Goal: Task Accomplishment & Management: Use online tool/utility

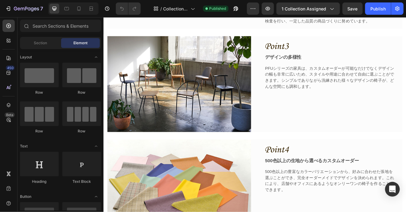
scroll to position [1218, 0]
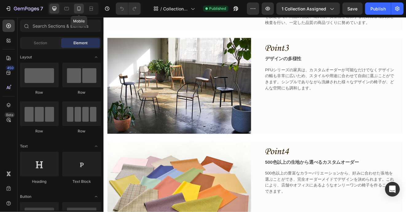
click at [81, 10] on icon at bounding box center [79, 9] width 6 height 6
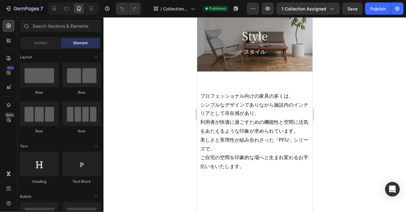
scroll to position [353, 0]
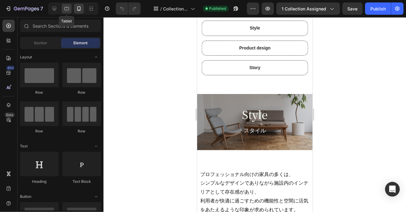
click at [66, 10] on icon at bounding box center [67, 9] width 6 height 6
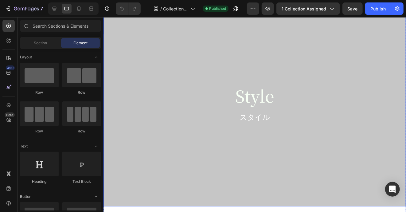
scroll to position [476, 0]
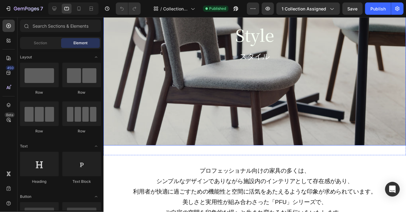
click at [153, 101] on div "Overlay" at bounding box center [255, 45] width 304 height 199
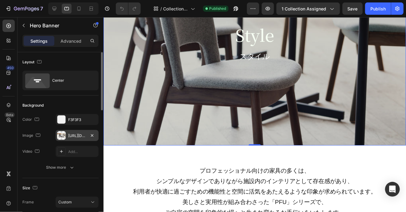
click at [76, 134] on div "https://cdn.shopify.com/s/files/1/0616/2651/5539/files/gempages_534780848155657…" at bounding box center [77, 136] width 18 height 6
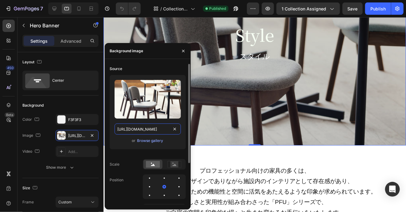
click at [141, 129] on input "https://cdn.shopify.com/s/files/1/0616/2651/5539/files/gempages_534780848155657…" at bounding box center [147, 128] width 66 height 11
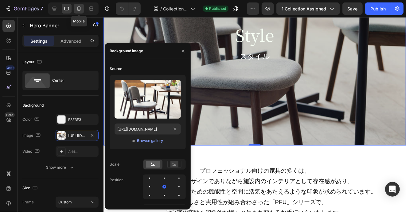
click at [77, 7] on icon at bounding box center [79, 9] width 6 height 6
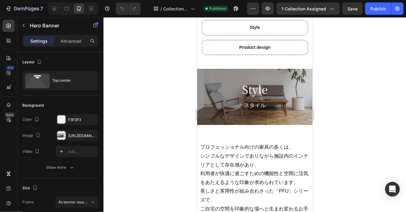
scroll to position [353, 0]
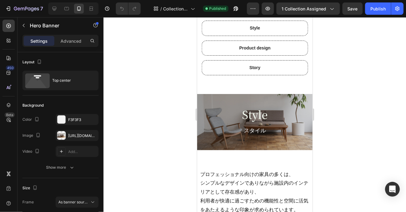
click at [204, 98] on div "Style Heading スタイル Text Block Row" at bounding box center [254, 123] width 115 height 59
click at [86, 133] on div "[URL][DOMAIN_NAME]" at bounding box center [77, 135] width 43 height 11
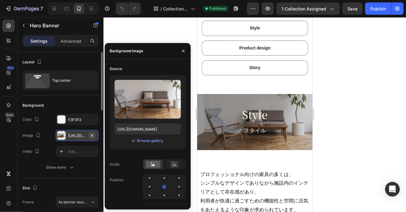
click at [92, 133] on icon "button" at bounding box center [92, 135] width 5 height 5
type input "Auto"
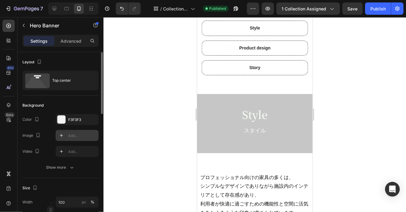
click at [74, 136] on div "Add..." at bounding box center [82, 136] width 29 height 6
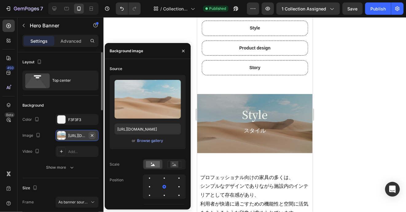
click at [92, 134] on icon "button" at bounding box center [92, 135] width 5 height 5
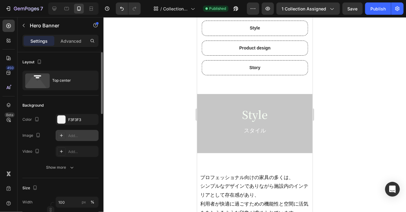
click at [66, 136] on div "Add..." at bounding box center [77, 135] width 43 height 11
type input "https://cdn.shopify.com/s/files/1/2005/9307/files/background_settings.jpg"
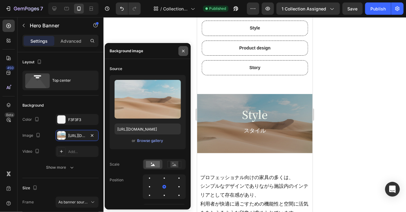
click at [185, 51] on icon "button" at bounding box center [183, 50] width 5 height 5
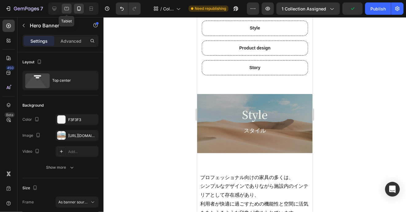
click at [68, 6] on icon at bounding box center [67, 9] width 6 height 6
type input "650"
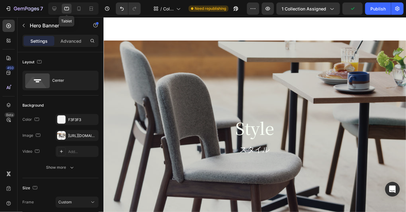
scroll to position [384, 0]
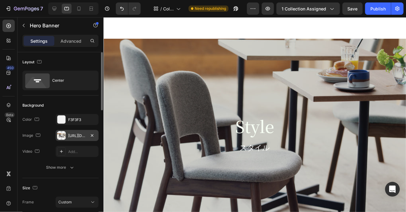
click at [72, 135] on div "https://cdn.shopify.com/s/files/1/0616/2651/5539/files/gempages_534780848155657…" at bounding box center [77, 136] width 18 height 6
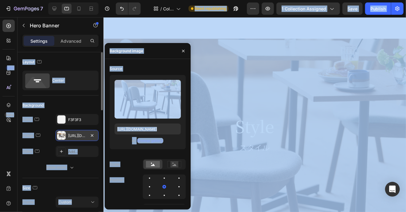
click at [75, 134] on div "https://cdn.shopify.com/s/files/1/0616/2651/5539/files/gempages_534780848155657…" at bounding box center [77, 136] width 18 height 6
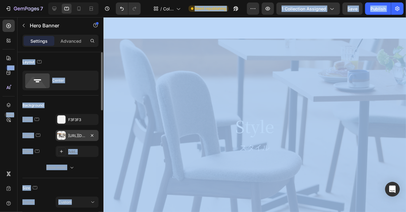
click at [69, 134] on div "https://cdn.shopify.com/s/files/1/0616/2651/5539/files/gempages_534780848155657…" at bounding box center [77, 136] width 18 height 6
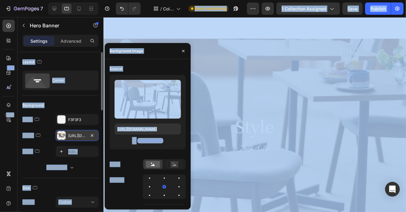
click at [70, 133] on div "https://cdn.shopify.com/s/files/1/0616/2651/5539/files/gempages_534780848155657…" at bounding box center [77, 136] width 18 height 6
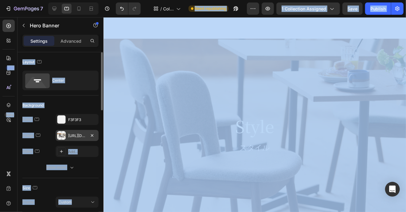
click at [70, 133] on div "https://cdn.shopify.com/s/files/1/0616/2651/5539/files/gempages_534780848155657…" at bounding box center [77, 136] width 18 height 6
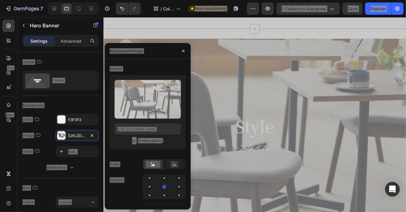
click at [173, 26] on div "Style Button Product design Button Story Button Row Section 5" at bounding box center [255, 5] width 304 height 45
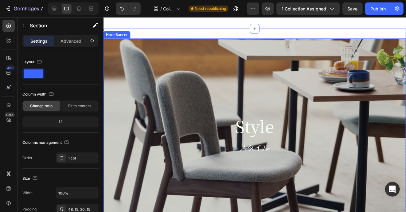
click at [153, 107] on div "Overlay" at bounding box center [255, 137] width 304 height 199
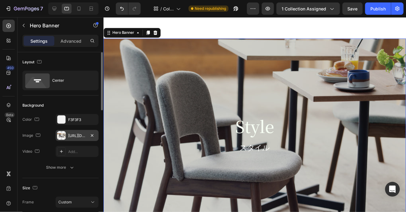
click at [81, 137] on div "https://cdn.shopify.com/s/files/1/0616/2651/5539/files/gempages_534780848155657…" at bounding box center [77, 136] width 18 height 6
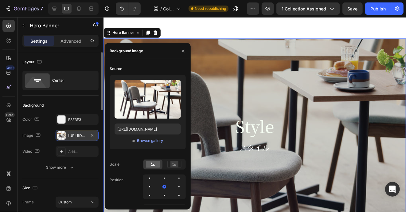
click at [81, 137] on div "https://cdn.shopify.com/s/files/1/0616/2651/5539/files/gempages_534780848155657…" at bounding box center [77, 136] width 18 height 6
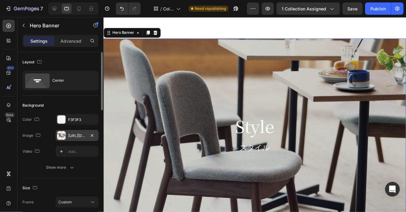
click at [81, 137] on div "https://cdn.shopify.com/s/files/1/0616/2651/5539/files/gempages_534780848155657…" at bounding box center [77, 136] width 18 height 6
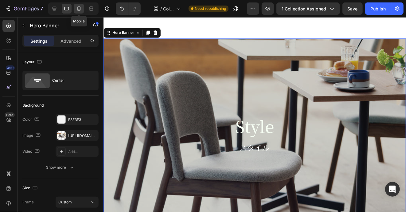
click at [78, 9] on icon at bounding box center [79, 9] width 6 height 6
type input "Auto"
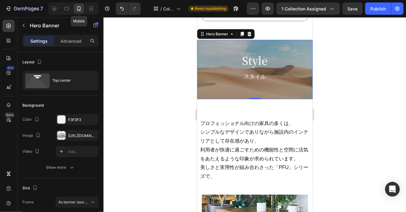
scroll to position [408, 0]
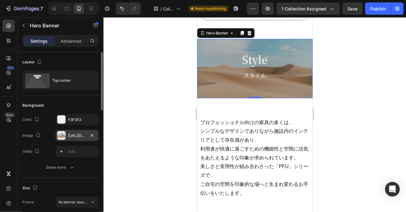
click at [81, 136] on div "https://cdn.shopify.com/s/files/1/2005/9307/files/background_settings.jpg" at bounding box center [77, 136] width 18 height 6
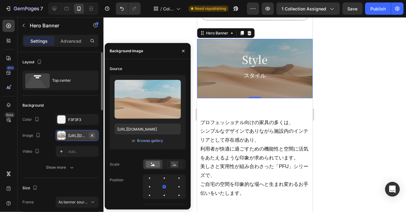
click at [93, 134] on icon "button" at bounding box center [92, 135] width 5 height 5
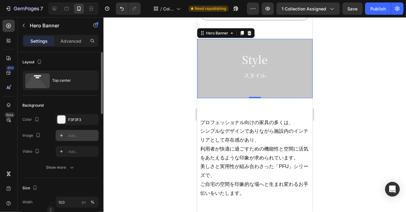
click at [83, 134] on div "Add..." at bounding box center [82, 136] width 29 height 6
type input "https://cdn.shopify.com/s/files/1/2005/9307/files/background_settings.jpg"
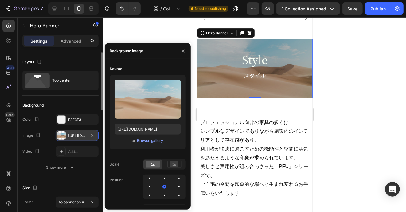
click at [80, 135] on div "https://cdn.shopify.com/s/files/1/2005/9307/files/background_settings.jpg" at bounding box center [77, 136] width 18 height 6
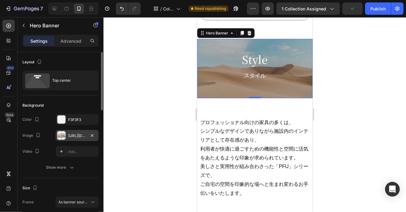
click at [80, 135] on div "https://cdn.shopify.com/s/files/1/2005/9307/files/background_settings.jpg" at bounding box center [77, 136] width 18 height 6
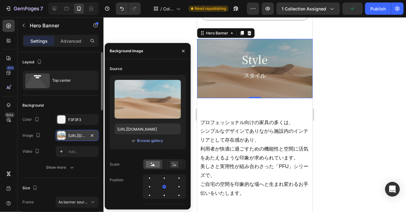
click at [80, 135] on div "https://cdn.shopify.com/s/files/1/2005/9307/files/background_settings.jpg" at bounding box center [77, 136] width 18 height 6
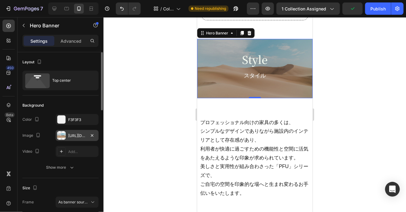
click at [80, 135] on div "https://cdn.shopify.com/s/files/1/2005/9307/files/background_settings.jpg" at bounding box center [77, 136] width 18 height 6
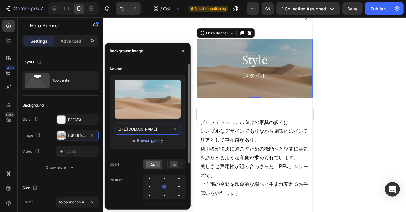
click at [156, 130] on input "https://cdn.shopify.com/s/files/1/2005/9307/files/background_settings.jpg" at bounding box center [147, 128] width 66 height 11
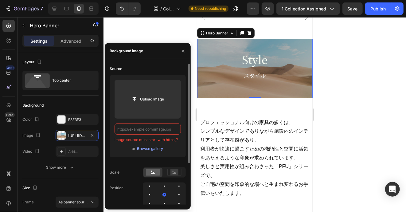
paste input "https://cdn.shopify.com/s/files/1/0616/2651/5539/files/gempages_534780848155657…"
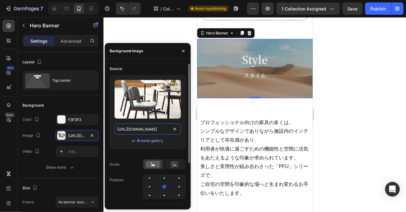
scroll to position [0, 186]
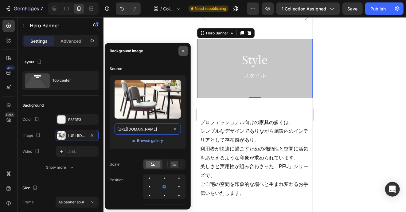
type input "https://cdn.shopify.com/s/files/1/0616/2651/5539/files/gempages_534780848155657…"
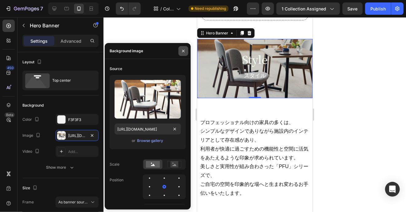
scroll to position [0, 0]
click at [184, 47] on button "button" at bounding box center [183, 51] width 10 height 10
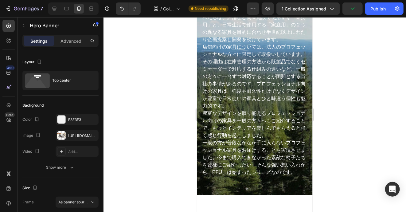
scroll to position [2249, 0]
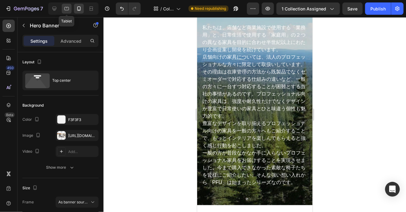
click at [68, 6] on icon at bounding box center [67, 9] width 6 height 6
type input "650"
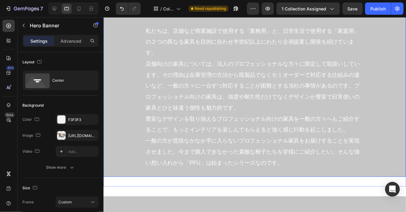
click at [115, 125] on div "Story Heading 開発背景 Text Block 私たちは、店舗など商業施設で使用する「業務用」と、日常生活で使用する「家庭用」の２つの異なる家具を…" at bounding box center [255, 78] width 295 height 198
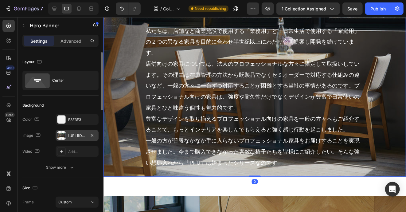
click at [81, 135] on div "https://cdn.shopify.com/s/files/1/0616/2651/5539/files/gempages_534780848155657…" at bounding box center [77, 136] width 18 height 6
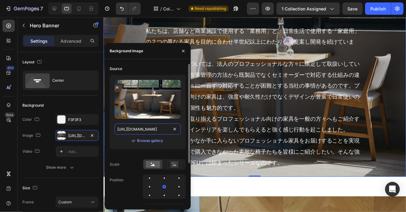
click at [139, 128] on input "https://cdn.shopify.com/s/files/1/0616/2651/5539/files/gempages_534780848155657…" at bounding box center [147, 128] width 66 height 11
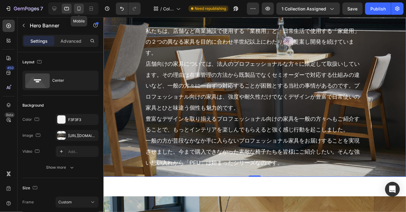
click at [80, 9] on icon at bounding box center [78, 8] width 3 height 4
type input "Auto"
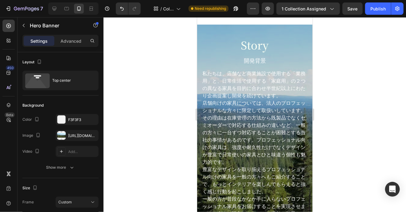
scroll to position [1739, 0]
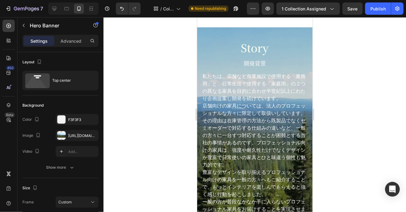
click at [211, 33] on div "Story Heading 開発背景 Text Block 私たちは、店舗など商業施設で使用する「業務用」と、日常生活で使用する「家庭用」の２つの異なる家具を…" at bounding box center [254, 140] width 115 height 227
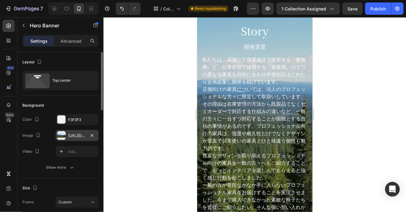
click at [85, 135] on div "[URL][DOMAIN_NAME]" at bounding box center [77, 136] width 18 height 6
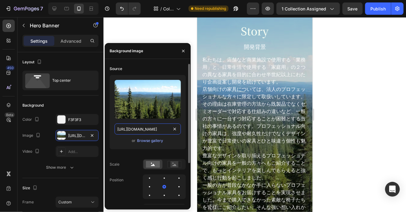
click at [150, 131] on input "[URL][DOMAIN_NAME]" at bounding box center [147, 128] width 66 height 11
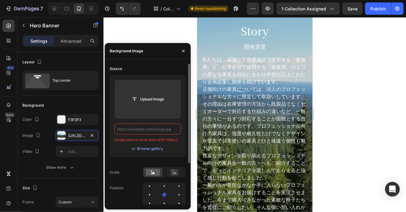
paste input "https://cdn.shopify.com/s/files/1/0616/2651/5539/files/gempages_534780848155657…"
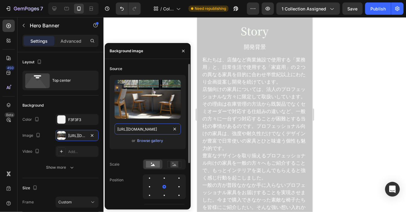
scroll to position [0, 186]
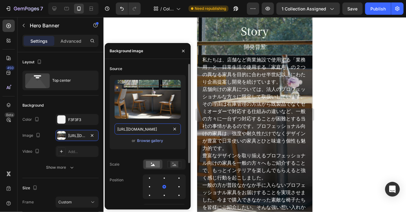
type input "https://cdn.shopify.com/s/files/1/0616/2651/5539/files/gempages_534780848155657…"
click at [181, 155] on div "Source Upload Image https://cdn.shopify.com/s/files/1/0616/2651/5539/files/gemp…" at bounding box center [148, 150] width 76 height 173
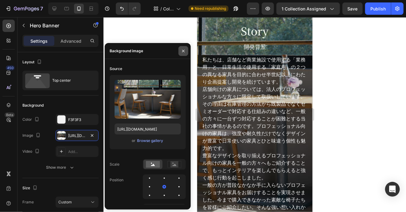
click at [182, 51] on icon "button" at bounding box center [183, 50] width 5 height 5
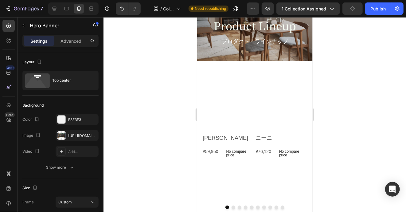
scroll to position [2291, 0]
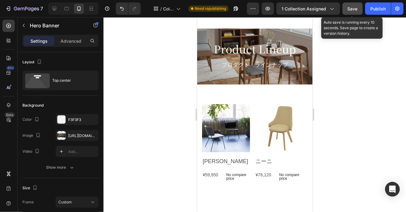
click at [353, 9] on span "Save" at bounding box center [352, 8] width 10 height 5
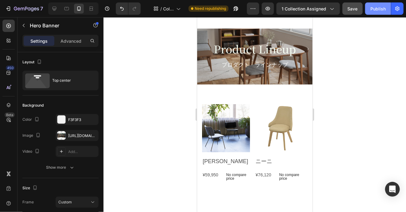
click at [376, 8] on div "Publish" at bounding box center [377, 9] width 15 height 6
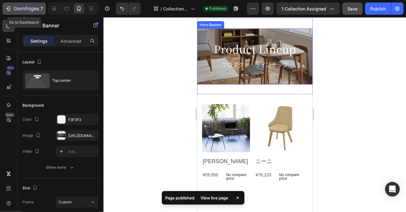
click at [13, 7] on div "7" at bounding box center [24, 8] width 38 height 7
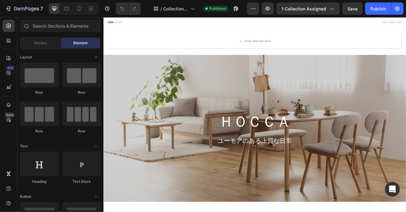
click at [405, 59] on div "Drop element here" at bounding box center [287, 45] width 368 height 33
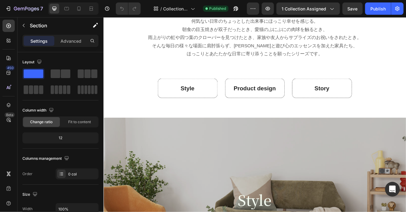
scroll to position [430, 0]
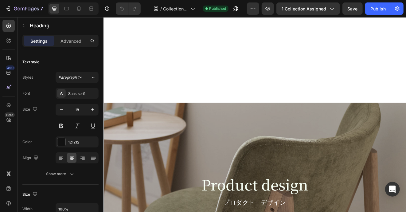
scroll to position [1013, 0]
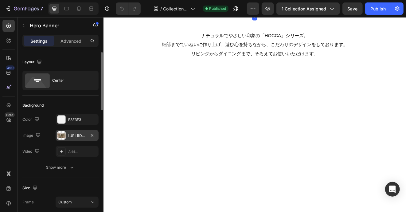
click at [74, 135] on div "https://cdn.shopify.com/s/files/1/0616/2651/5539/files/gempages_534780848155657…" at bounding box center [77, 136] width 18 height 6
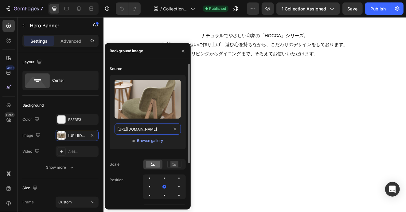
click at [135, 131] on input "https://cdn.shopify.com/s/files/1/0616/2651/5539/files/gempages_534780848155657…" at bounding box center [147, 128] width 66 height 11
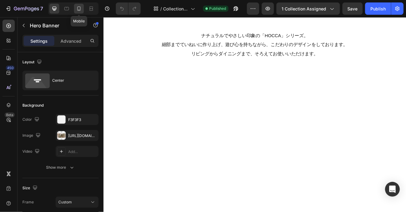
click at [79, 7] on icon at bounding box center [79, 9] width 6 height 6
type input "100%"
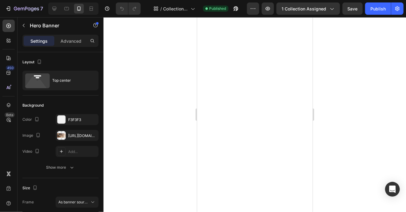
scroll to position [1076, 0]
click at [65, 9] on icon at bounding box center [67, 9] width 6 height 6
type input "650"
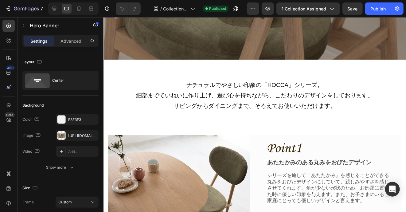
scroll to position [992, 0]
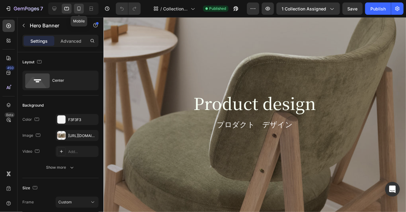
click at [80, 9] on icon at bounding box center [78, 8] width 3 height 4
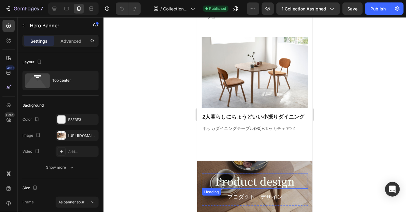
scroll to position [999, 0]
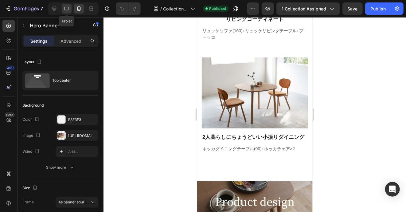
click at [63, 10] on div at bounding box center [67, 9] width 10 height 10
type input "650"
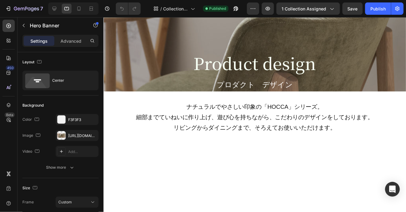
scroll to position [951, 0]
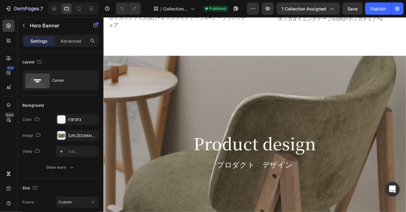
click at [322, 98] on div "Overlay" at bounding box center [255, 155] width 304 height 199
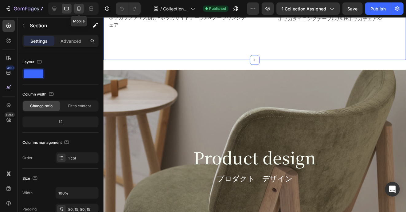
click at [79, 10] on icon at bounding box center [78, 8] width 3 height 4
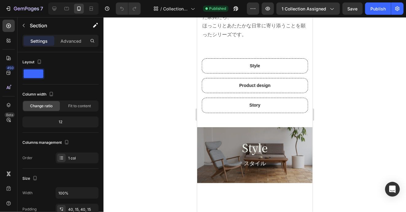
scroll to position [307, 0]
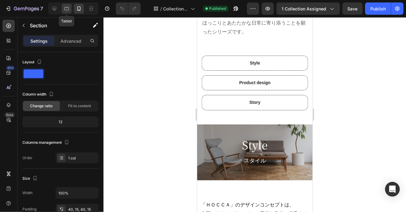
click at [67, 8] on icon at bounding box center [67, 8] width 2 height 1
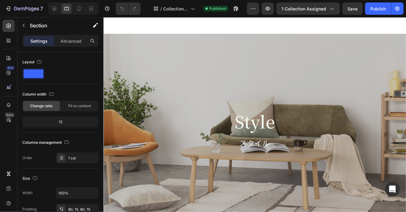
scroll to position [303, 0]
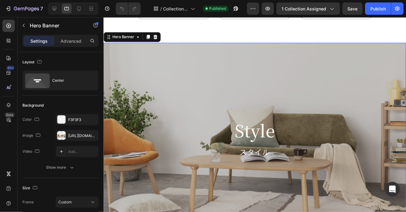
click at [136, 62] on div "Overlay" at bounding box center [255, 142] width 304 height 199
click at [82, 135] on div "https://cdn.shopify.com/s/files/1/0616/2651/5539/files/gempages_534780848155657…" at bounding box center [77, 136] width 18 height 6
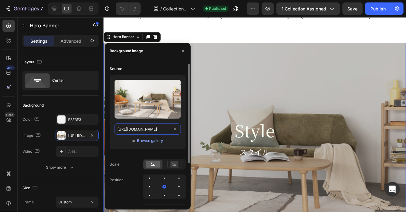
click at [148, 129] on input "https://cdn.shopify.com/s/files/1/0616/2651/5539/files/gempages_534780848155657…" at bounding box center [147, 128] width 66 height 11
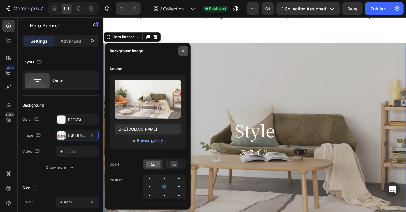
click at [183, 51] on icon "button" at bounding box center [183, 50] width 2 height 2
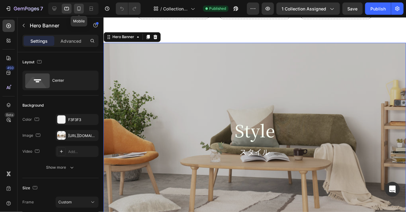
click at [77, 8] on icon at bounding box center [79, 9] width 6 height 6
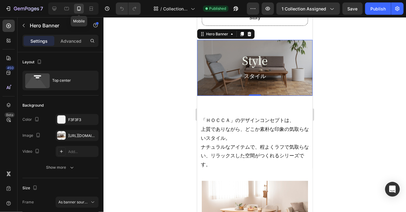
scroll to position [326, 0]
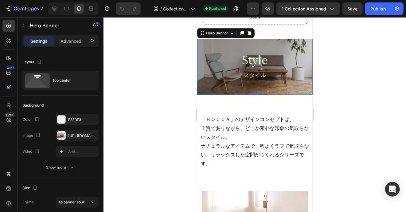
click at [218, 43] on div "Style Heading スタイル Text Block Row" at bounding box center [254, 68] width 115 height 59
click at [84, 133] on div "[URL][DOMAIN_NAME]" at bounding box center [77, 136] width 18 height 6
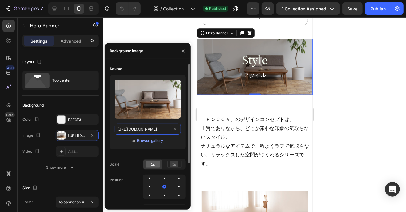
click at [162, 131] on input "[URL][DOMAIN_NAME]" at bounding box center [147, 128] width 66 height 11
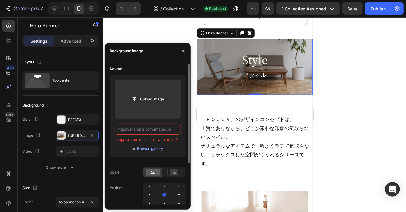
paste input "https://cdn.shopify.com/s/files/1/0616/2651/5539/files/gempages_534780848155657…"
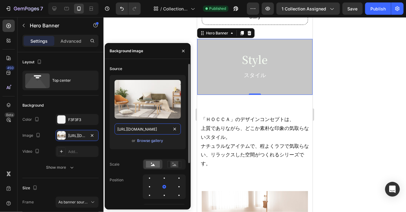
scroll to position [0, 187]
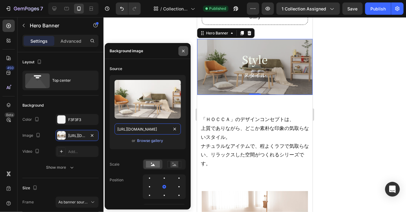
type input "https://cdn.shopify.com/s/files/1/0616/2651/5539/files/gempages_534780848155657…"
click at [183, 49] on icon "button" at bounding box center [183, 50] width 5 height 5
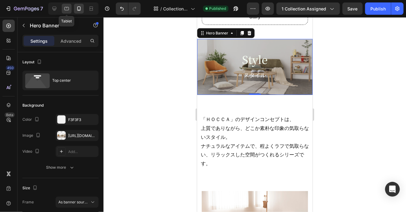
click at [66, 9] on icon at bounding box center [67, 9] width 6 height 6
type input "650"
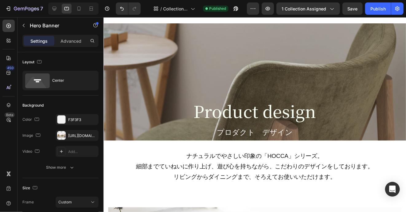
scroll to position [921, 0]
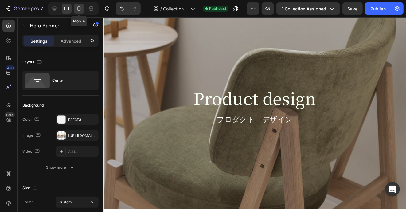
click at [76, 10] on icon at bounding box center [79, 9] width 6 height 6
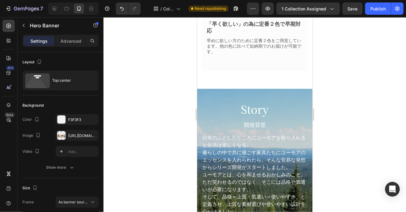
scroll to position [1718, 0]
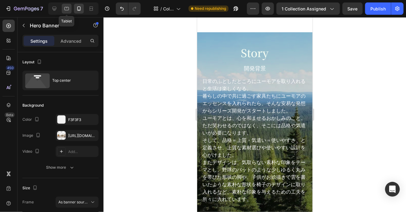
click at [65, 10] on icon at bounding box center [67, 9] width 6 height 6
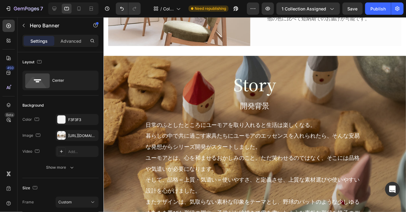
scroll to position [1473, 0]
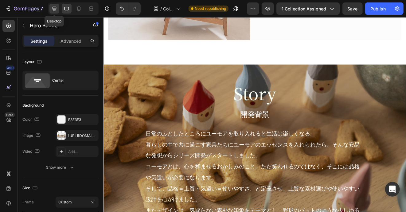
click at [56, 7] on icon at bounding box center [54, 9] width 6 height 6
type input "700"
type input "1230"
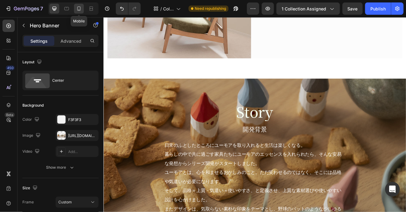
click at [79, 10] on icon at bounding box center [79, 10] width 2 height 1
type input "100%"
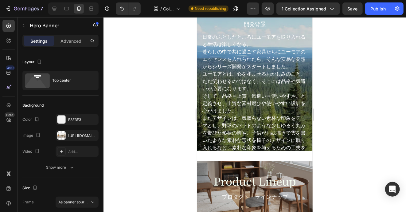
scroll to position [1661, 0]
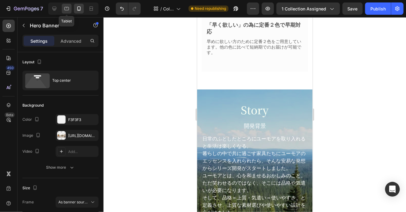
click at [69, 7] on icon at bounding box center [67, 9] width 6 height 6
type input "650"
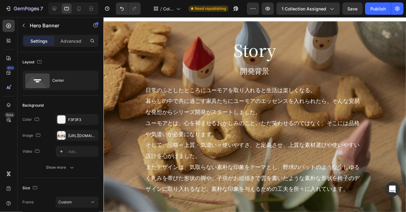
scroll to position [1729, 0]
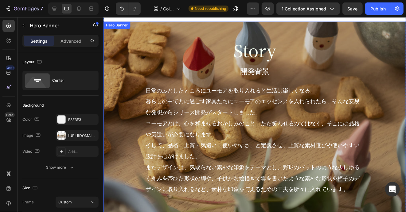
click at [121, 41] on div "Story Heading 開発背景 Text Block 日常のふとしたところにユーモアを取り入れると生活は楽しくなる。 暮らしの中で共に過ごす家具たちにユ…" at bounding box center [255, 120] width 295 height 165
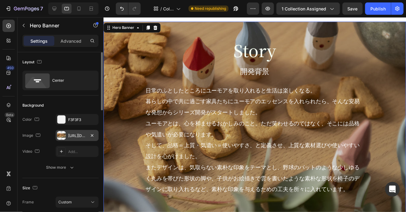
click at [83, 135] on div "https://cdn.shopify.com/s/files/1/0616/2651/5539/files/gempages_534780848155657…" at bounding box center [77, 136] width 18 height 6
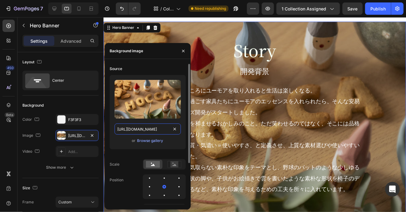
click at [142, 130] on input "https://cdn.shopify.com/s/files/1/0616/2651/5539/files/gempages_534780848155657…" at bounding box center [147, 128] width 66 height 11
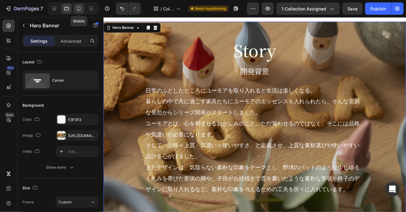
click at [76, 10] on icon at bounding box center [79, 9] width 6 height 6
type input "Auto"
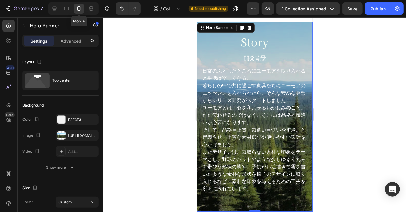
scroll to position [1712, 0]
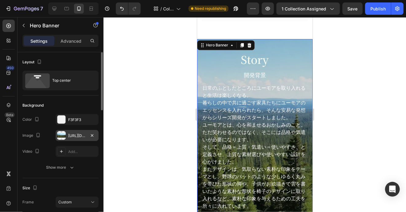
click at [77, 135] on div "https://cdn.shopify.com/s/files/1/0616/2651/5539/files/gempages_534780848155657…" at bounding box center [77, 136] width 18 height 6
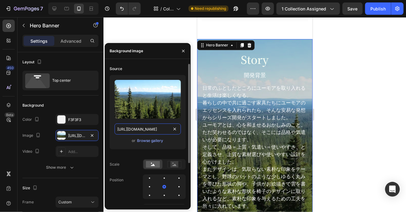
click at [128, 129] on input "https://cdn.shopify.com/s/files/1/0616/2651/5539/files/gempages_534780848155657…" at bounding box center [147, 128] width 66 height 11
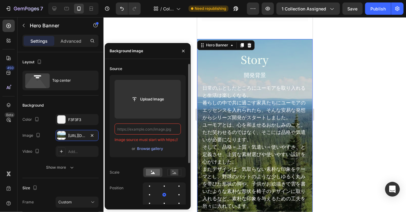
paste input "https://cdn.shopify.com/s/files/1/0616/2651/5539/files/gempages_534780848155657…"
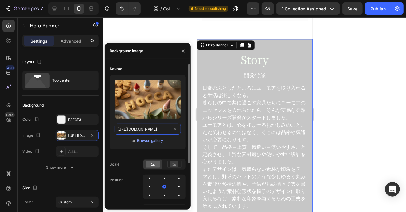
scroll to position [0, 187]
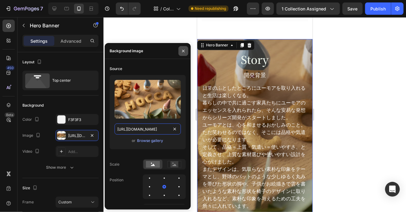
type input "https://cdn.shopify.com/s/files/1/0616/2651/5539/files/gempages_534780848155657…"
click at [184, 50] on icon "button" at bounding box center [183, 50] width 2 height 2
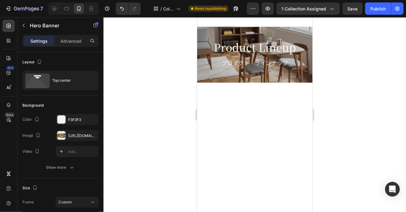
scroll to position [1926, 0]
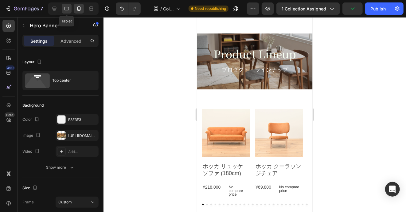
click at [67, 8] on icon at bounding box center [67, 9] width 6 height 6
type input "650"
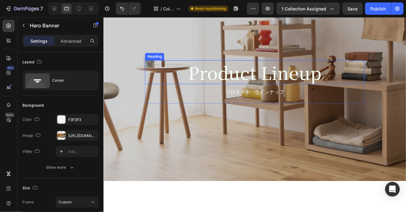
scroll to position [1896, 0]
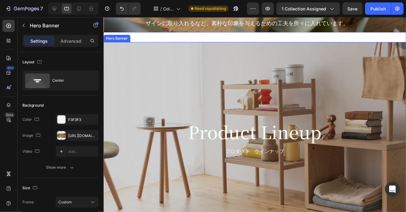
click at [136, 95] on div "Overlay" at bounding box center [255, 141] width 304 height 199
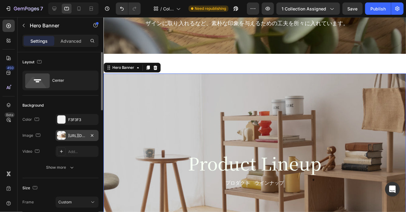
click at [78, 133] on div "https://cdn.shopify.com/s/files/1/0616/2651/5539/files/gempages_534780848155657…" at bounding box center [77, 136] width 18 height 6
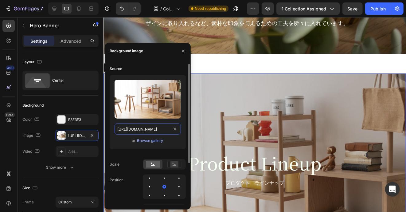
click at [155, 129] on input "https://cdn.shopify.com/s/files/1/0616/2651/5539/files/gempages_534780848155657…" at bounding box center [147, 128] width 66 height 11
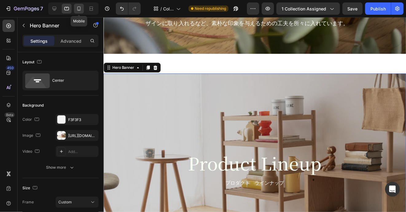
click at [80, 8] on icon at bounding box center [78, 8] width 3 height 4
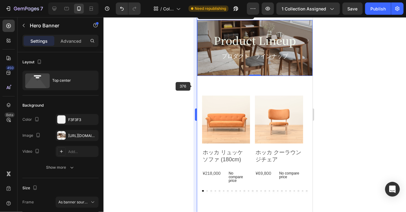
scroll to position [1877, 0]
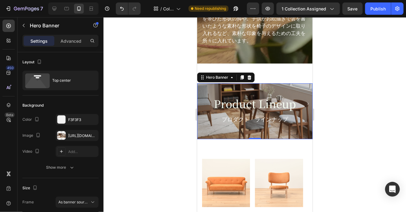
click at [200, 90] on div "Product Lineup Heading プロダクト　ラインナップ Text Block Row" at bounding box center [254, 112] width 115 height 59
click at [206, 129] on div "Product Lineup Heading プロダクト　ラインナップ Text Block Row" at bounding box center [254, 112] width 115 height 59
click at [75, 134] on div "[URL][DOMAIN_NAME]" at bounding box center [77, 136] width 18 height 6
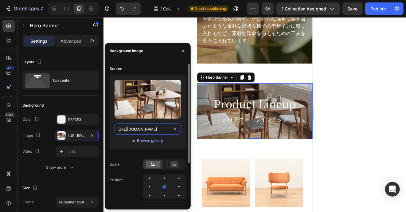
click at [128, 129] on input "[URL][DOMAIN_NAME]" at bounding box center [147, 128] width 66 height 11
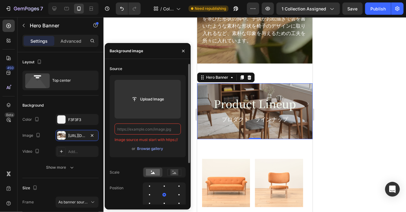
paste input "https://cdn.shopify.com/s/files/1/0616/2651/5539/files/gempages_534780848155657…"
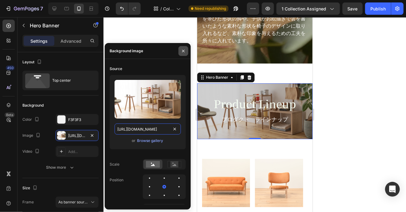
type input "https://cdn.shopify.com/s/files/1/0616/2651/5539/files/gempages_534780848155657…"
click at [182, 50] on icon "button" at bounding box center [183, 50] width 5 height 5
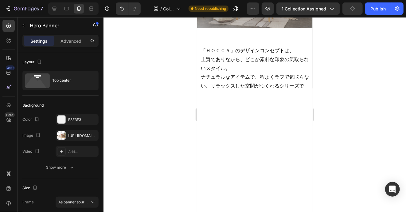
scroll to position [220, 0]
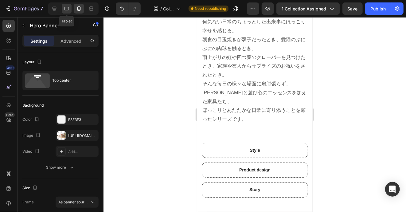
click at [66, 11] on icon at bounding box center [67, 9] width 6 height 6
type input "650"
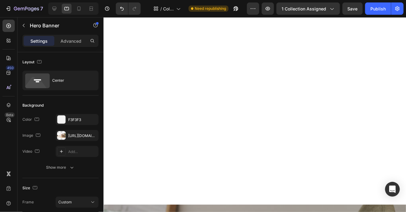
scroll to position [886, 0]
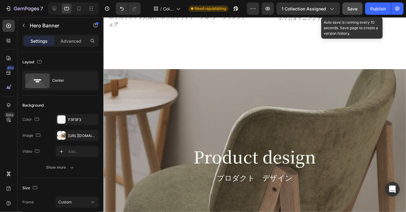
click at [350, 7] on span "Save" at bounding box center [352, 8] width 10 height 5
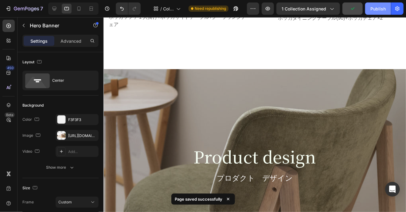
click at [379, 7] on div "Publish" at bounding box center [377, 9] width 15 height 6
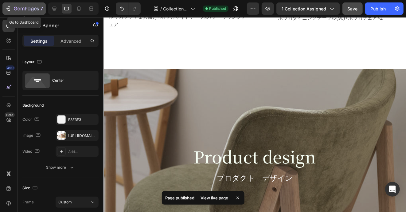
click at [21, 10] on icon "button" at bounding box center [23, 9] width 4 height 3
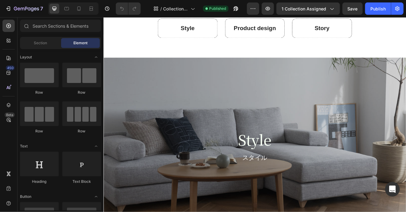
scroll to position [430, 0]
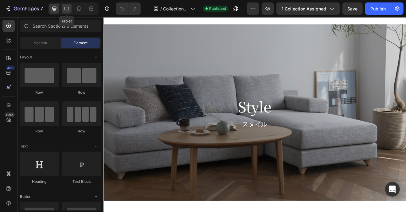
click at [68, 6] on icon at bounding box center [67, 9] width 6 height 6
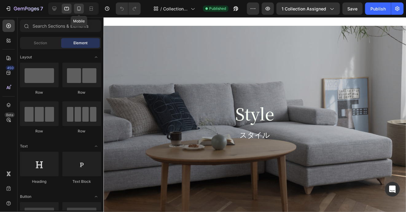
click at [80, 6] on icon at bounding box center [79, 9] width 6 height 6
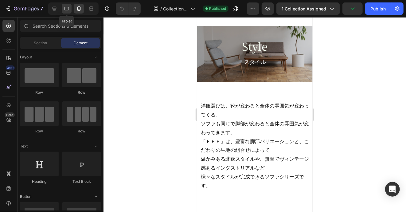
click at [66, 11] on icon at bounding box center [67, 9] width 6 height 6
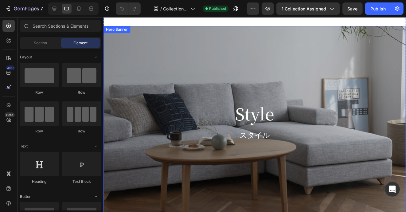
click at [140, 90] on div "Overlay" at bounding box center [255, 124] width 304 height 199
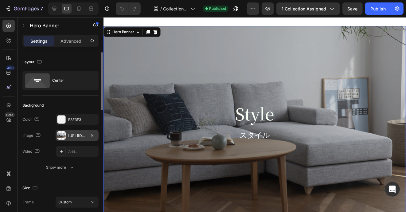
click at [72, 135] on div "https://cdn.shopify.com/s/files/1/0616/2651/5539/files/gempages_534780848155657…" at bounding box center [77, 136] width 18 height 6
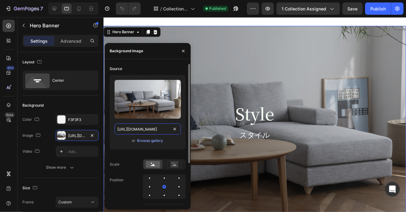
click at [129, 131] on input "https://cdn.shopify.com/s/files/1/0616/2651/5539/files/gempages_534780848155657…" at bounding box center [147, 128] width 66 height 11
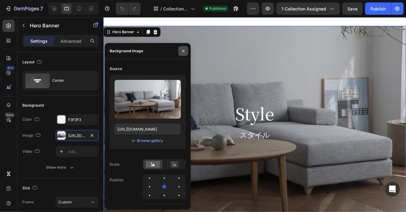
click at [182, 49] on icon "button" at bounding box center [183, 50] width 5 height 5
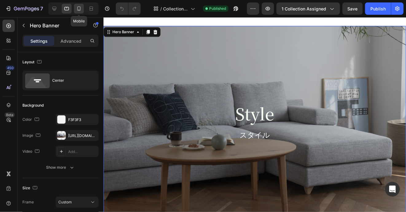
click at [80, 9] on icon at bounding box center [79, 9] width 6 height 6
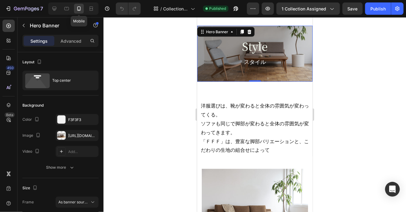
scroll to position [416, 0]
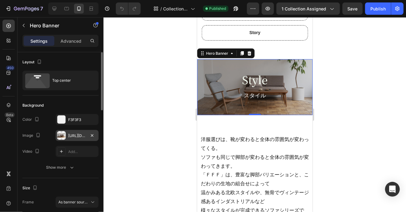
click at [81, 134] on div "[URL][DOMAIN_NAME]" at bounding box center [77, 136] width 18 height 6
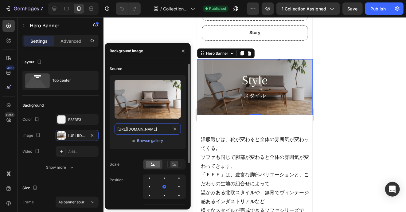
click at [141, 129] on input "[URL][DOMAIN_NAME]" at bounding box center [147, 128] width 66 height 11
paste input "https://cdn.shopify.com/s/files/1/0616/2651/5539/files/gempages_534780848155657…"
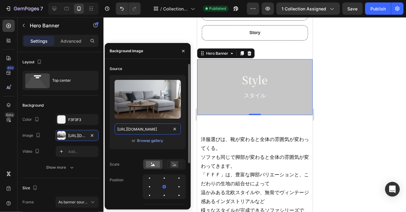
scroll to position [0, 185]
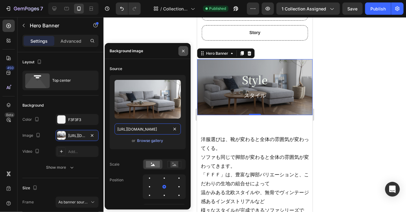
type input "https://cdn.shopify.com/s/files/1/0616/2651/5539/files/gempages_534780848155657…"
click at [182, 50] on icon "button" at bounding box center [183, 50] width 5 height 5
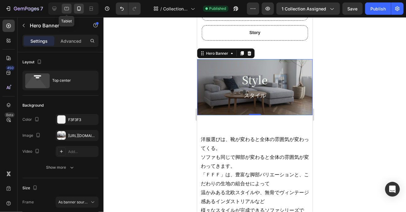
click at [67, 9] on icon at bounding box center [67, 9] width 6 height 6
type input "650"
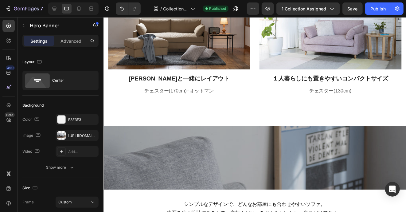
scroll to position [1023, 0]
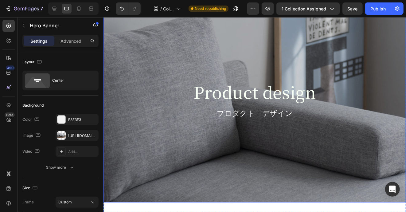
click at [127, 56] on div "Overlay" at bounding box center [255, 103] width 304 height 199
click at [78, 11] on icon at bounding box center [79, 9] width 6 height 6
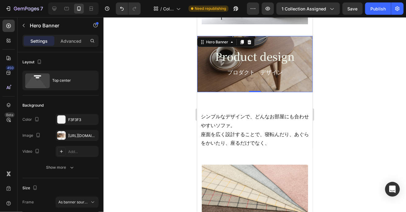
scroll to position [988, 0]
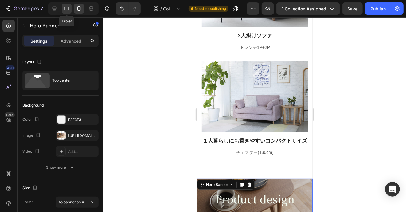
click at [65, 11] on icon at bounding box center [67, 9] width 6 height 6
type input "650"
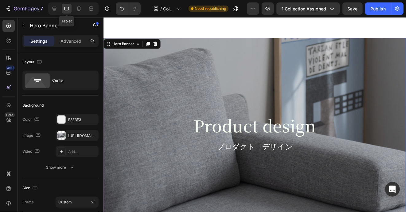
scroll to position [978, 0]
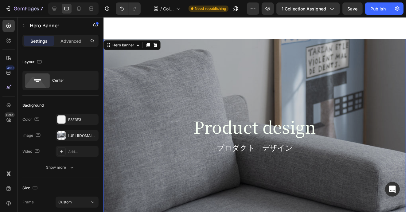
click at [121, 85] on div "Overlay" at bounding box center [255, 138] width 304 height 199
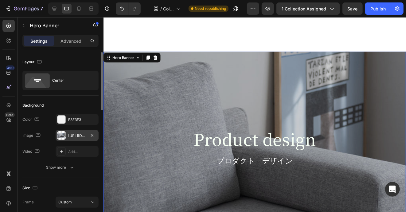
click at [79, 136] on div "https://cdn.shopify.com/s/files/1/0616/2651/5539/files/gempages_534780848155657…" at bounding box center [77, 136] width 18 height 6
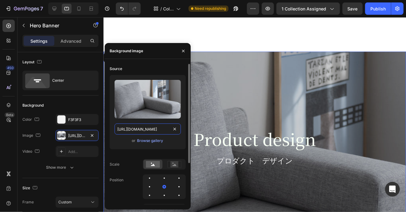
click at [133, 130] on input "https://cdn.shopify.com/s/files/1/0616/2651/5539/files/gempages_534780848155657…" at bounding box center [147, 128] width 66 height 11
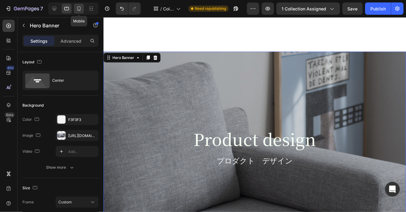
click at [78, 9] on icon at bounding box center [79, 9] width 6 height 6
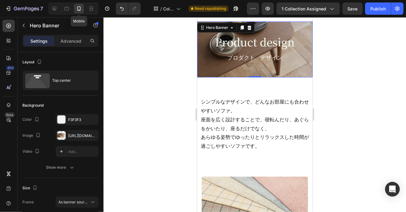
scroll to position [960, 0]
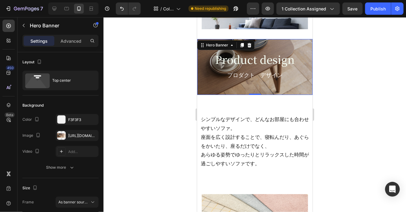
click at [200, 75] on div "Product design Heading プロダクト　デザイン Text Block Row" at bounding box center [254, 68] width 115 height 59
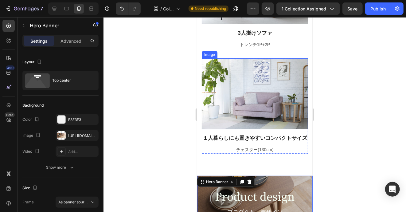
scroll to position [1083, 0]
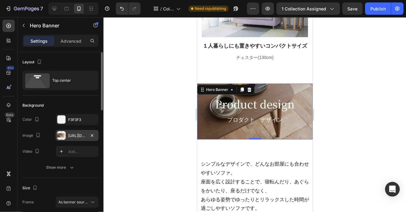
click at [72, 133] on div "[URL][DOMAIN_NAME]" at bounding box center [77, 136] width 18 height 6
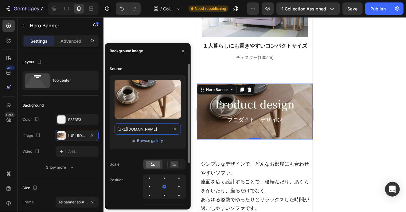
click at [142, 130] on input "[URL][DOMAIN_NAME]" at bounding box center [147, 128] width 66 height 11
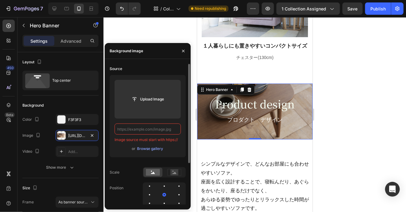
paste input "https://cdn.shopify.com/s/files/1/0616/2651/5539/files/gempages_534780848155657…"
type input "https://cdn.shopify.com/s/files/1/0616/2651/5539/files/gempages_534780848155657…"
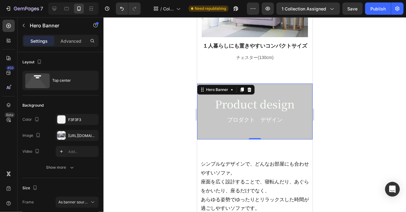
click at [354, 76] on div at bounding box center [254, 114] width 302 height 195
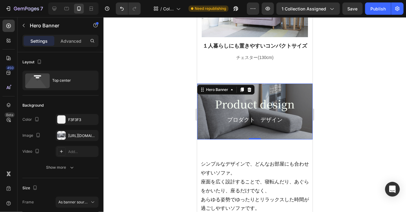
scroll to position [0, 0]
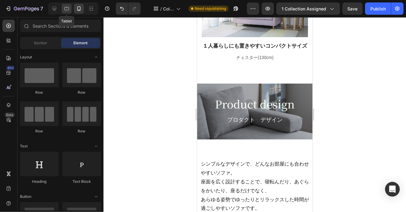
click at [68, 8] on icon at bounding box center [67, 9] width 6 height 6
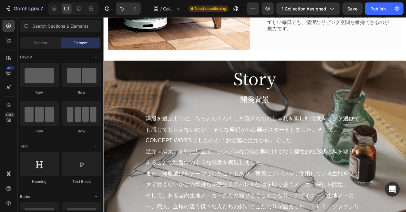
scroll to position [2160, 0]
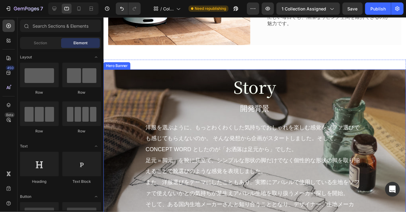
click at [119, 88] on div "Story Heading 開発背景 Text Block 洋服を選ぶように、もっとわくわくした気持ちでおしゃれを楽しむ感覚をソファ選びでも感じてもらえないの…" at bounding box center [255, 168] width 295 height 187
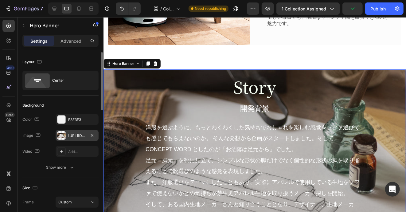
click at [80, 137] on div "https://cdn.shopify.com/s/files/1/0616/2651/5539/files/gempages_534780848155657…" at bounding box center [77, 136] width 18 height 6
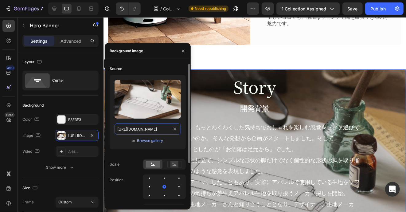
click at [137, 132] on input "https://cdn.shopify.com/s/files/1/0616/2651/5539/files/gempages_534780848155657…" at bounding box center [147, 128] width 66 height 11
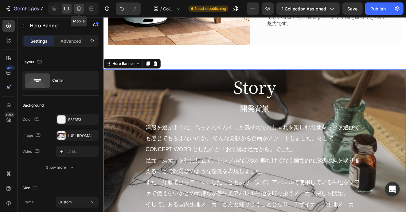
click at [75, 7] on div at bounding box center [79, 9] width 10 height 10
type input "Auto"
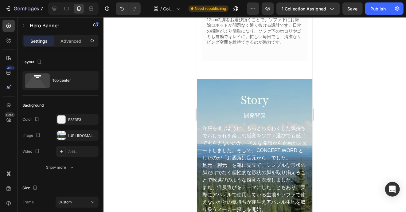
scroll to position [2614, 0]
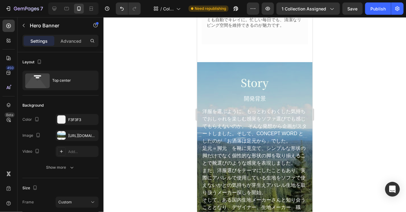
click at [207, 62] on div "Story Heading 開発背景 Text Block 洋服を選ぶように、もっとわくわくした気持ちでおしゃれを楽しむ感覚をソファ選びでも感じてもらえないの…" at bounding box center [254, 168] width 115 height 212
click at [85, 135] on div "[URL][DOMAIN_NAME]" at bounding box center [77, 136] width 18 height 6
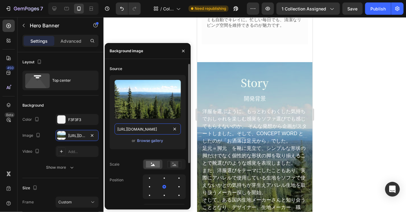
click at [163, 129] on input "[URL][DOMAIN_NAME]" at bounding box center [147, 128] width 66 height 11
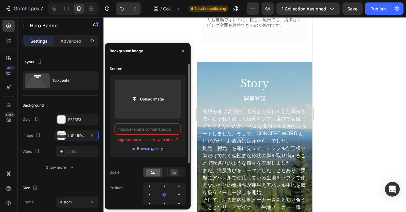
paste input "https://cdn.shopify.com/s/files/1/0616/2651/5539/files/gempages_534780848155657…"
type input "https://cdn.shopify.com/s/files/1/0616/2651/5539/files/gempages_534780848155657…"
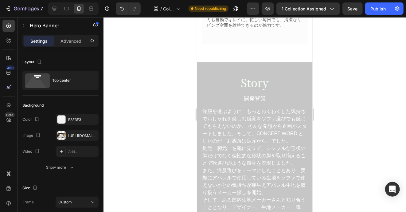
scroll to position [0, 0]
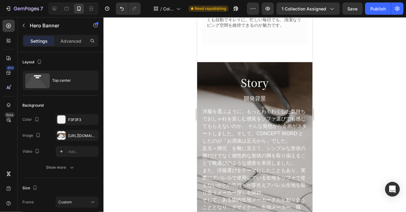
click at [176, 25] on div at bounding box center [254, 114] width 302 height 195
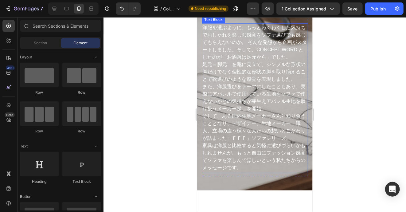
scroll to position [2645, 0]
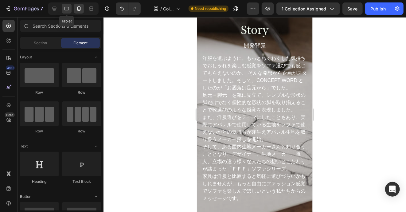
click at [67, 11] on icon at bounding box center [67, 9] width 6 height 6
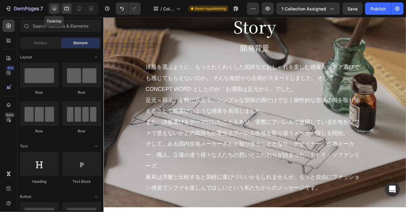
click at [53, 9] on icon at bounding box center [54, 9] width 4 height 4
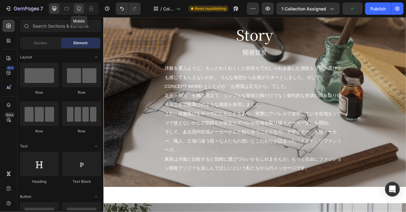
click at [77, 12] on div at bounding box center [79, 9] width 10 height 10
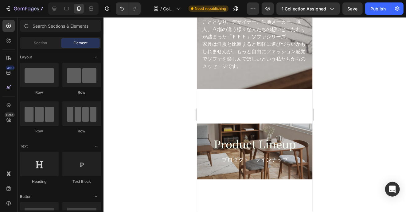
scroll to position [2006, 0]
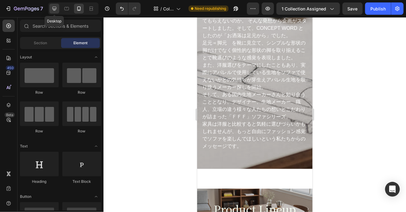
click at [53, 7] on icon at bounding box center [54, 9] width 6 height 6
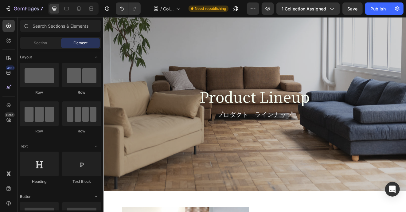
scroll to position [2404, 0]
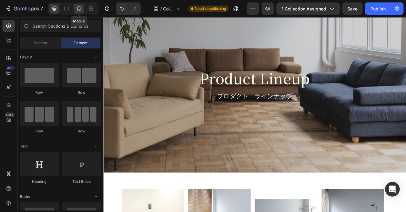
click at [78, 9] on icon at bounding box center [79, 9] width 6 height 6
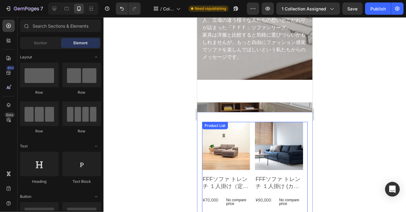
scroll to position [2282, 0]
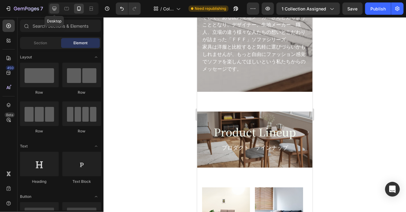
click at [53, 8] on icon at bounding box center [54, 9] width 6 height 6
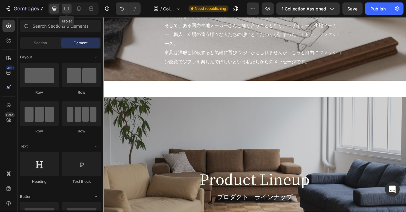
click at [68, 10] on icon at bounding box center [67, 9] width 6 height 6
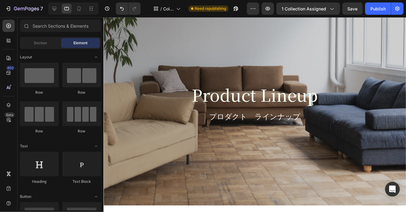
scroll to position [2374, 0]
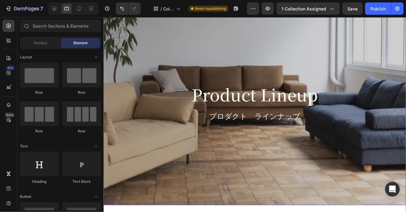
click at [138, 64] on div "Overlay" at bounding box center [255, 105] width 304 height 199
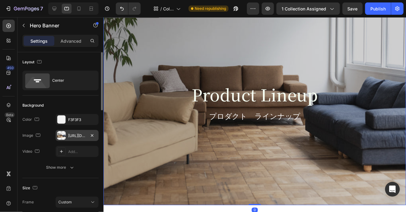
click at [80, 136] on div "https://cdn.shopify.com/s/files/1/0616/2651/5539/files/gempages_534780848155657…" at bounding box center [77, 136] width 18 height 6
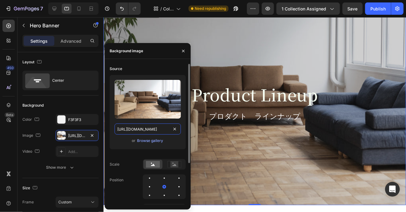
click at [139, 129] on input "https://cdn.shopify.com/s/files/1/0616/2651/5539/files/gempages_534780848155657…" at bounding box center [147, 128] width 66 height 11
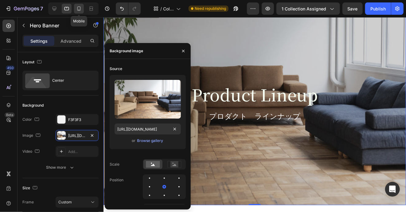
click at [78, 10] on icon at bounding box center [79, 9] width 6 height 6
type input "https://cdn.shopify.com/s/files/1/0616/2651/5539/files/gempages_534780848155657…"
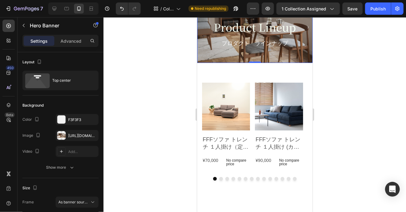
scroll to position [2342, 0]
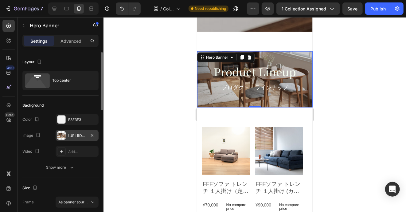
click at [79, 138] on div "https://cdn.shopify.com/s/files/1/0616/2651/5539/files/gempages_534780848155657…" at bounding box center [77, 136] width 18 height 6
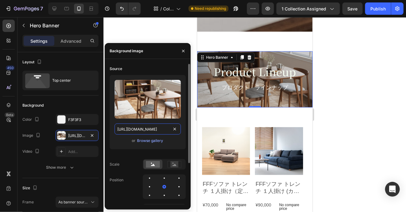
click at [153, 129] on input "[URL][DOMAIN_NAME]" at bounding box center [147, 128] width 66 height 11
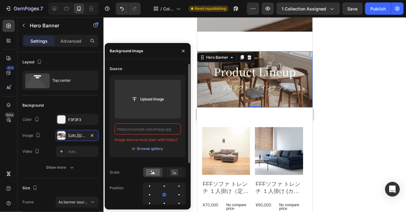
paste input "https://cdn.shopify.com/s/files/1/0616/2651/5539/files/gempages_534780848155657…"
type input "https://cdn.shopify.com/s/files/1/0616/2651/5539/files/gempages_534780848155657…"
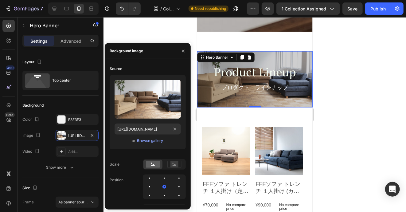
click at [170, 31] on div at bounding box center [254, 114] width 302 height 195
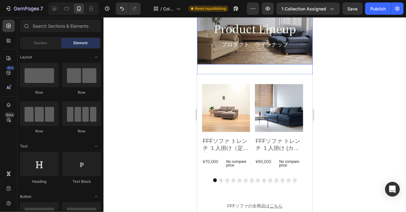
scroll to position [2403, 0]
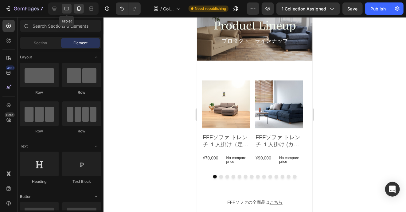
click at [67, 11] on icon at bounding box center [67, 9] width 6 height 6
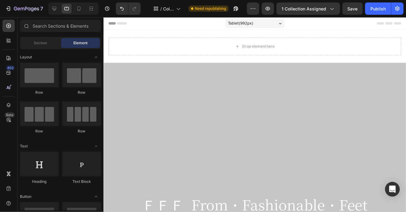
scroll to position [31, 0]
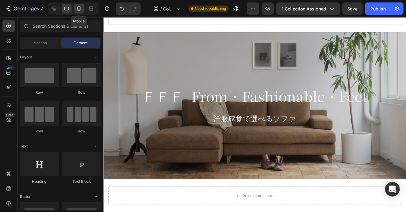
click at [75, 7] on div at bounding box center [79, 9] width 10 height 10
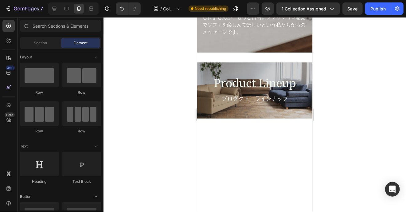
scroll to position [2547, 0]
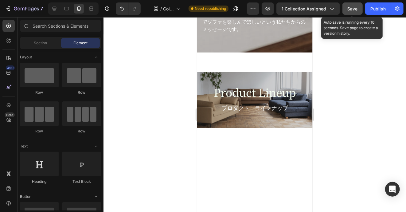
click at [350, 9] on span "Save" at bounding box center [352, 8] width 10 height 5
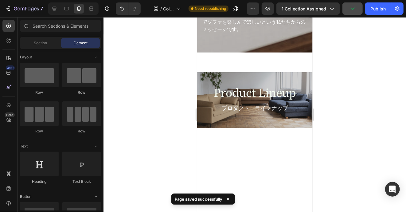
click at [351, 108] on div at bounding box center [254, 114] width 302 height 195
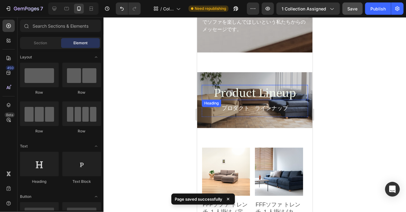
scroll to position [2516, 0]
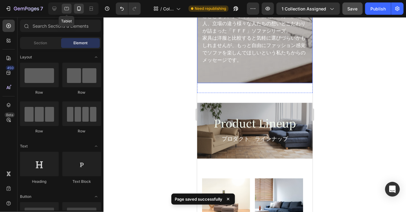
click at [66, 10] on icon at bounding box center [67, 9] width 6 height 6
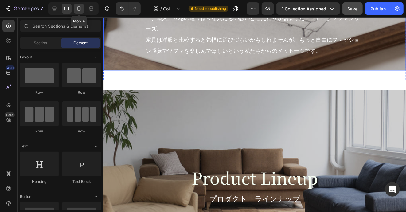
click at [80, 11] on icon at bounding box center [79, 9] width 6 height 6
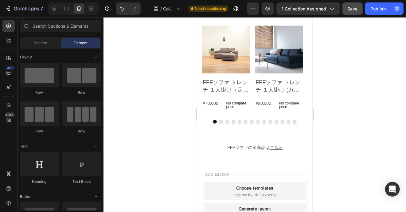
scroll to position [2639, 0]
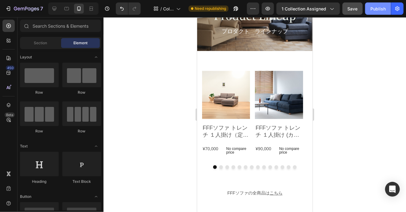
click at [376, 7] on div "Publish" at bounding box center [377, 9] width 15 height 6
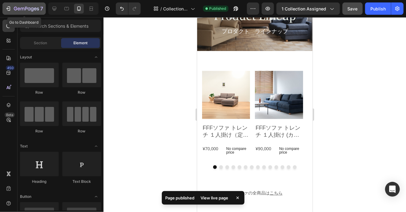
click at [38, 8] on icon "button" at bounding box center [38, 8] width 2 height 3
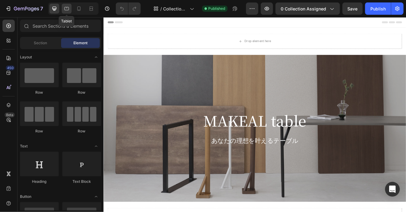
click at [66, 6] on icon at bounding box center [67, 9] width 6 height 6
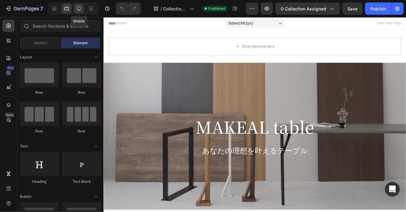
click at [81, 7] on icon at bounding box center [79, 9] width 6 height 6
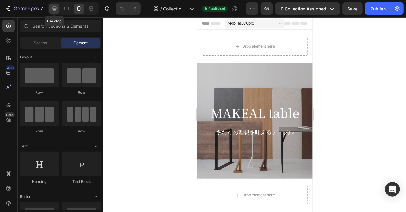
click at [55, 9] on icon at bounding box center [54, 9] width 4 height 4
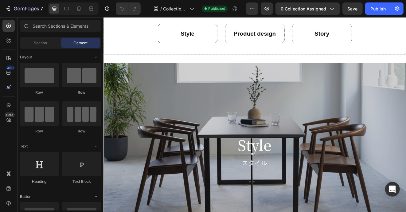
scroll to position [368, 0]
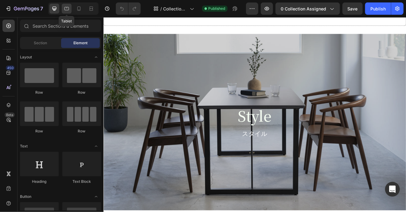
click at [68, 12] on div at bounding box center [67, 9] width 10 height 10
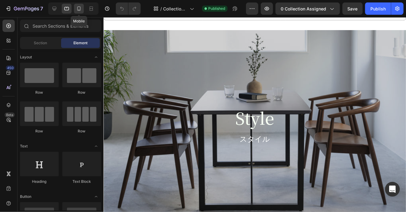
click at [79, 10] on icon at bounding box center [79, 10] width 2 height 1
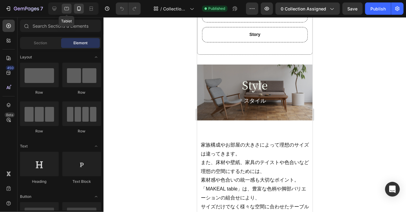
click at [67, 11] on icon at bounding box center [67, 9] width 6 height 6
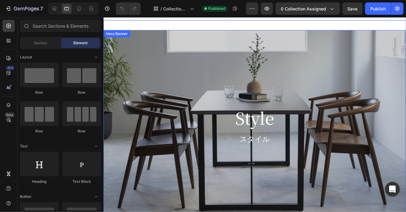
click at [127, 63] on div "Overlay" at bounding box center [255, 129] width 304 height 199
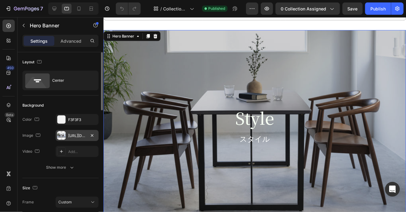
click at [82, 134] on div "[URL][DOMAIN_NAME]" at bounding box center [77, 136] width 18 height 6
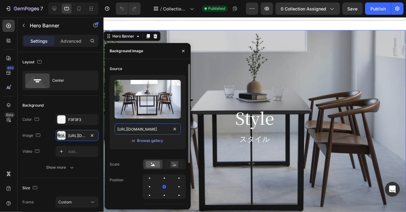
click at [137, 132] on input "[URL][DOMAIN_NAME]" at bounding box center [147, 128] width 66 height 11
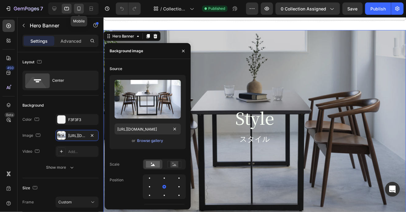
click at [79, 10] on icon at bounding box center [79, 10] width 2 height 1
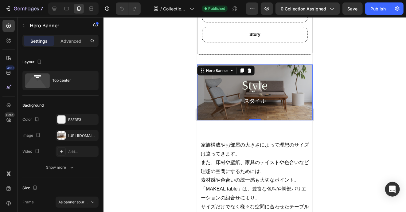
scroll to position [394, 0]
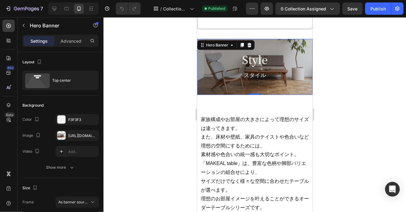
click at [198, 84] on div "Style Heading スタイル Text Block Row" at bounding box center [254, 68] width 115 height 59
click at [77, 133] on div "[URL][DOMAIN_NAME]" at bounding box center [77, 136] width 18 height 6
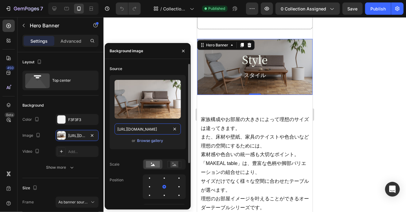
click at [141, 128] on input "[URL][DOMAIN_NAME]" at bounding box center [147, 128] width 66 height 11
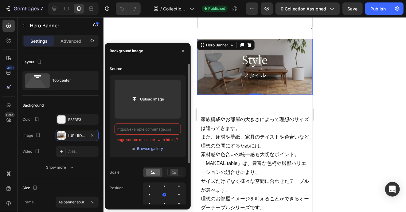
paste input "[URL][DOMAIN_NAME]"
type input "[URL][DOMAIN_NAME]"
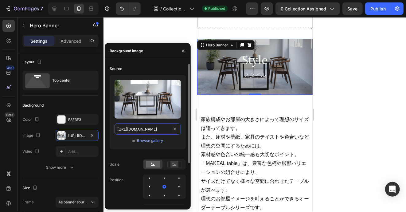
scroll to position [0, 182]
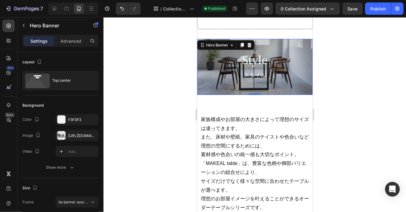
click at [164, 29] on div at bounding box center [254, 114] width 302 height 195
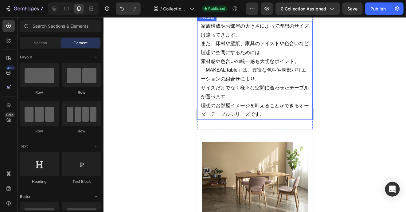
scroll to position [486, 0]
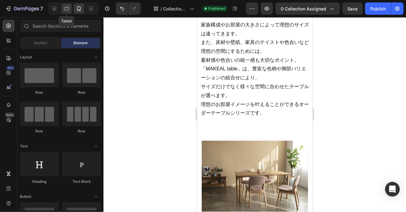
click at [65, 8] on icon at bounding box center [67, 9] width 6 height 6
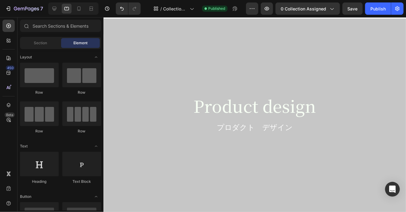
scroll to position [1130, 0]
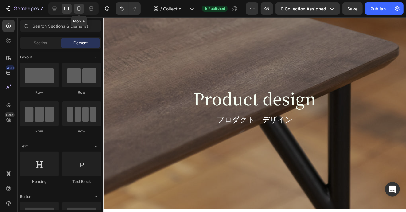
click at [78, 10] on icon at bounding box center [78, 8] width 3 height 4
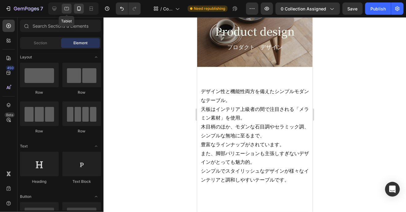
click at [68, 9] on icon at bounding box center [67, 9] width 6 height 6
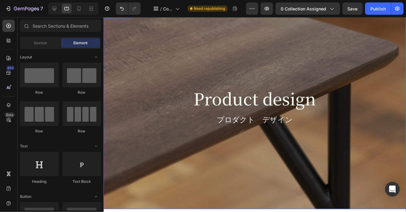
click at [141, 60] on div "Overlay" at bounding box center [255, 109] width 304 height 199
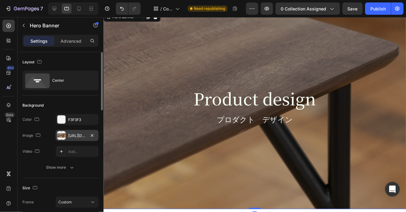
click at [73, 136] on div "[URL][DOMAIN_NAME]" at bounding box center [77, 136] width 18 height 6
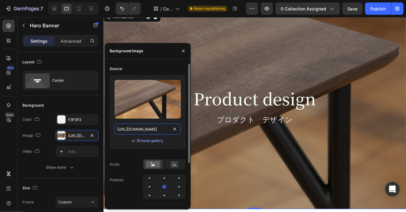
click at [139, 129] on input "[URL][DOMAIN_NAME]" at bounding box center [147, 128] width 66 height 11
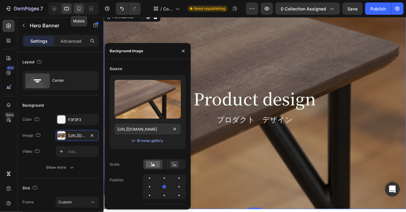
click at [78, 6] on icon at bounding box center [78, 8] width 3 height 4
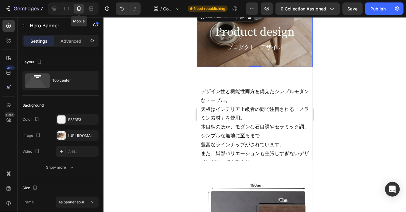
scroll to position [1102, 0]
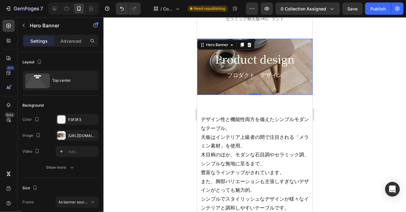
click at [203, 86] on div "Product design Heading プロダクト　デザイン Text Block Row" at bounding box center [254, 67] width 115 height 59
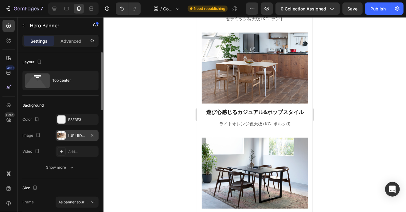
click at [85, 134] on div "[URL][DOMAIN_NAME]" at bounding box center [77, 136] width 18 height 6
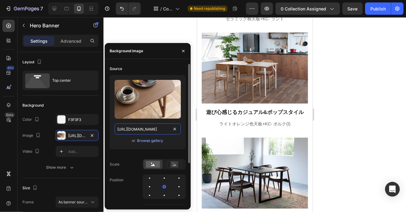
click at [145, 130] on input "[URL][DOMAIN_NAME]" at bounding box center [147, 128] width 66 height 11
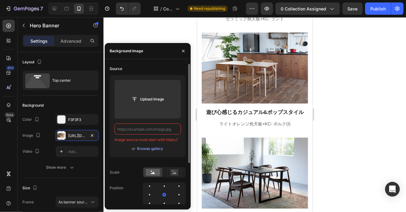
paste input "[URL][DOMAIN_NAME]"
type input "[URL][DOMAIN_NAME]"
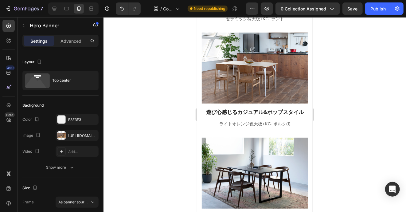
scroll to position [0, 0]
click at [164, 30] on div at bounding box center [254, 114] width 302 height 195
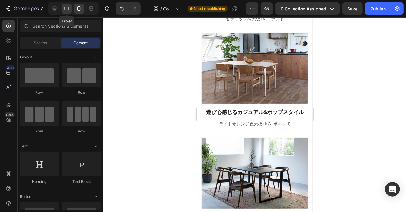
click at [65, 11] on icon at bounding box center [67, 9] width 6 height 6
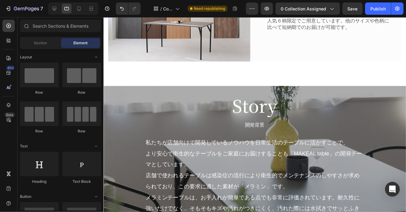
scroll to position [1992, 0]
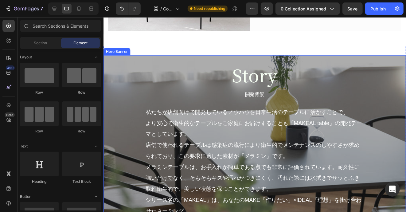
click at [123, 81] on div "Story Heading 開発背景 Text Block 私たちが店舗向けで開発しているノウハウを日常生活のテーブルに活かすことで、 より安心で衛生的なテー…" at bounding box center [255, 155] width 295 height 185
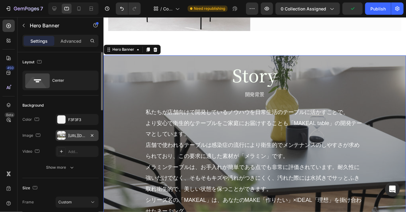
click at [81, 137] on div "[URL][DOMAIN_NAME]" at bounding box center [77, 136] width 18 height 6
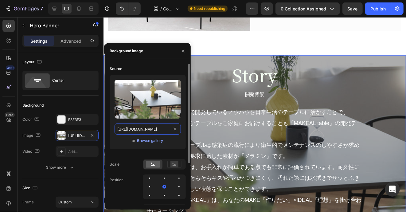
click at [143, 128] on input "[URL][DOMAIN_NAME]" at bounding box center [147, 128] width 66 height 11
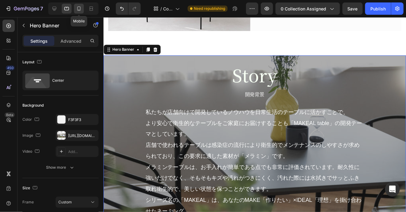
click at [79, 9] on icon at bounding box center [79, 9] width 6 height 6
type input "Auto"
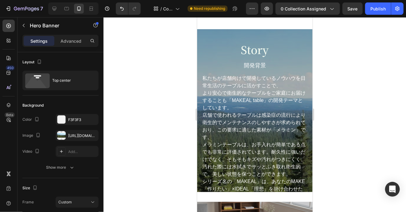
scroll to position [2293, 0]
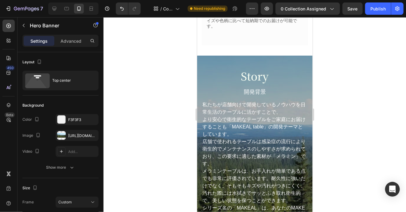
click at [200, 62] on div "Story Heading 開発背景 Text Block 私たちが店舗向けで開発しているノウハウを日常生活のテーブルに活かすことで、 より安心で衛生的なテー…" at bounding box center [254, 164] width 115 height 219
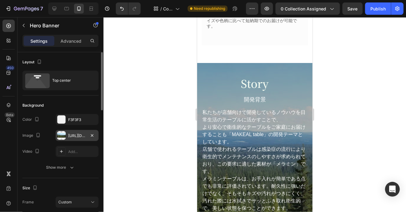
click at [81, 135] on div "[URL][DOMAIN_NAME]" at bounding box center [77, 136] width 18 height 6
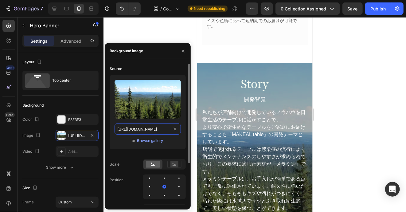
click at [134, 133] on input "[URL][DOMAIN_NAME]" at bounding box center [147, 128] width 66 height 11
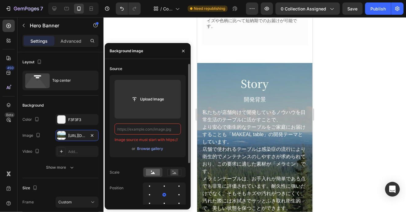
paste input "[URL][DOMAIN_NAME]"
type input "[URL][DOMAIN_NAME]"
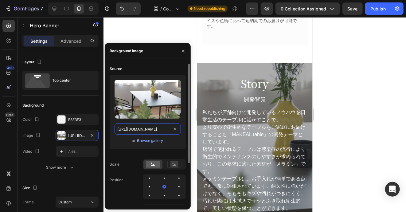
scroll to position [0, 184]
click at [173, 29] on div at bounding box center [254, 114] width 302 height 195
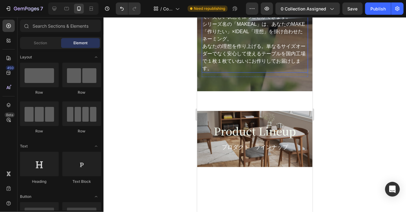
scroll to position [2477, 0]
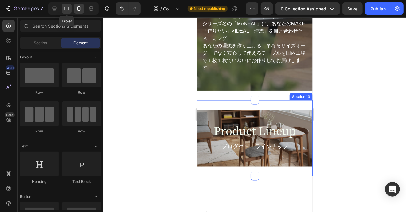
click at [66, 10] on icon at bounding box center [67, 9] width 6 height 6
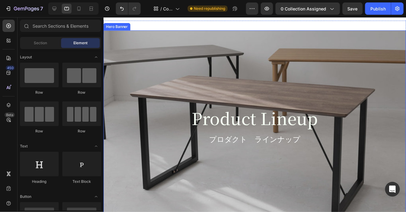
scroll to position [2538, 0]
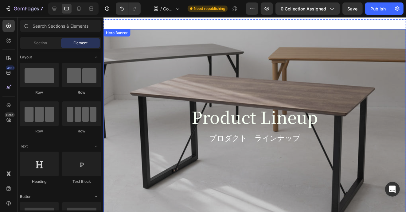
click at [137, 56] on div "Overlay" at bounding box center [255, 128] width 304 height 199
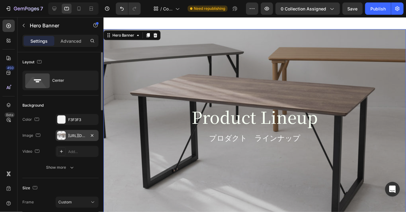
click at [75, 136] on div "[URL][DOMAIN_NAME]" at bounding box center [77, 136] width 18 height 6
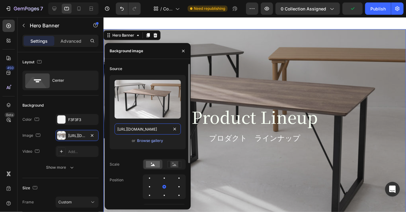
click at [137, 131] on input "[URL][DOMAIN_NAME]" at bounding box center [147, 128] width 66 height 11
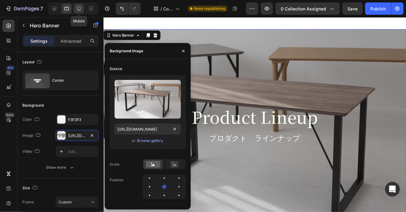
click at [80, 6] on icon at bounding box center [79, 9] width 6 height 6
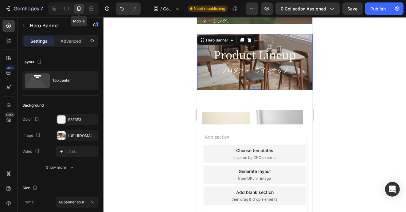
scroll to position [2489, 0]
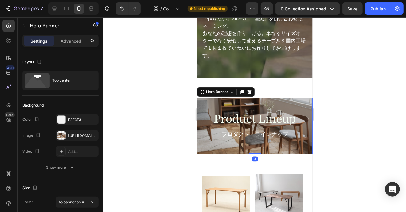
click at [200, 115] on div "Product Lineup Heading プロダクト　ラインナップ Text Block Row" at bounding box center [254, 127] width 115 height 59
click at [74, 137] on div "[URL][DOMAIN_NAME]" at bounding box center [77, 136] width 18 height 6
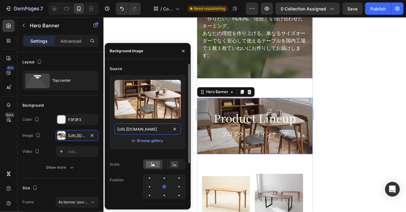
click at [131, 130] on input "[URL][DOMAIN_NAME]" at bounding box center [147, 128] width 66 height 11
paste input "[URL][DOMAIN_NAME]"
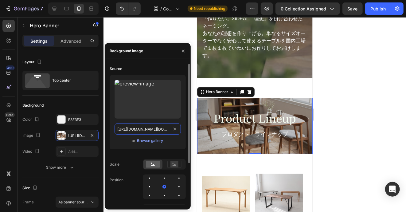
scroll to position [0, 187]
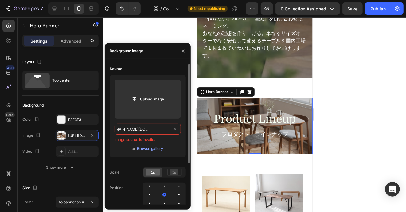
click at [155, 127] on input "[URL][DOMAIN_NAME][DOMAIN_NAME]" at bounding box center [147, 128] width 66 height 11
type input "[URL][DOMAIN_NAME][DOMAIN_NAME]"
click at [183, 52] on icon "button" at bounding box center [183, 50] width 5 height 5
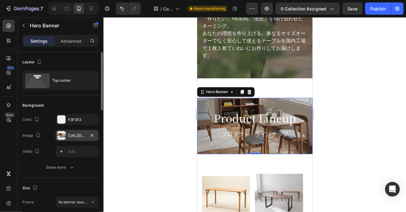
click at [81, 136] on div "https://cdn.shopify.com/s/files/1/0616/2651/5539/files/gempages_534780848155657…" at bounding box center [77, 136] width 18 height 6
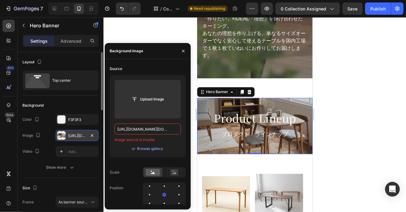
click at [81, 136] on div "https://cdn.shopify.com/s/files/1/0616/2651/5539/files/gempages_534780848155657…" at bounding box center [77, 136] width 18 height 6
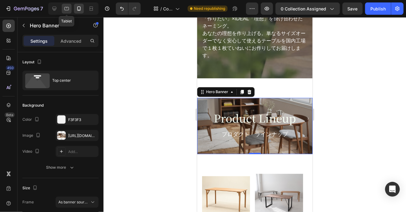
click at [66, 10] on icon at bounding box center [67, 9] width 6 height 6
type input "650"
type input "https://cdn.shopify.com/s/files/1/0616/2651/5539/files/gempages_534780848155657…"
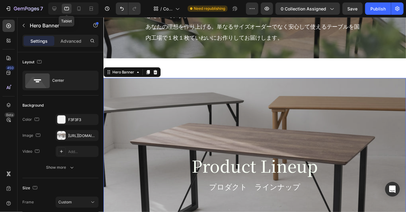
scroll to position [2528, 0]
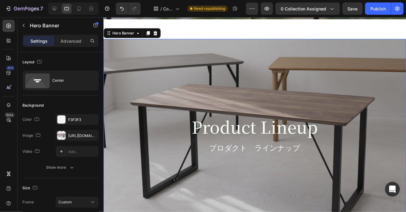
click at [144, 66] on div "Overlay" at bounding box center [255, 138] width 304 height 199
click at [80, 134] on div "https://cdn.shopify.com/s/files/1/0616/2651/5539/files/gempages_534780848155657…" at bounding box center [77, 136] width 18 height 6
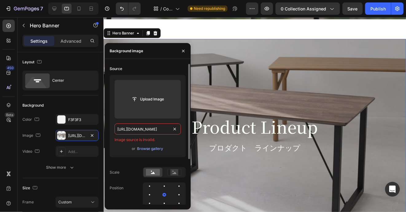
click at [145, 130] on input "https://cdn.shopify.com/s/files/1/0616/2651/5539/files/gempages_534780848155657…" at bounding box center [147, 128] width 66 height 11
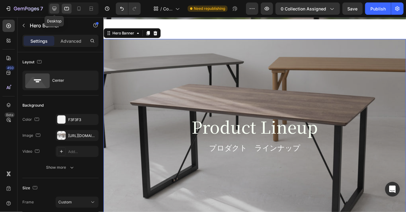
click at [53, 11] on icon at bounding box center [54, 9] width 6 height 6
type input "700"
type input "1230"
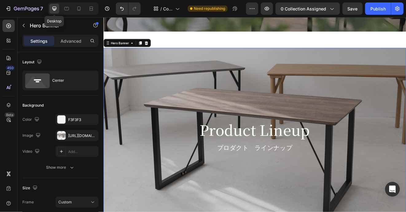
scroll to position [2544, 0]
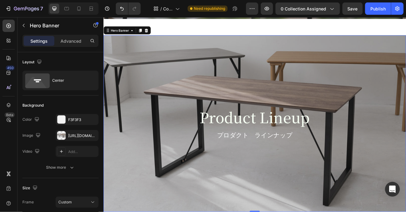
click at [128, 62] on div "Overlay" at bounding box center [287, 146] width 368 height 215
click at [68, 6] on icon at bounding box center [67, 9] width 6 height 6
type input "650"
type input "100%"
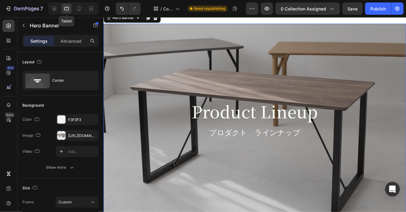
scroll to position [2528, 0]
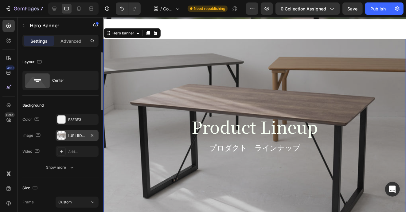
click at [77, 133] on div "https://cdn.shopify.com/s/files/1/0616/2651/5539/files/gempages_534780848155657…" at bounding box center [77, 136] width 18 height 6
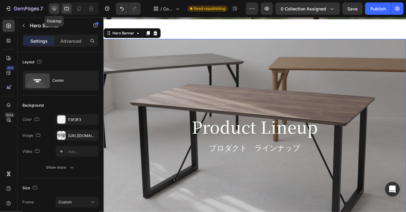
click at [55, 9] on icon at bounding box center [54, 9] width 6 height 6
type input "700"
type input "1230"
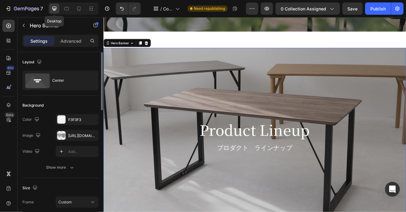
scroll to position [2544, 0]
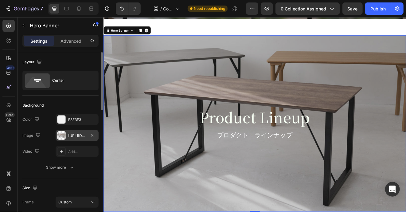
click at [75, 133] on div "https://cdn.shopify.com/s/files/1/0616/2651/5539/files/gempages_534780848155657…" at bounding box center [77, 136] width 18 height 6
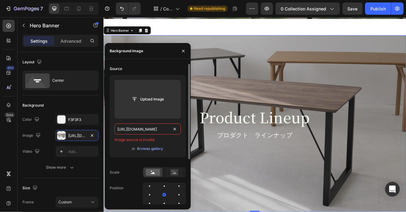
click at [153, 128] on input "https://cdn.shopify.com/s/files/1/0616/2651/5539/files/gempages_534780848155657…" at bounding box center [147, 128] width 66 height 11
click at [68, 8] on icon at bounding box center [67, 9] width 6 height 6
type input "650"
type input "100%"
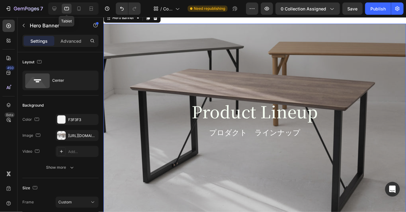
scroll to position [2528, 0]
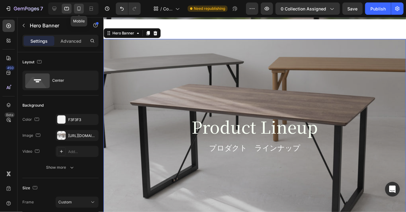
click at [78, 9] on icon at bounding box center [79, 9] width 6 height 6
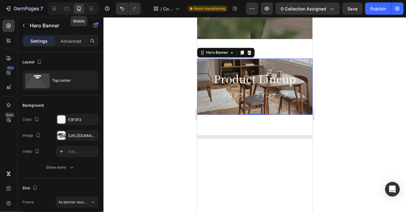
scroll to position [2555, 0]
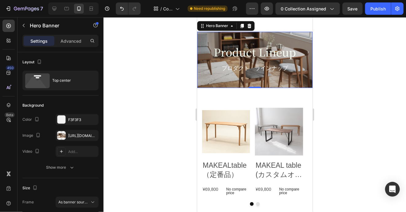
click at [201, 47] on div "Product Lineup Heading プロダクト　ラインナップ Text Block Row" at bounding box center [254, 60] width 115 height 59
click at [81, 134] on div "[URL][DOMAIN_NAME]" at bounding box center [77, 136] width 18 height 6
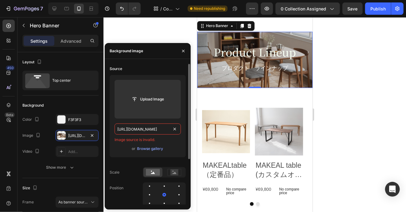
click at [146, 131] on input "[URL][DOMAIN_NAME]" at bounding box center [147, 128] width 66 height 11
paste input "https://cdn.shopify.com/s/files/1/0616/2651/5539/files/gempages_534780848155657…"
type input "https://cdn.shopify.com/s/files/1/0616/2651/5539/files/gempages_534780848155657…"
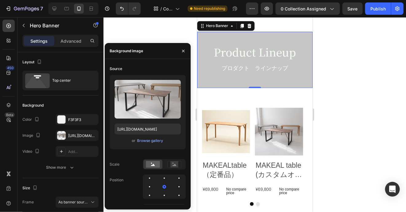
scroll to position [0, 0]
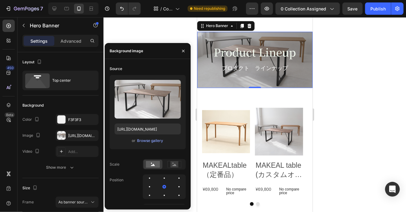
click at [172, 30] on div at bounding box center [254, 114] width 302 height 195
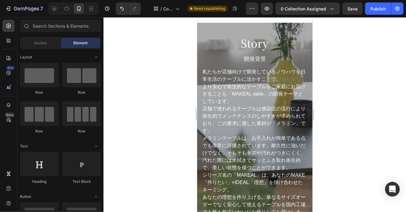
scroll to position [2295, 0]
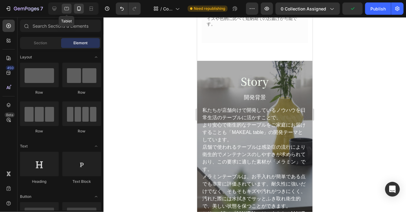
click at [64, 11] on icon at bounding box center [67, 9] width 6 height 6
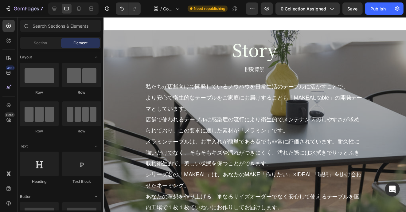
scroll to position [1963, 0]
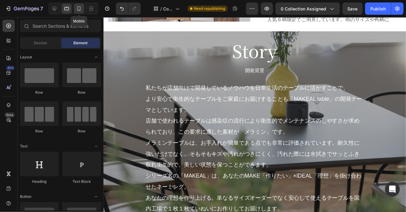
click at [80, 9] on icon at bounding box center [79, 9] width 6 height 6
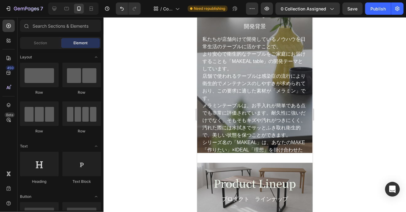
scroll to position [2369, 0]
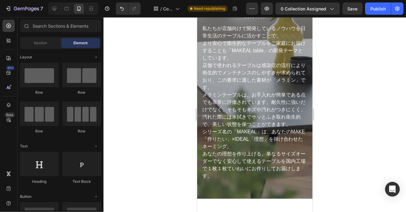
click at [332, 85] on div at bounding box center [254, 114] width 302 height 195
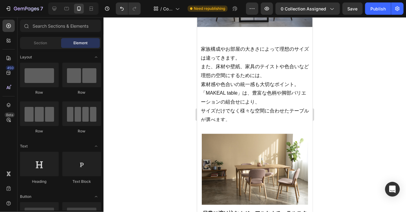
scroll to position [332, 0]
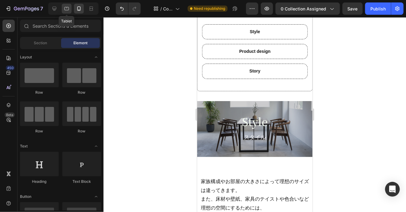
click at [68, 10] on icon at bounding box center [66, 8] width 5 height 3
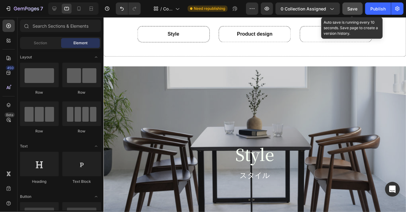
click at [354, 10] on span "Save" at bounding box center [352, 8] width 10 height 5
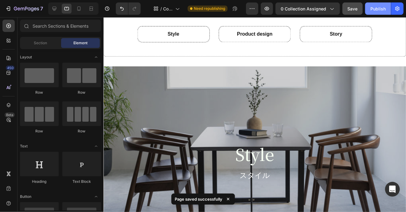
click at [382, 9] on div "Publish" at bounding box center [377, 9] width 15 height 6
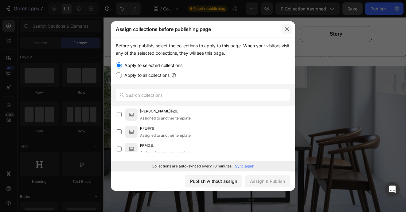
click at [287, 28] on icon "button" at bounding box center [286, 29] width 5 height 5
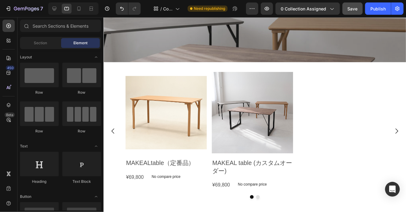
scroll to position [2817, 0]
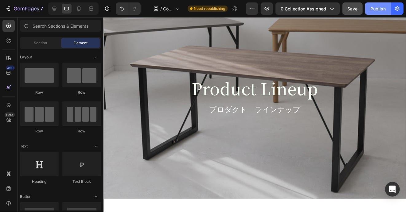
click at [378, 10] on div "Publish" at bounding box center [377, 9] width 15 height 6
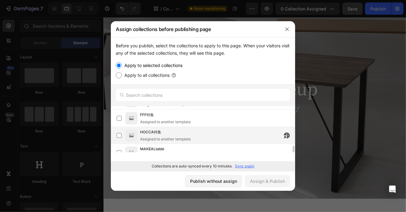
scroll to position [61, 0]
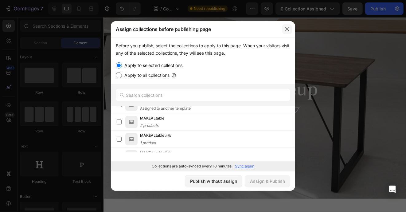
click at [287, 27] on icon "button" at bounding box center [286, 29] width 5 height 5
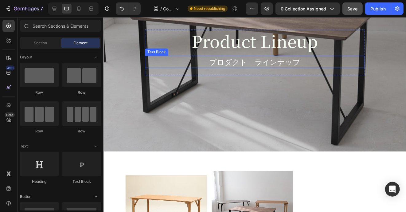
scroll to position [2971, 0]
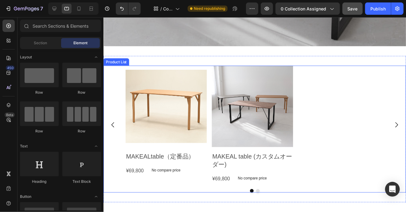
click at [318, 90] on div "Product Images MAKEALtable（定番品） Product Title ¥69,800 Product Price Product Pri…" at bounding box center [255, 125] width 260 height 119
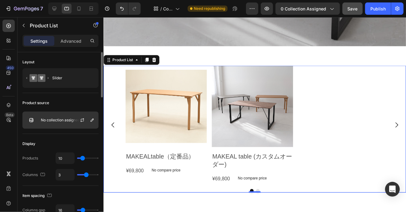
click at [67, 118] on p "No collection assigned" at bounding box center [60, 120] width 39 height 4
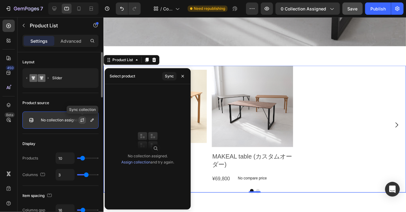
click at [82, 121] on icon "button" at bounding box center [82, 120] width 5 height 5
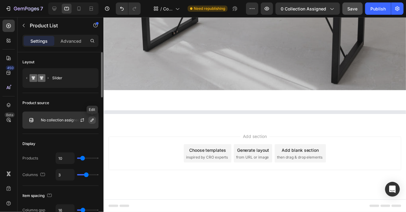
scroll to position [2616, 0]
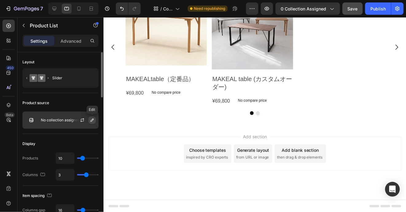
click at [93, 118] on icon "button" at bounding box center [92, 120] width 5 height 5
click at [72, 100] on div "Product source" at bounding box center [60, 103] width 76 height 10
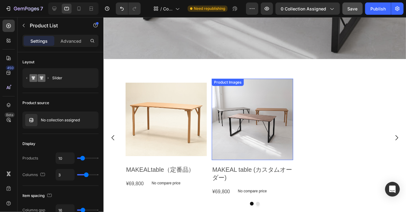
scroll to position [2524, 0]
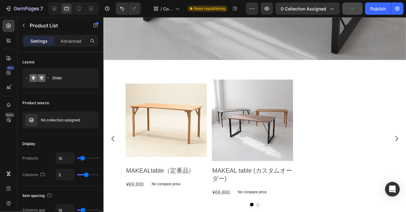
click at [315, 141] on div "Product Images MAKEALtable（定番品） Product Title ¥69,800 Product Price Product Pri…" at bounding box center [255, 138] width 260 height 119
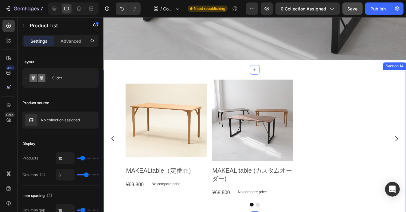
click at [194, 72] on div "Product Images MAKEALtable（定番品） Product Title ¥69,800 Product Price Product Pri…" at bounding box center [255, 143] width 304 height 147
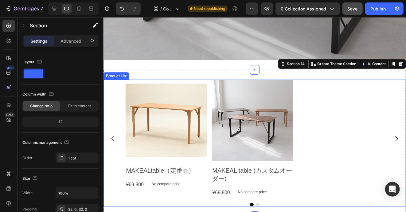
click at [323, 137] on div "Product Images MAKEALtable（定番品） Product Title ¥69,800 Product Price Product Pri…" at bounding box center [255, 138] width 260 height 119
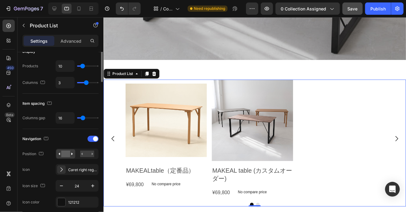
scroll to position [0, 0]
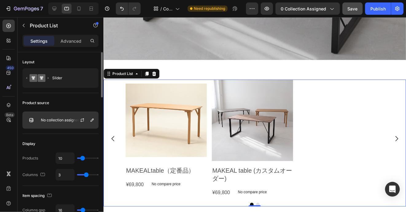
click at [31, 118] on img at bounding box center [31, 120] width 12 height 12
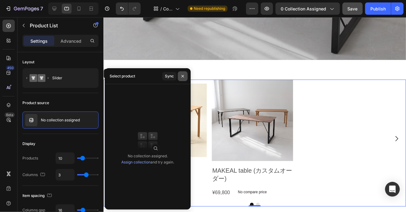
click at [183, 75] on icon "button" at bounding box center [182, 76] width 5 height 5
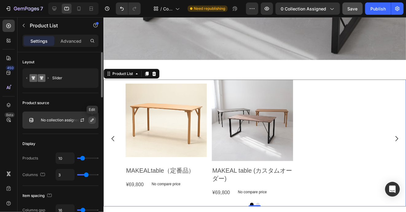
click at [94, 118] on icon "button" at bounding box center [92, 120] width 5 height 5
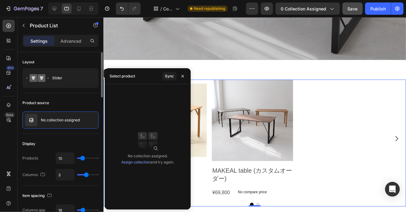
click at [69, 100] on div "Product source" at bounding box center [60, 103] width 76 height 10
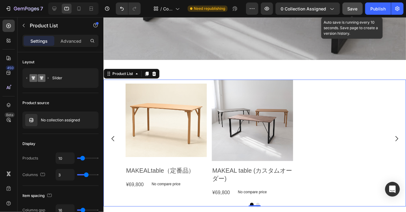
click at [354, 6] on span "Save" at bounding box center [352, 8] width 10 height 5
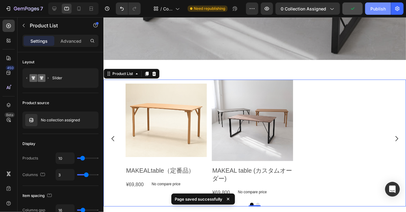
click at [378, 8] on div "Publish" at bounding box center [377, 9] width 15 height 6
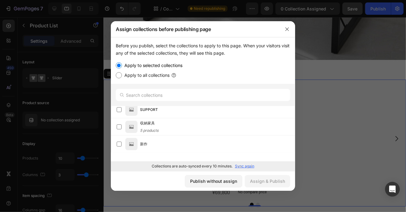
scroll to position [277, 0]
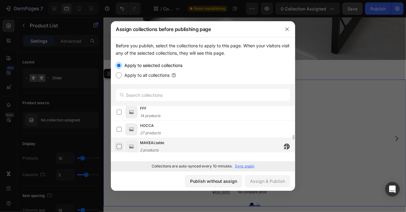
click at [120, 145] on label at bounding box center [119, 146] width 5 height 5
click at [275, 182] on div "Assign & Publish" at bounding box center [267, 181] width 35 height 6
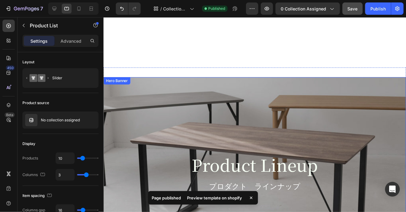
scroll to position [2279, 0]
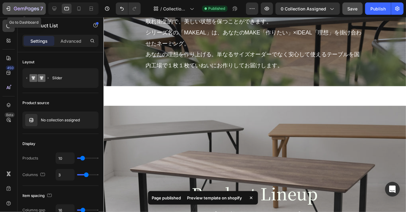
click at [37, 10] on icon "button" at bounding box center [26, 8] width 25 height 5
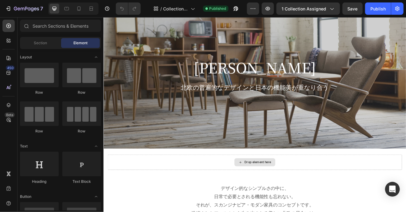
scroll to position [61, 0]
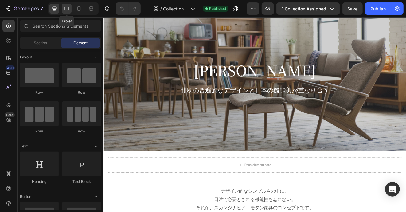
click at [65, 11] on icon at bounding box center [67, 9] width 6 height 6
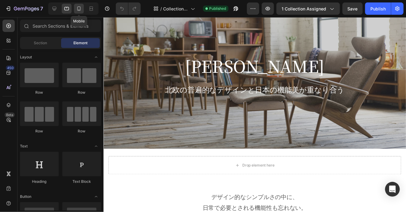
click at [76, 10] on icon at bounding box center [79, 9] width 6 height 6
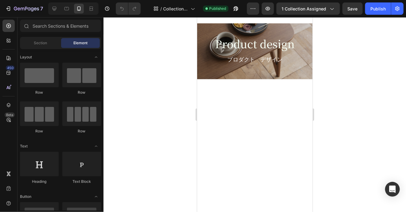
scroll to position [522, 0]
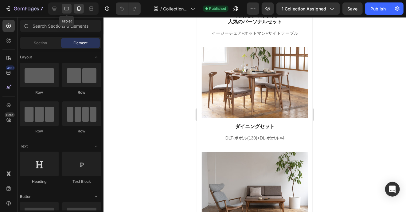
click at [68, 8] on icon at bounding box center [67, 9] width 6 height 6
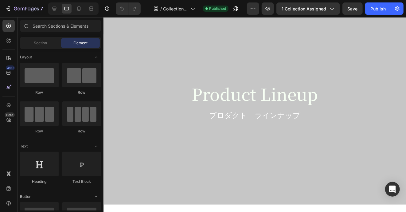
scroll to position [1780, 0]
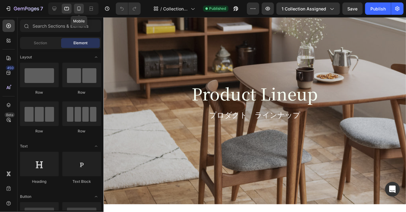
click at [77, 12] on div at bounding box center [79, 9] width 10 height 10
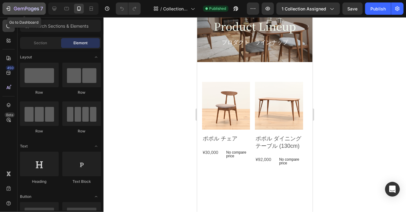
click at [8, 9] on icon "button" at bounding box center [8, 9] width 6 height 6
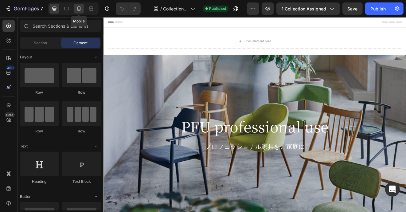
click at [81, 8] on icon at bounding box center [79, 9] width 6 height 6
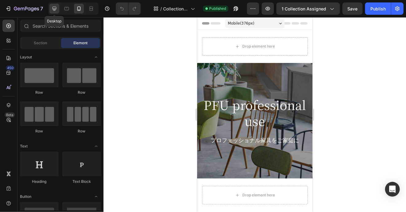
click at [54, 10] on icon at bounding box center [54, 9] width 4 height 4
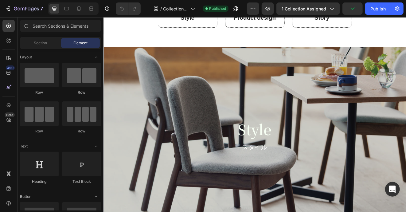
scroll to position [430, 0]
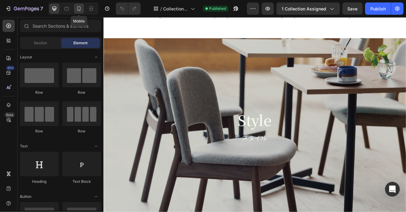
click at [80, 10] on icon at bounding box center [79, 9] width 6 height 6
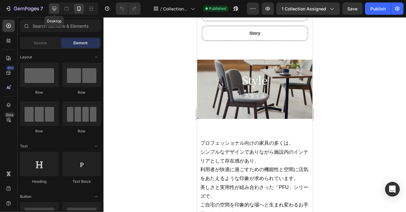
click at [55, 8] on icon at bounding box center [54, 9] width 6 height 6
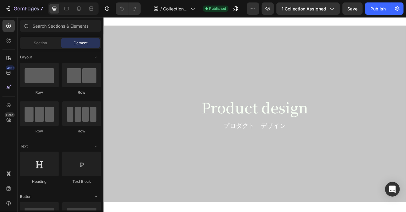
scroll to position [1074, 0]
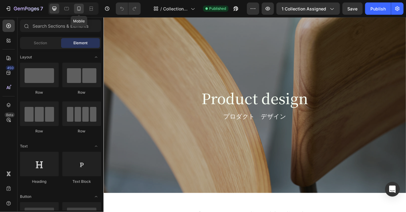
click at [79, 8] on icon at bounding box center [79, 9] width 6 height 6
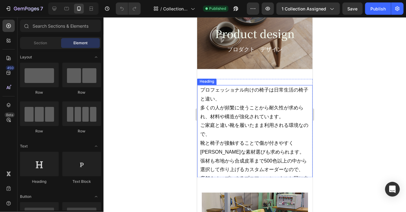
scroll to position [1013, 0]
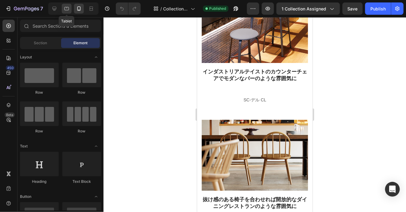
click at [65, 11] on icon at bounding box center [67, 9] width 6 height 6
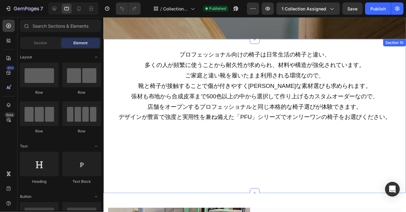
scroll to position [1005, 0]
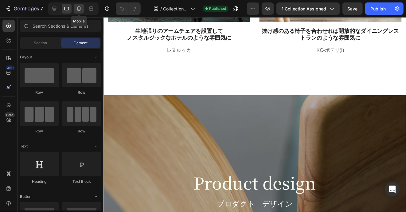
click at [77, 6] on icon at bounding box center [78, 8] width 3 height 4
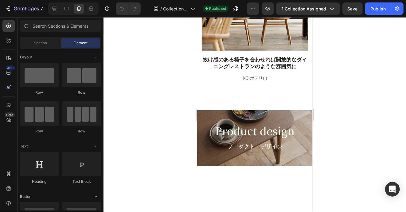
scroll to position [1070, 0]
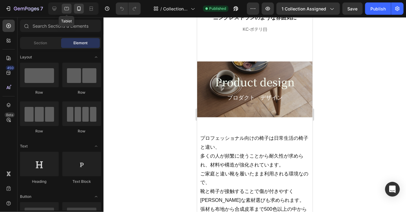
click at [64, 7] on icon at bounding box center [66, 8] width 5 height 3
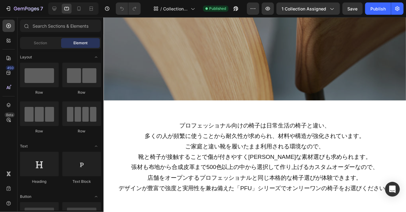
scroll to position [947, 0]
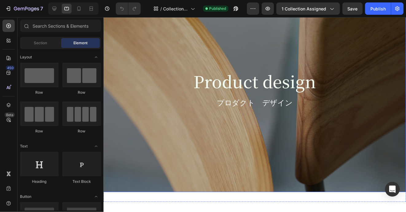
click at [138, 85] on div "Product design Heading プロダクト　デザイン Text Block Row" at bounding box center [255, 93] width 295 height 46
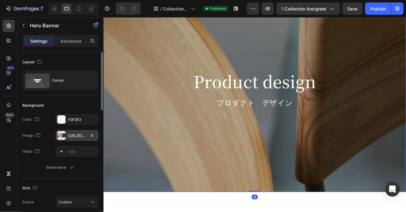
click at [83, 134] on div "[URL][DOMAIN_NAME]" at bounding box center [77, 136] width 18 height 6
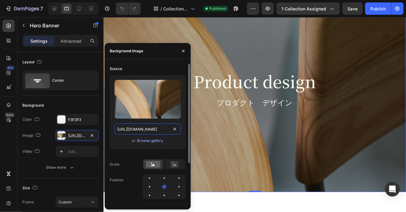
click at [149, 129] on input "[URL][DOMAIN_NAME]" at bounding box center [147, 128] width 66 height 11
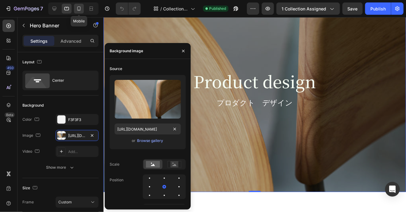
click at [77, 8] on icon at bounding box center [78, 8] width 3 height 4
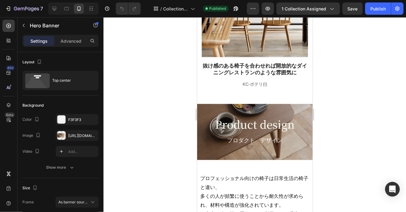
scroll to position [1055, 0]
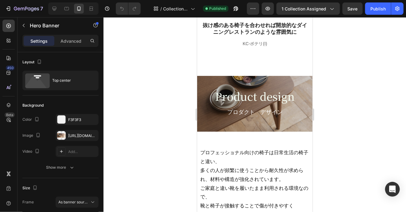
click at [202, 75] on div "Product design Heading プロダクト　デザイン Text Block Row" at bounding box center [254, 104] width 115 height 59
click at [203, 115] on div "Product design Heading プロダクト　デザイン Text Block Row" at bounding box center [254, 104] width 115 height 59
click at [78, 135] on div "[URL][DOMAIN_NAME]" at bounding box center [77, 136] width 18 height 6
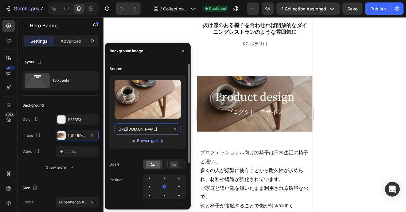
click at [136, 130] on input "[URL][DOMAIN_NAME]" at bounding box center [147, 128] width 66 height 11
paste input "https://cdn.shopify.com/s/files/1/0616/2651/5539/files/gempages_534780848155657…"
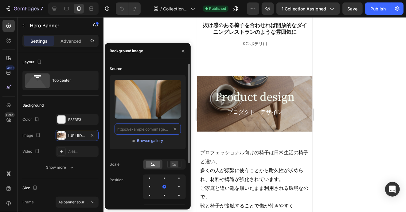
type input "https://cdn.shopify.com/s/files/1/0616/2651/5539/files/gempages_534780848155657…"
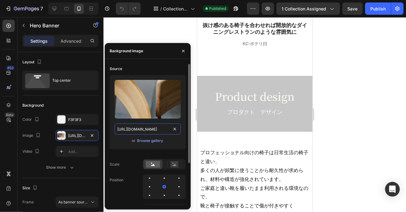
scroll to position [0, 187]
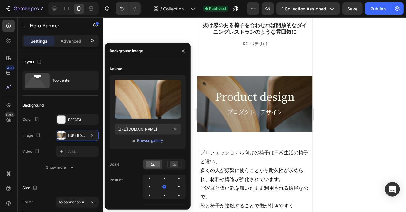
click at [164, 23] on div at bounding box center [254, 114] width 302 height 195
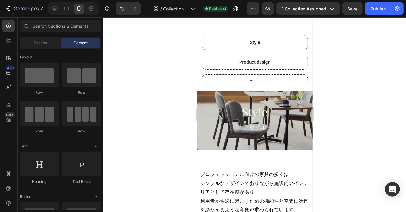
scroll to position [411, 0]
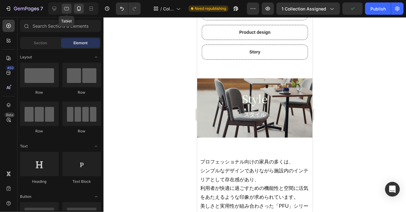
click at [68, 6] on icon at bounding box center [67, 9] width 6 height 6
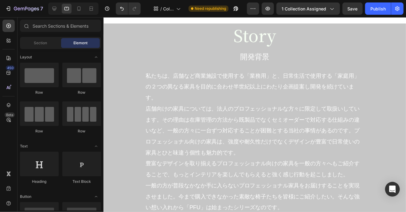
scroll to position [2006, 0]
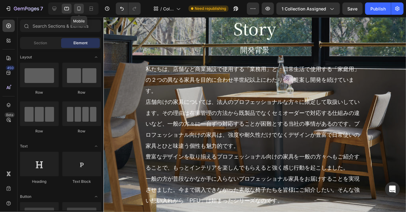
click at [79, 9] on icon at bounding box center [79, 9] width 6 height 6
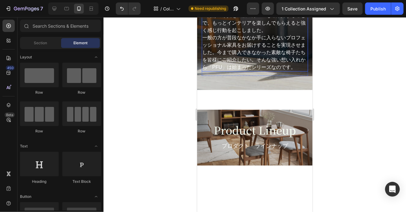
scroll to position [2221, 0]
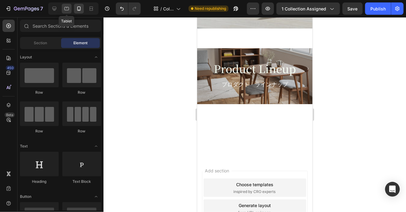
click at [68, 11] on icon at bounding box center [67, 9] width 6 height 6
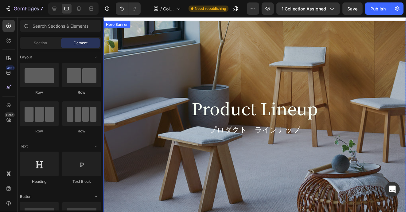
click at [120, 78] on div "Overlay" at bounding box center [255, 120] width 304 height 199
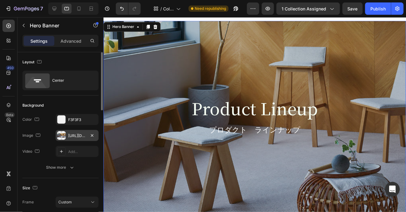
click at [73, 133] on div "https://cdn.shopify.com/s/files/1/0616/2651/5539/files/gempages_534780848155657…" at bounding box center [77, 136] width 18 height 6
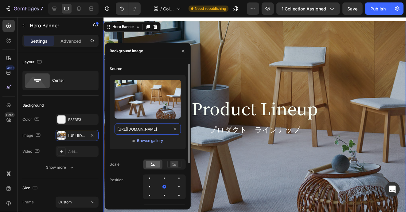
click at [147, 130] on input "https://cdn.shopify.com/s/files/1/0616/2651/5539/files/gempages_534780848155657…" at bounding box center [147, 128] width 66 height 11
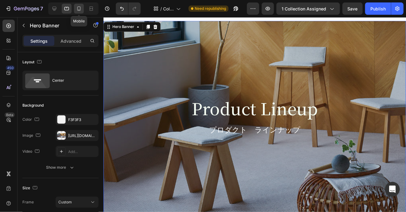
click at [78, 10] on icon at bounding box center [78, 8] width 3 height 4
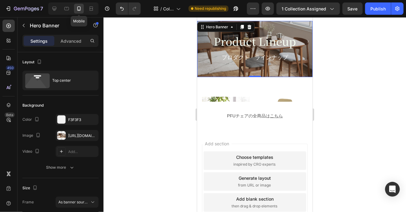
scroll to position [2203, 0]
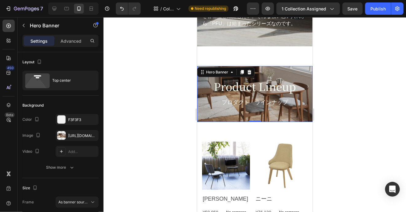
click at [200, 124] on div "Product Lineup Heading プロダクト　ラインナップ Text Block Row" at bounding box center [254, 95] width 115 height 59
click at [68, 134] on div "https://cdn.shopify.com/s/files/1/0616/2651/5539/files/gempages_534780848155657…" at bounding box center [77, 136] width 18 height 6
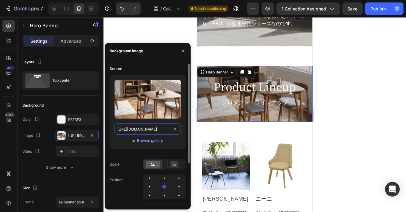
click at [136, 127] on input "https://cdn.shopify.com/s/files/1/0616/2651/5539/files/gempages_534780848155657…" at bounding box center [147, 128] width 66 height 11
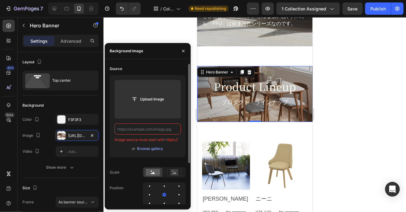
paste input "https://cdn.shopify.com/s/files/1/0616/2651/5539/files/gempages_534780848155657…"
type input "https://cdn.shopify.com/s/files/1/0616/2651/5539/files/gempages_534780848155657…"
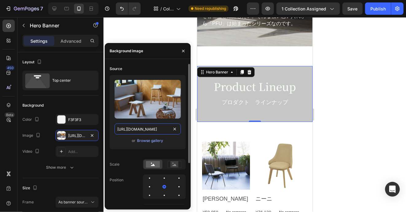
scroll to position [0, 185]
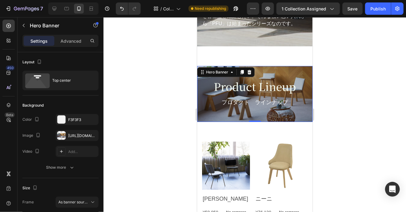
click at [165, 31] on div at bounding box center [254, 114] width 302 height 195
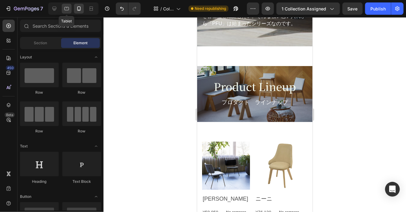
click at [66, 8] on icon at bounding box center [67, 9] width 6 height 6
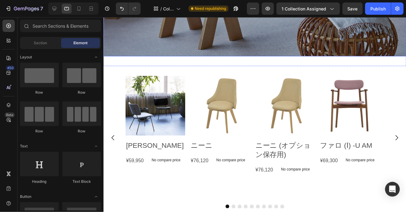
scroll to position [2388, 0]
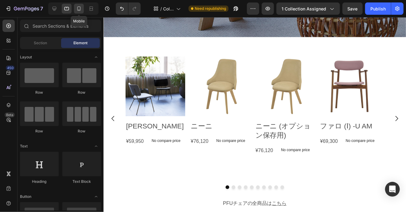
click at [79, 9] on icon at bounding box center [79, 9] width 6 height 6
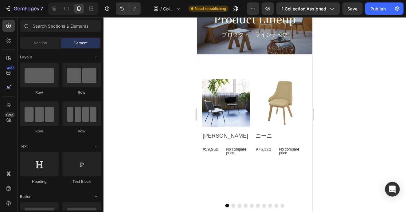
scroll to position [2165, 0]
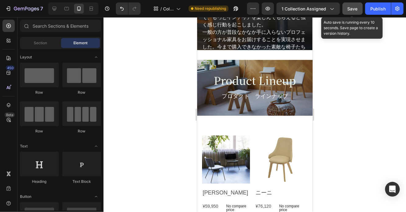
click at [353, 10] on span "Save" at bounding box center [352, 8] width 10 height 5
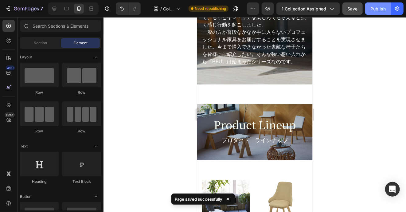
click at [378, 8] on div "Publish" at bounding box center [377, 9] width 15 height 6
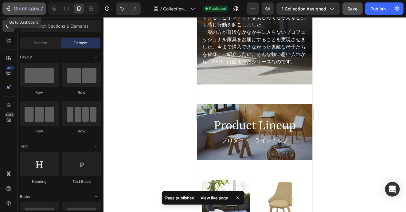
click at [25, 10] on icon "button" at bounding box center [26, 8] width 25 height 5
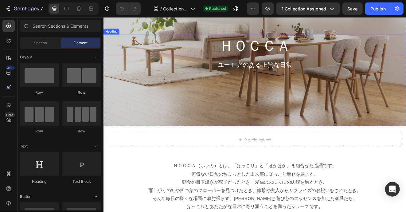
scroll to position [92, 0]
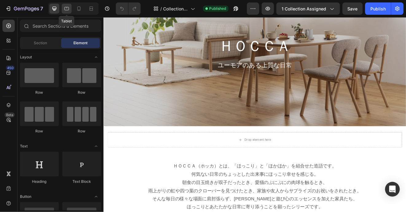
click at [65, 9] on icon at bounding box center [67, 9] width 6 height 6
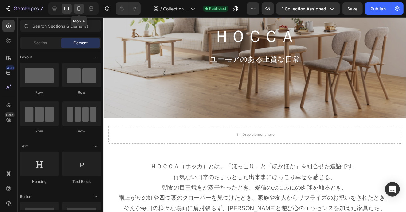
click at [80, 11] on icon at bounding box center [79, 9] width 6 height 6
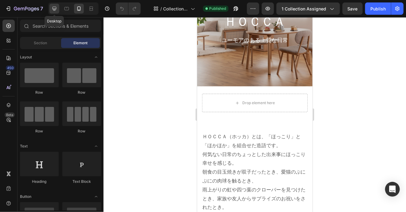
click at [49, 9] on div at bounding box center [54, 9] width 10 height 10
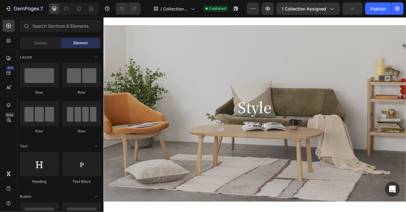
scroll to position [399, 0]
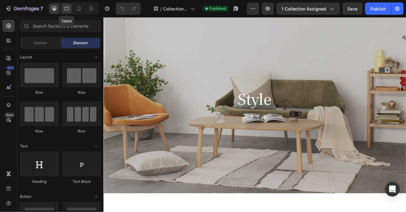
click at [68, 9] on icon at bounding box center [67, 9] width 6 height 6
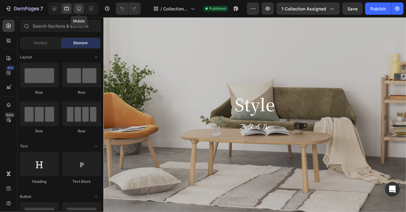
click at [76, 8] on icon at bounding box center [79, 9] width 6 height 6
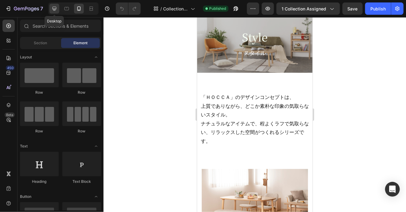
click at [53, 8] on icon at bounding box center [54, 9] width 6 height 6
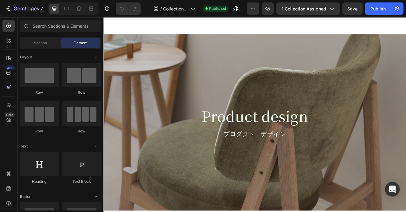
scroll to position [1043, 0]
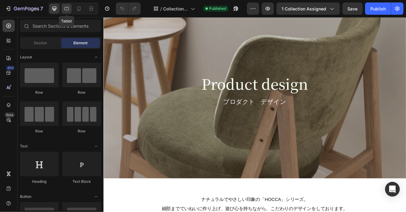
click at [68, 5] on div at bounding box center [67, 9] width 10 height 10
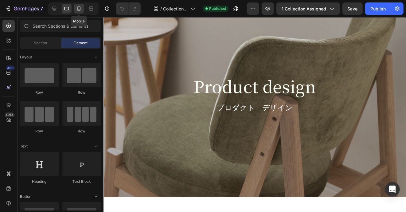
click at [81, 7] on icon at bounding box center [79, 9] width 6 height 6
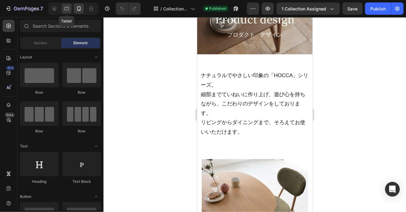
click at [64, 10] on icon at bounding box center [67, 9] width 6 height 6
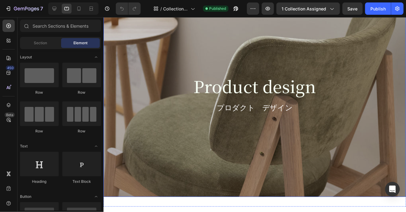
click at [125, 70] on div "Product design Heading プロダクト　デザイン Text Block Row" at bounding box center [255, 98] width 304 height 56
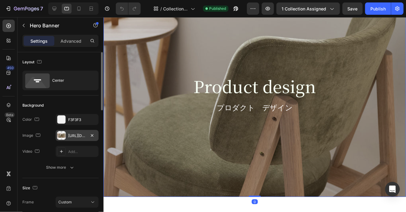
click at [75, 135] on div "https://cdn.shopify.com/s/files/1/0616/2651/5539/files/gempages_534780848155657…" at bounding box center [77, 136] width 18 height 6
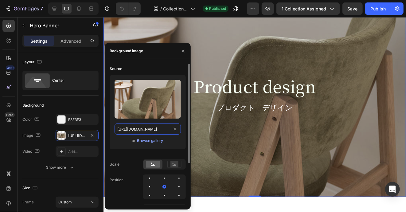
click at [136, 130] on input "https://cdn.shopify.com/s/files/1/0616/2651/5539/files/gempages_534780848155657…" at bounding box center [147, 128] width 66 height 11
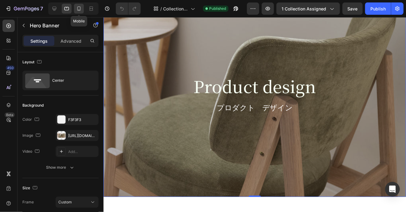
click at [79, 10] on icon at bounding box center [79, 10] width 2 height 1
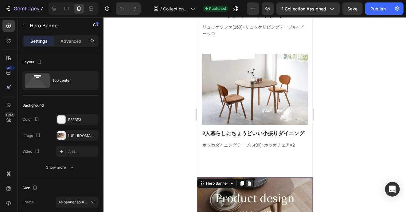
scroll to position [1064, 0]
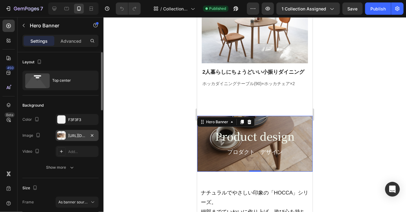
click at [81, 135] on div "https://cdn.shopify.com/s/files/1/0616/2651/5539/files/gempages_534780848155657…" at bounding box center [77, 136] width 18 height 6
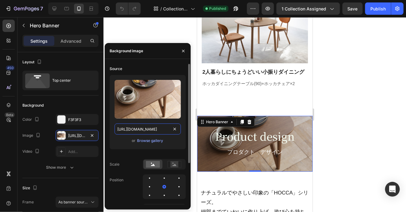
click at [128, 130] on input "https://cdn.shopify.com/s/files/1/0616/2651/5539/files/gempages_534780848155657…" at bounding box center [147, 128] width 66 height 11
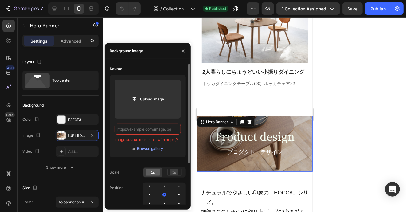
paste input "https://cdn.shopify.com/s/files/1/0616/2651/5539/files/gempages_534780848155657…"
type input "https://cdn.shopify.com/s/files/1/0616/2651/5539/files/gempages_534780848155657…"
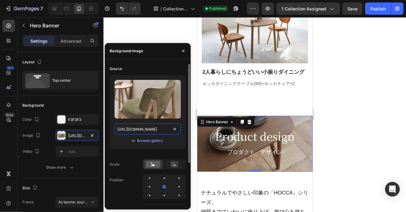
scroll to position [0, 188]
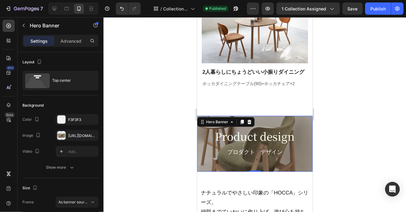
click at [157, 30] on div at bounding box center [254, 114] width 302 height 195
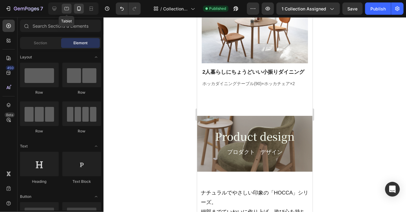
click at [67, 8] on icon at bounding box center [67, 9] width 6 height 6
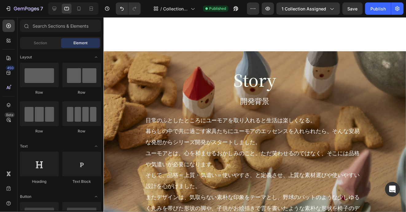
scroll to position [1685, 0]
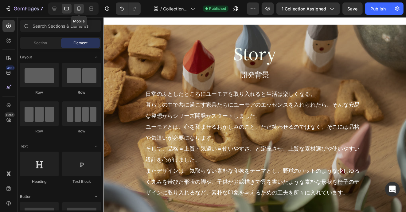
click at [82, 10] on div at bounding box center [79, 9] width 10 height 10
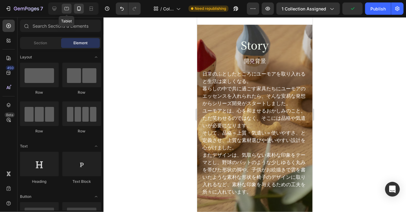
click at [68, 9] on icon at bounding box center [67, 9] width 6 height 6
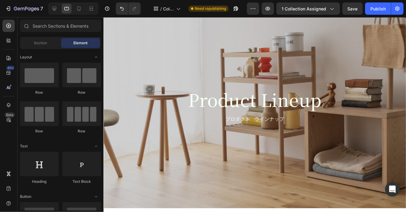
scroll to position [1931, 0]
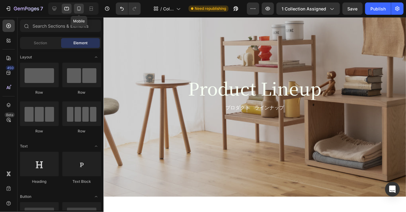
click at [77, 10] on icon at bounding box center [78, 8] width 3 height 4
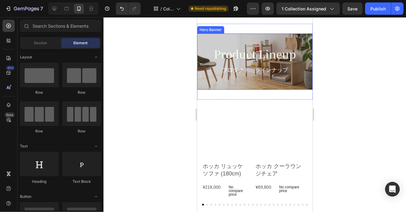
scroll to position [1869, 0]
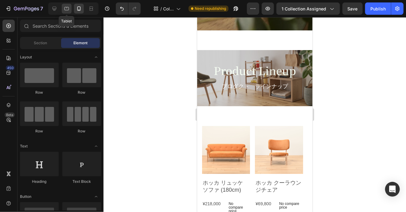
click at [65, 7] on icon at bounding box center [67, 9] width 6 height 6
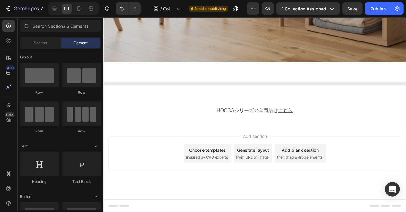
scroll to position [2005, 0]
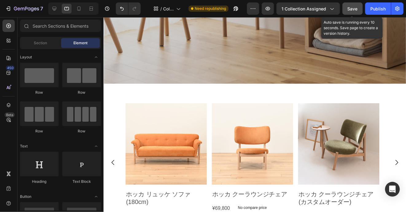
click at [352, 10] on span "Save" at bounding box center [352, 8] width 10 height 5
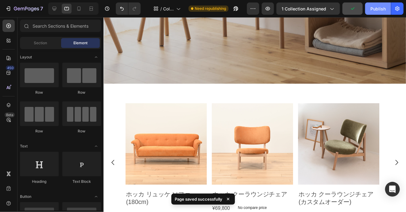
click at [380, 5] on button "Publish" at bounding box center [378, 8] width 26 height 12
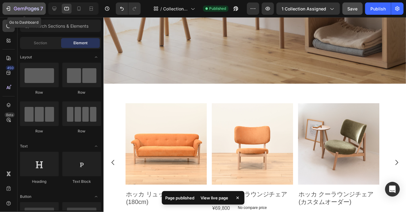
click at [34, 9] on icon "button" at bounding box center [35, 8] width 3 height 3
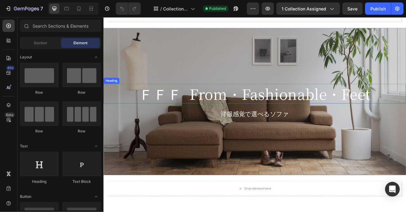
scroll to position [31, 0]
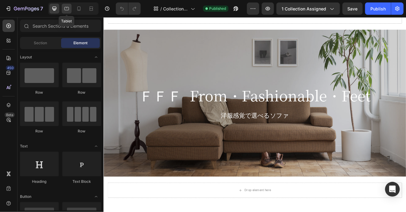
click at [70, 10] on div at bounding box center [67, 9] width 10 height 10
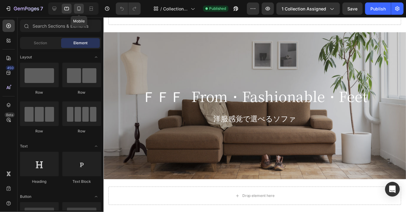
click at [79, 10] on icon at bounding box center [79, 9] width 6 height 6
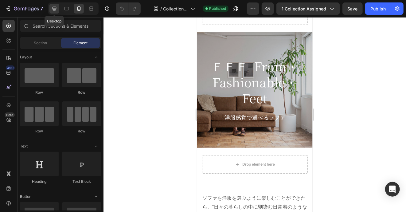
click at [54, 11] on icon at bounding box center [54, 9] width 6 height 6
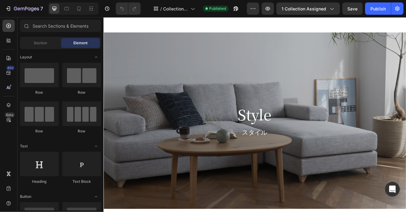
scroll to position [430, 0]
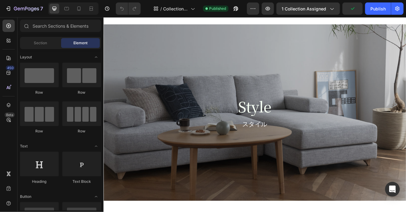
click at [66, 14] on div at bounding box center [73, 8] width 50 height 12
click at [68, 8] on icon at bounding box center [67, 9] width 6 height 6
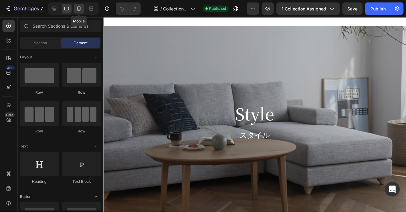
click at [78, 8] on icon at bounding box center [79, 9] width 6 height 6
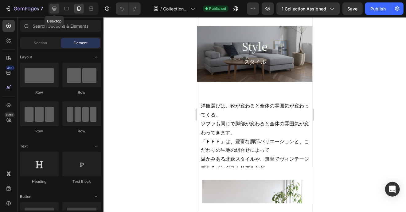
click at [53, 9] on icon at bounding box center [54, 9] width 4 height 4
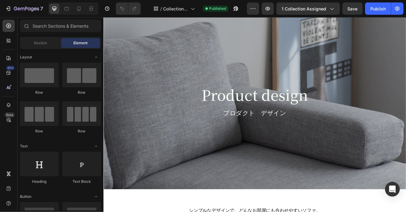
scroll to position [1074, 0]
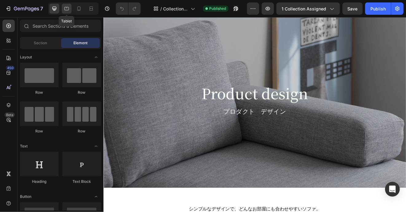
click at [67, 11] on icon at bounding box center [67, 9] width 6 height 6
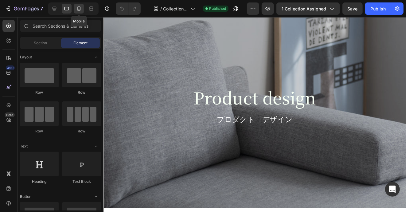
click at [79, 10] on icon at bounding box center [78, 8] width 3 height 4
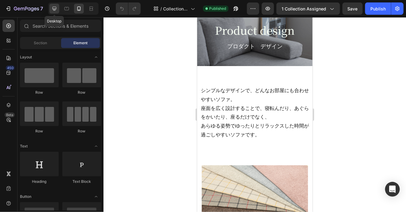
click at [53, 9] on icon at bounding box center [54, 9] width 4 height 4
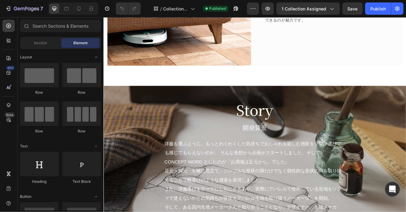
scroll to position [2485, 0]
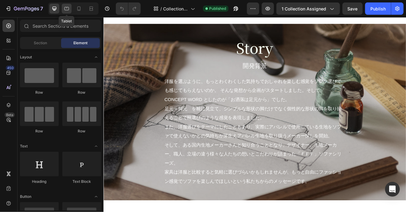
click at [66, 9] on icon at bounding box center [67, 9] width 6 height 6
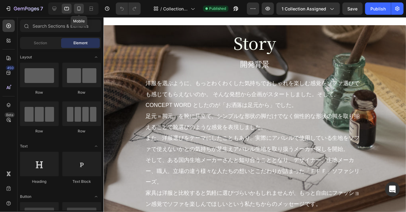
click at [82, 9] on icon at bounding box center [79, 9] width 6 height 6
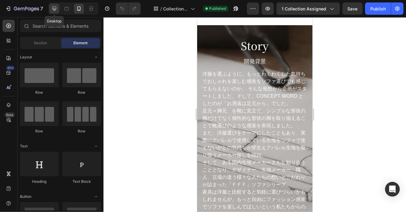
click at [55, 10] on icon at bounding box center [54, 9] width 4 height 4
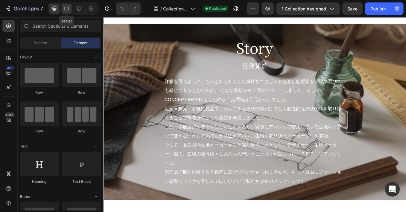
click at [65, 10] on icon at bounding box center [67, 9] width 6 height 6
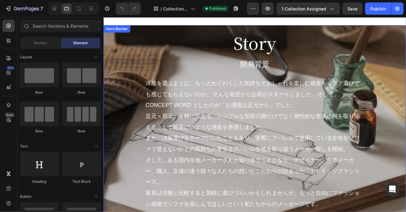
click at [118, 49] on div "Story Heading 開発背景 Text Block 洋服を選ぶように、もっとわくわくした気持ちでおしゃれを楽しむ感覚をソファ選びでも感じてもらえないの…" at bounding box center [255, 124] width 295 height 187
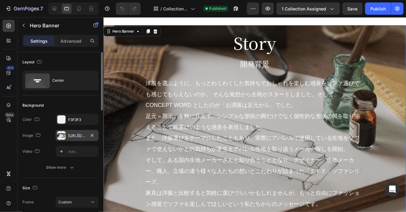
click at [79, 134] on div "https://cdn.shopify.com/s/files/1/0616/2651/5539/files/gempages_534780848155657…" at bounding box center [77, 136] width 18 height 6
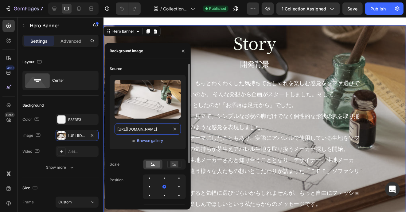
click at [133, 130] on input "https://cdn.shopify.com/s/files/1/0616/2651/5539/files/gempages_534780848155657…" at bounding box center [147, 128] width 66 height 11
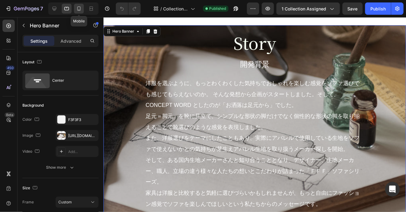
click at [80, 10] on icon at bounding box center [78, 8] width 3 height 4
type input "Auto"
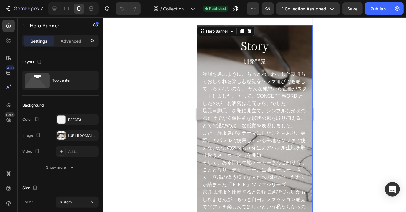
scroll to position [2472, 0]
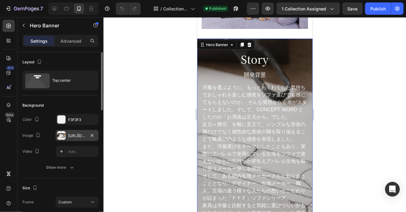
click at [76, 135] on div "https://cdn.shopify.com/s/files/1/0616/2651/5539/files/gempages_534780848155657…" at bounding box center [77, 136] width 18 height 6
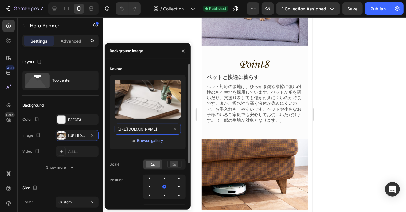
click at [124, 128] on input "https://cdn.shopify.com/s/files/1/0616/2651/5539/files/gempages_534780848155657…" at bounding box center [147, 128] width 66 height 11
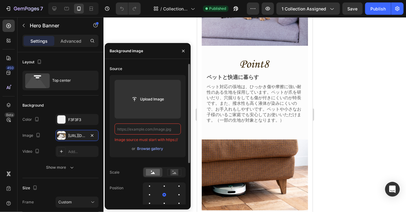
paste input "https://cdn.shopify.com/s/files/1/0616/2651/5539/files/gempages_534780848155657…"
type input "https://cdn.shopify.com/s/files/1/0616/2651/5539/files/gempages_534780848155657…"
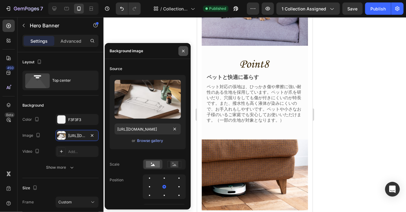
scroll to position [0, 0]
click at [183, 48] on button "button" at bounding box center [183, 51] width 10 height 10
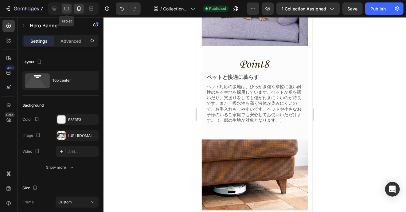
click at [68, 6] on icon at bounding box center [67, 9] width 6 height 6
type input "650"
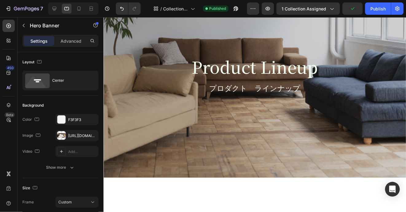
scroll to position [2298, 0]
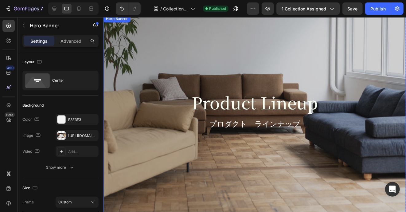
click at [133, 120] on div "Product Lineup Heading プロダクト　ラインナップ Text Block Row" at bounding box center [255, 114] width 295 height 46
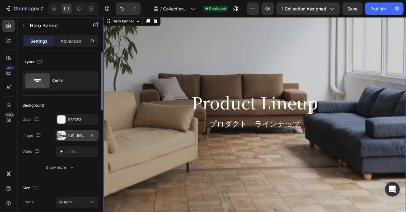
click at [82, 133] on div "https://cdn.shopify.com/s/files/1/0616/2651/5539/files/gempages_534780848155657…" at bounding box center [77, 136] width 18 height 6
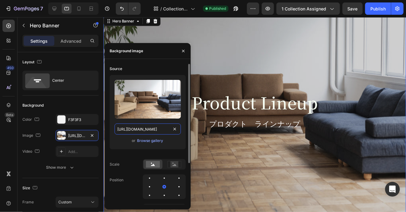
click at [141, 133] on input "https://cdn.shopify.com/s/files/1/0616/2651/5539/files/gempages_534780848155657…" at bounding box center [147, 128] width 66 height 11
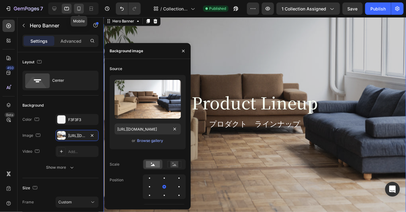
click at [80, 10] on icon at bounding box center [79, 9] width 6 height 6
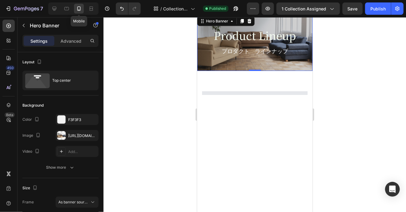
scroll to position [2274, 0]
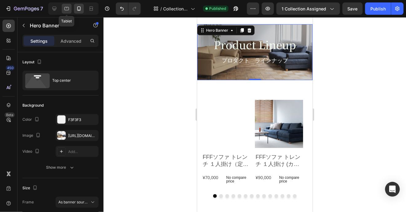
click at [64, 10] on icon at bounding box center [66, 8] width 5 height 3
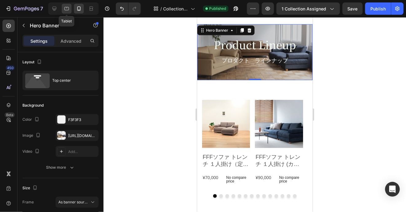
type input "650"
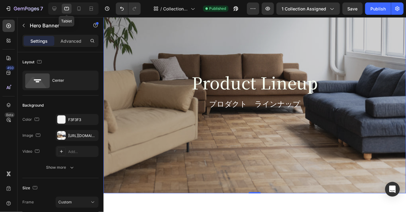
scroll to position [2230, 0]
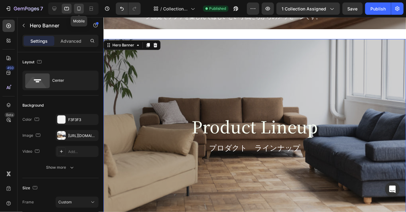
click at [77, 9] on icon at bounding box center [78, 8] width 3 height 4
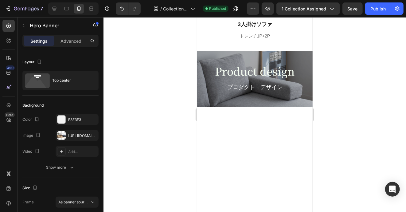
scroll to position [1023, 0]
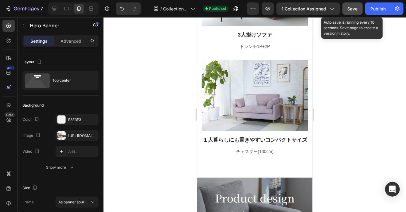
click at [357, 11] on div "Save" at bounding box center [352, 9] width 10 height 6
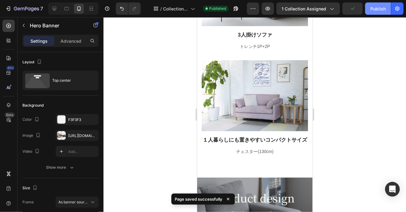
click at [380, 8] on div "Publish" at bounding box center [377, 9] width 15 height 6
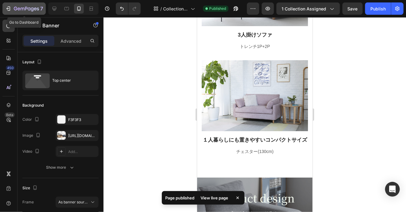
click at [32, 10] on icon "button" at bounding box center [32, 9] width 3 height 4
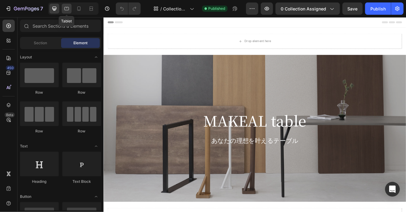
click at [67, 12] on div at bounding box center [67, 9] width 10 height 10
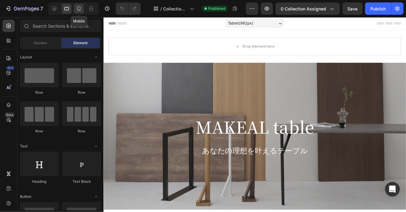
click at [80, 9] on icon at bounding box center [78, 8] width 3 height 4
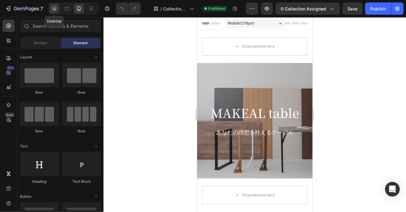
click at [56, 7] on icon at bounding box center [54, 9] width 4 height 4
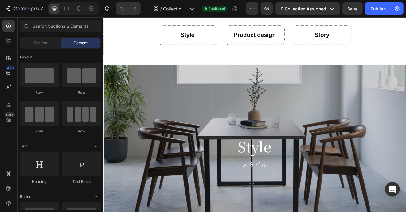
scroll to position [368, 0]
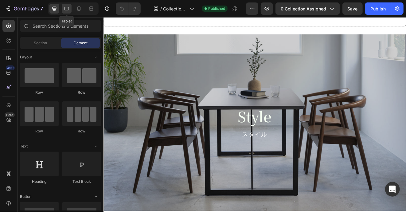
click at [65, 10] on icon at bounding box center [67, 9] width 6 height 6
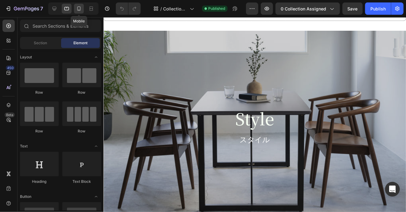
click at [76, 11] on icon at bounding box center [79, 9] width 6 height 6
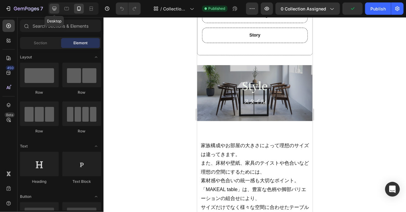
click at [56, 9] on icon at bounding box center [54, 9] width 4 height 4
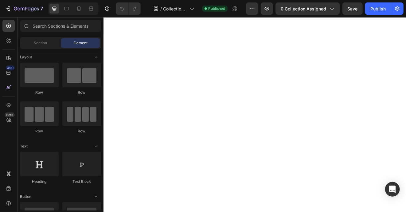
scroll to position [1289, 0]
click at [67, 11] on icon at bounding box center [67, 9] width 6 height 6
click at [80, 10] on icon at bounding box center [78, 8] width 3 height 4
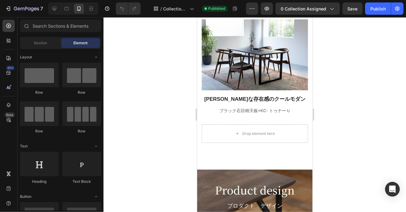
scroll to position [1309, 0]
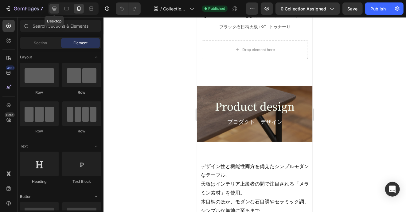
click at [55, 12] on div at bounding box center [54, 9] width 10 height 10
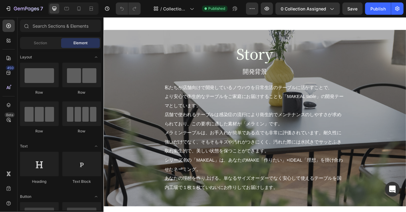
scroll to position [1956, 0]
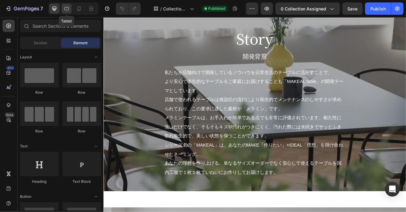
click at [64, 9] on icon at bounding box center [66, 8] width 5 height 3
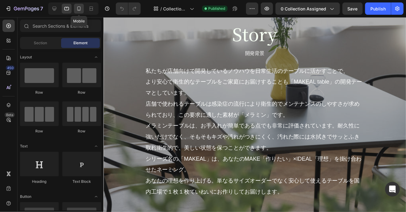
click at [79, 10] on icon at bounding box center [79, 10] width 2 height 1
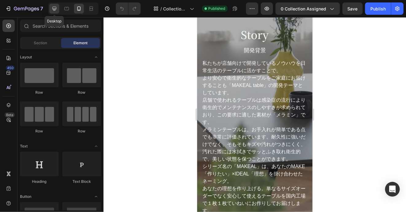
click at [53, 6] on icon at bounding box center [54, 9] width 6 height 6
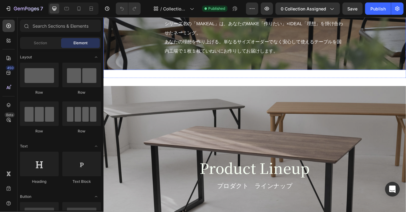
scroll to position [2141, 0]
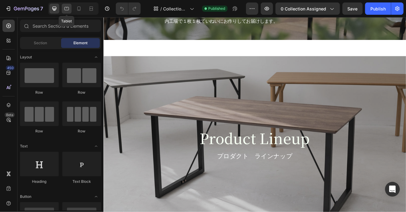
click at [62, 5] on div at bounding box center [67, 9] width 10 height 10
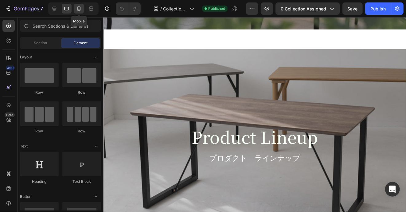
click at [80, 9] on icon at bounding box center [79, 9] width 6 height 6
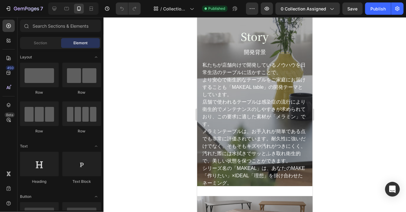
scroll to position [2250, 0]
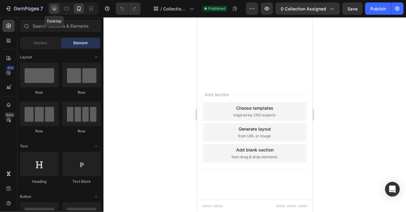
click at [57, 6] on icon at bounding box center [54, 9] width 6 height 6
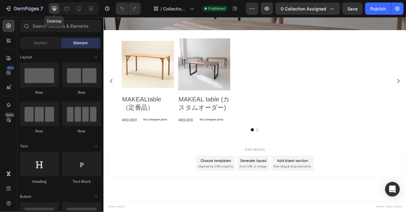
scroll to position [2114, 0]
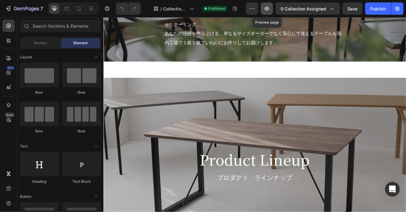
click at [267, 11] on icon "button" at bounding box center [267, 9] width 6 height 6
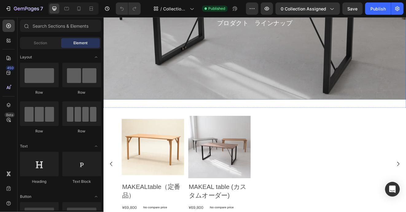
scroll to position [2329, 0]
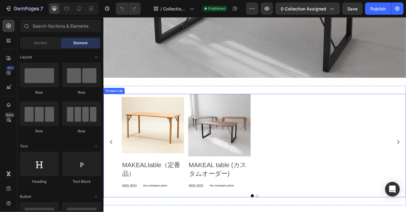
click at [351, 171] on div "Product Images MAKEALtable（定番品） Product Title ¥69,800 Product Price Product Pri…" at bounding box center [287, 168] width 324 height 117
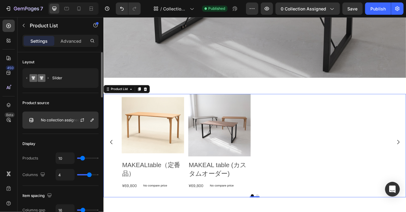
click at [32, 119] on img at bounding box center [31, 120] width 12 height 12
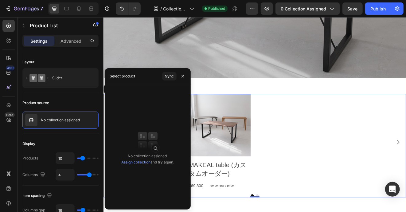
click at [119, 78] on div "Select product" at bounding box center [122, 76] width 25 height 6
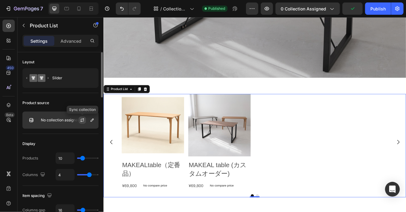
click at [82, 119] on icon "button" at bounding box center [82, 120] width 5 height 5
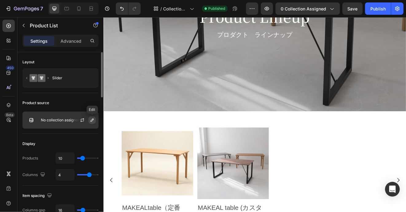
scroll to position [2092, 0]
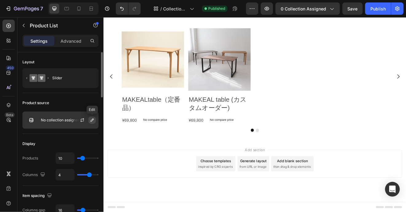
click at [94, 118] on icon "button" at bounding box center [92, 120] width 5 height 5
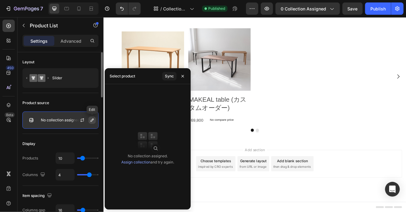
click at [94, 118] on icon "button" at bounding box center [92, 120] width 5 height 5
click at [60, 122] on div "No collection assigned" at bounding box center [60, 119] width 76 height 17
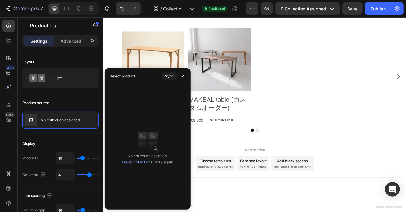
click at [336, 125] on div "Product Images MAKEALtable（定番品） Product Title ¥69,800 Product Price Product Pri…" at bounding box center [287, 88] width 324 height 117
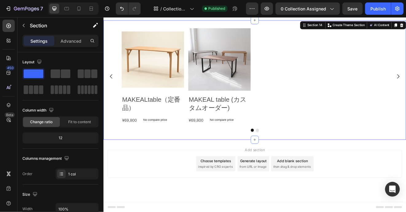
click at [203, 161] on div "Product Images MAKEALtable（定番品） Product Title ¥69,800 Product Price Product Pri…" at bounding box center [287, 93] width 368 height 145
click at [299, 109] on div "Product Images MAKEALtable（定番品） Product Title ¥69,800 Product Price Product Pri…" at bounding box center [287, 88] width 324 height 117
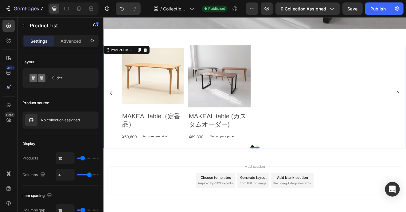
scroll to position [2061, 0]
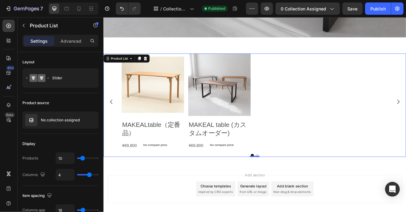
click at [330, 120] on div "Product Images MAKEALtable（定番品） Product Title ¥69,800 Product Price Product Pri…" at bounding box center [287, 119] width 324 height 117
click at [378, 8] on div "Publish" at bounding box center [377, 9] width 15 height 6
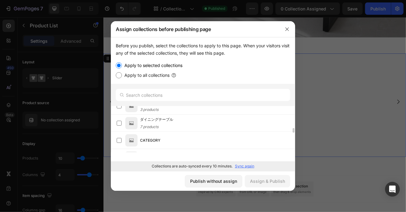
scroll to position [276, 0]
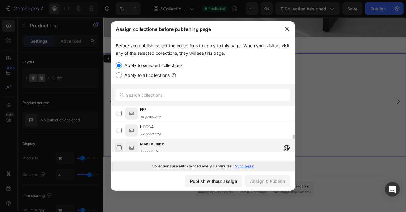
click at [119, 147] on label at bounding box center [119, 147] width 5 height 5
click at [270, 183] on div "Assign & Publish" at bounding box center [267, 181] width 35 height 6
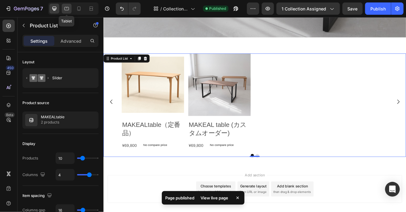
click at [69, 7] on icon at bounding box center [67, 9] width 6 height 6
type input "100%"
type input "3"
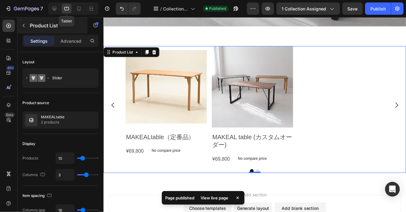
scroll to position [2068, 0]
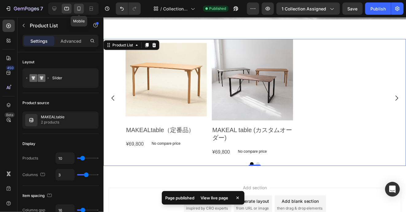
click at [80, 8] on icon at bounding box center [79, 9] width 6 height 6
type input "1"
type input "2"
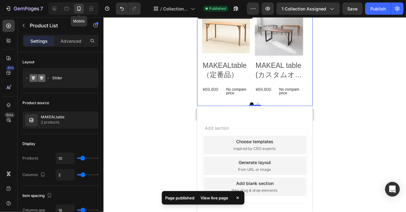
scroll to position [1941, 0]
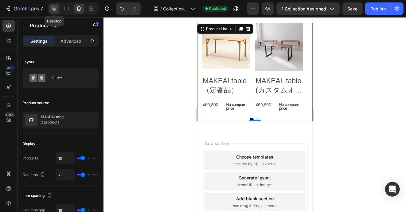
click at [55, 8] on icon at bounding box center [54, 9] width 6 height 6
type input "24"
type input "1200"
type input "4"
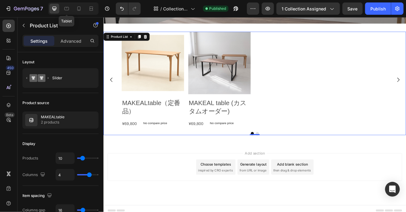
scroll to position [1922, 0]
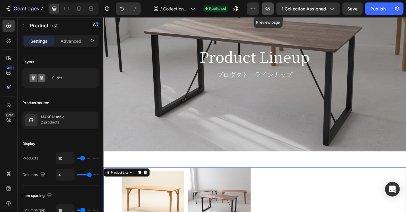
click at [270, 8] on icon "button" at bounding box center [268, 9] width 6 height 6
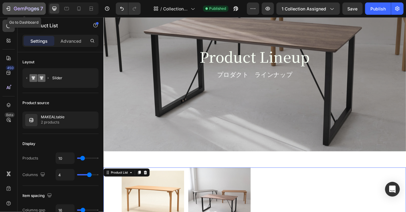
click at [7, 10] on icon "button" at bounding box center [8, 9] width 6 height 6
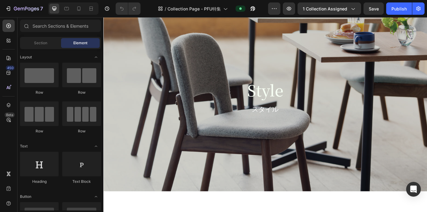
scroll to position [430, 0]
click at [79, 4] on div at bounding box center [79, 9] width 10 height 10
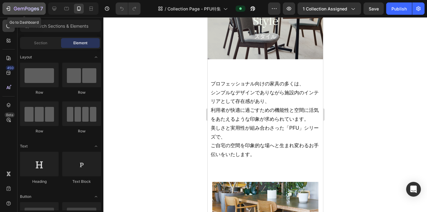
click at [15, 8] on icon "button" at bounding box center [26, 8] width 25 height 5
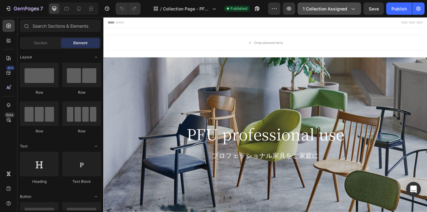
click at [353, 8] on icon "button" at bounding box center [353, 9] width 6 height 6
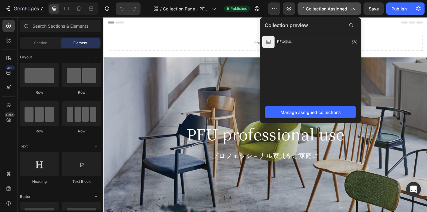
click at [353, 8] on icon "button" at bounding box center [353, 9] width 6 height 6
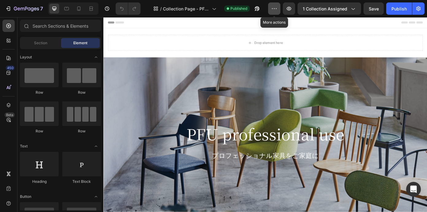
click at [273, 9] on icon "button" at bounding box center [274, 9] width 6 height 6
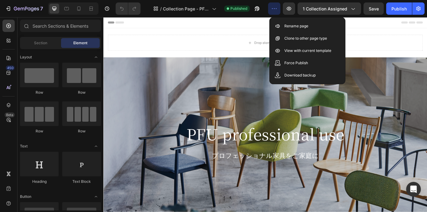
click at [262, 25] on div "Header" at bounding box center [287, 23] width 358 height 12
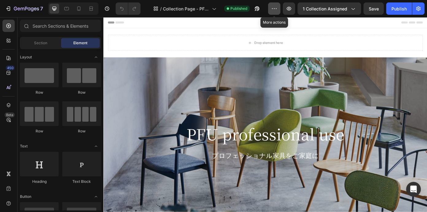
click at [279, 10] on button "button" at bounding box center [274, 8] width 12 height 12
click at [238, 27] on div "Header" at bounding box center [287, 23] width 358 height 12
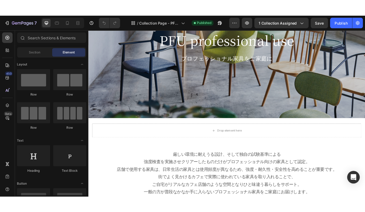
scroll to position [61, 0]
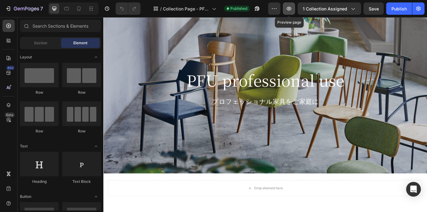
click at [290, 8] on icon "button" at bounding box center [289, 9] width 2 height 2
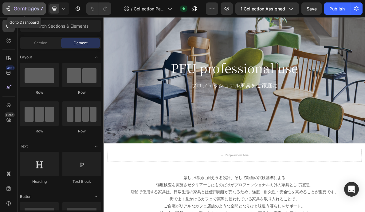
click at [16, 7] on icon "button" at bounding box center [15, 9] width 3 height 4
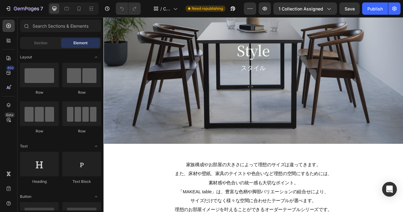
scroll to position [368, 0]
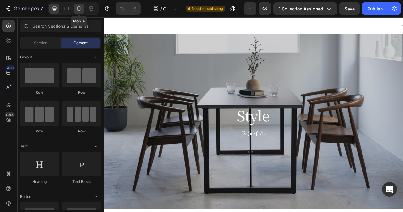
click at [81, 9] on icon at bounding box center [79, 9] width 6 height 6
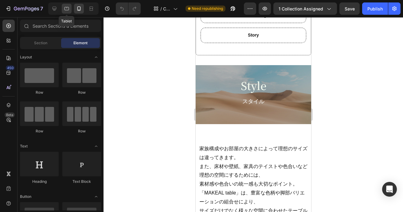
click at [65, 9] on icon at bounding box center [67, 9] width 6 height 6
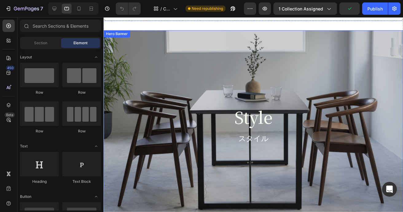
click at [136, 91] on div "Overlay" at bounding box center [255, 130] width 304 height 199
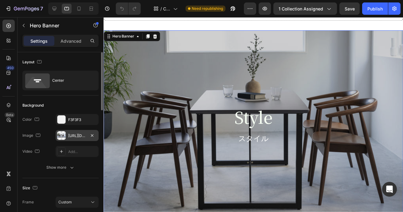
click at [77, 135] on div "[URL][DOMAIN_NAME]" at bounding box center [77, 136] width 18 height 6
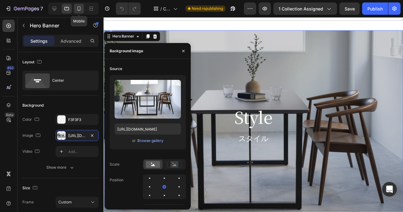
click at [77, 11] on icon at bounding box center [79, 9] width 6 height 6
type input "Auto"
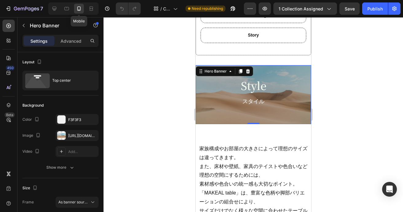
scroll to position [394, 0]
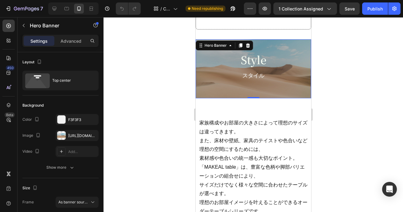
click at [202, 90] on div "Style Heading スタイル Text Block Row" at bounding box center [252, 68] width 115 height 59
click at [79, 135] on div "[URL][DOMAIN_NAME]" at bounding box center [77, 136] width 18 height 6
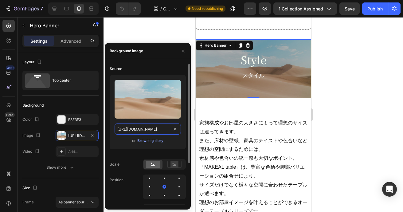
click at [151, 133] on input "[URL][DOMAIN_NAME]" at bounding box center [147, 128] width 66 height 11
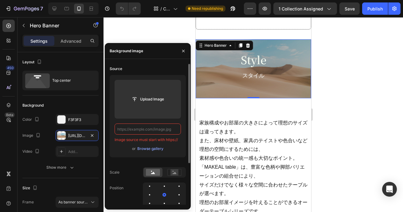
paste input "MAKEALtable"
type input "M"
click at [183, 52] on icon "button" at bounding box center [183, 50] width 5 height 5
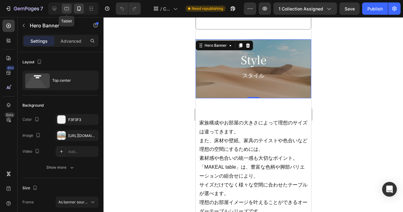
click at [65, 9] on icon at bounding box center [67, 9] width 6 height 6
type input "650"
type input "[URL][DOMAIN_NAME]"
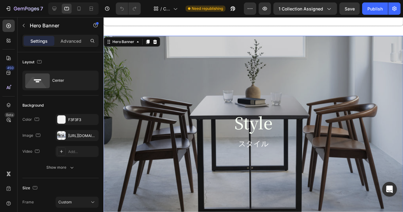
scroll to position [360, 0]
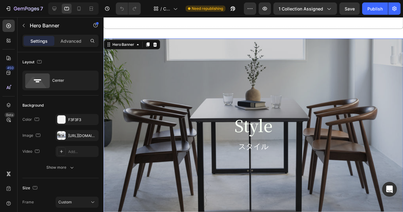
click at [122, 106] on div "Overlay" at bounding box center [255, 138] width 304 height 199
click at [78, 135] on div "[URL][DOMAIN_NAME]" at bounding box center [77, 136] width 18 height 6
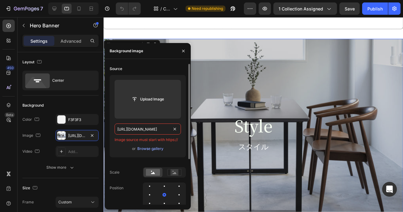
click at [149, 132] on input "[URL][DOMAIN_NAME]" at bounding box center [147, 128] width 66 height 11
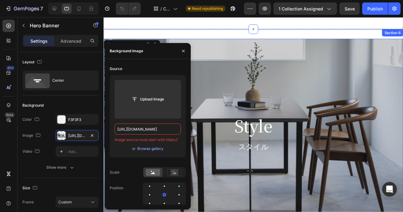
click at [126, 33] on div "Style Heading スタイル Text Block Row Hero Banner 0 Section 6" at bounding box center [255, 138] width 304 height 219
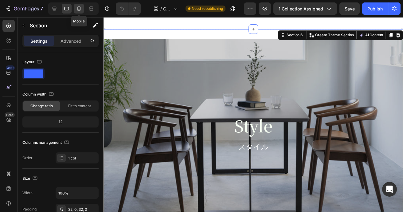
click at [80, 10] on icon at bounding box center [78, 8] width 3 height 4
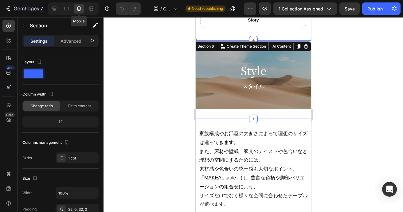
scroll to position [384, 0]
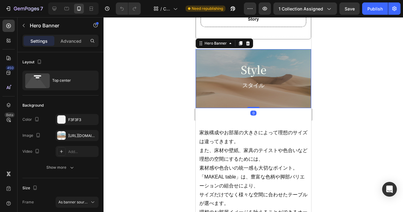
click at [204, 101] on div "Style Heading スタイル Text Block Row" at bounding box center [252, 78] width 115 height 59
click at [78, 136] on div "[URL][DOMAIN_NAME]" at bounding box center [77, 136] width 18 height 6
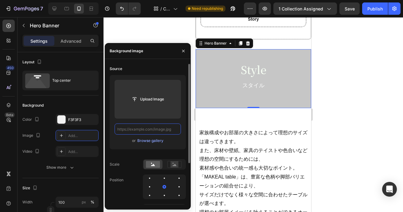
scroll to position [0, 0]
paste input "[URL][DOMAIN_NAME]"
type input "[URL][DOMAIN_NAME]"
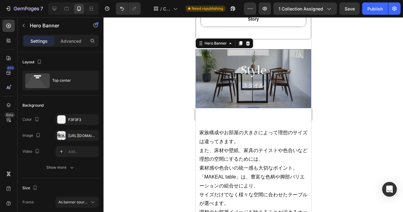
click at [165, 24] on div at bounding box center [252, 114] width 299 height 195
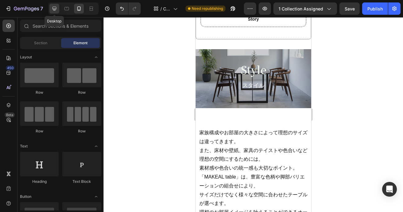
click at [55, 10] on icon at bounding box center [54, 9] width 4 height 4
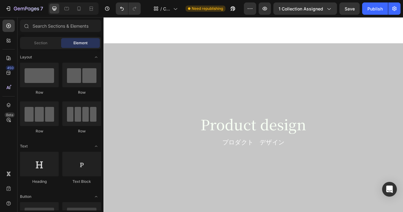
scroll to position [752, 0]
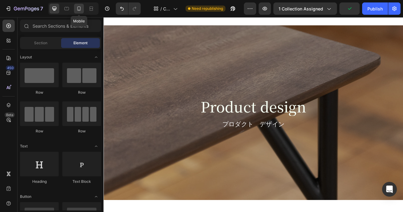
click at [77, 10] on icon at bounding box center [78, 8] width 3 height 4
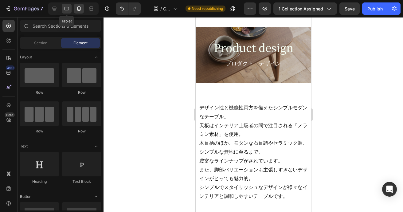
click at [67, 7] on icon at bounding box center [66, 8] width 5 height 3
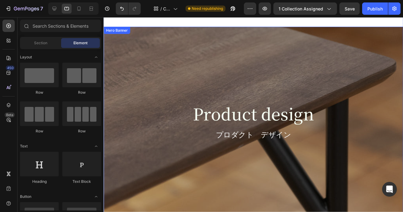
click at [138, 53] on div "Overlay" at bounding box center [255, 126] width 304 height 199
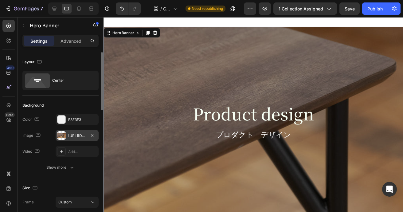
click at [80, 136] on div "[URL][DOMAIN_NAME]" at bounding box center [77, 136] width 18 height 6
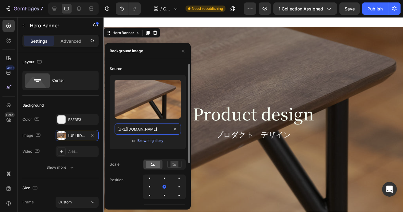
click at [129, 127] on input "[URL][DOMAIN_NAME]" at bounding box center [147, 128] width 66 height 11
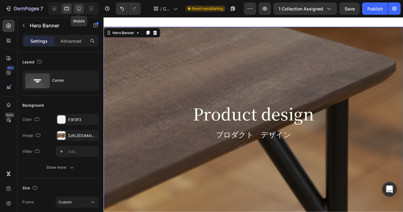
click at [77, 9] on icon at bounding box center [78, 8] width 3 height 4
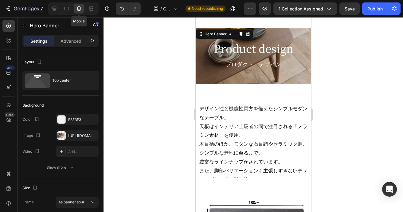
scroll to position [741, 0]
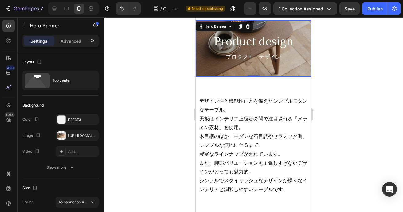
click at [203, 71] on div "Product design Heading プロダクト　デザイン Text Block Row" at bounding box center [252, 49] width 115 height 59
click at [79, 135] on div "[URL][DOMAIN_NAME]" at bounding box center [77, 136] width 18 height 6
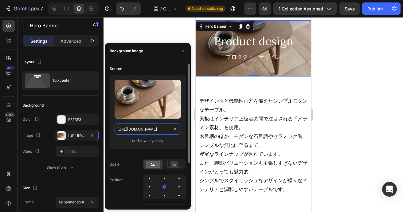
click at [136, 126] on input "[URL][DOMAIN_NAME]" at bounding box center [147, 128] width 66 height 11
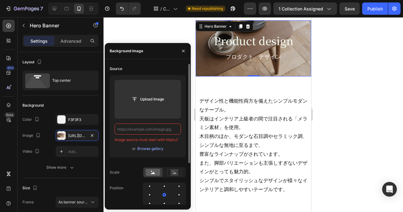
paste input "[URL][DOMAIN_NAME]"
type input "[URL][DOMAIN_NAME]"
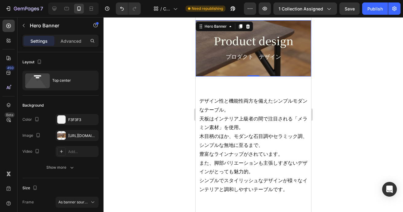
click at [166, 25] on div at bounding box center [252, 114] width 299 height 195
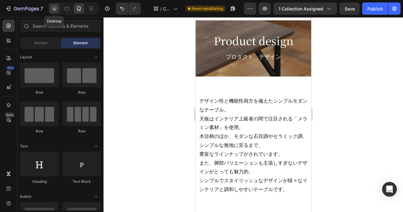
click at [55, 10] on icon at bounding box center [54, 9] width 6 height 6
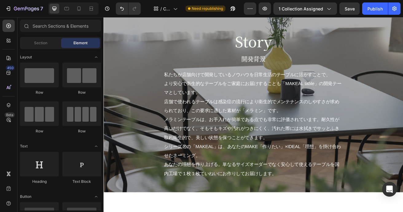
scroll to position [1848, 0]
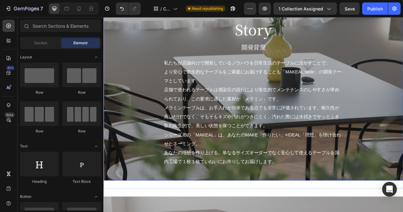
click at [133, 105] on div "Story Heading 開発背景 Text Block 私たちが店舗向けで開発しているノウハウを日常生活のテーブルに活かすことで、 より安心で衛生的なテー…" at bounding box center [287, 114] width 359 height 188
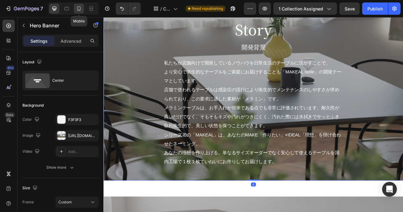
click at [78, 10] on icon at bounding box center [78, 8] width 3 height 4
type input "Auto"
type input "100%"
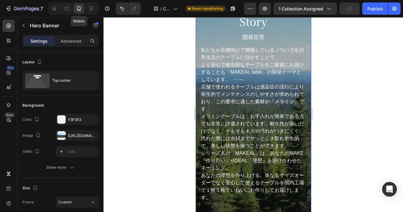
scroll to position [1809, 0]
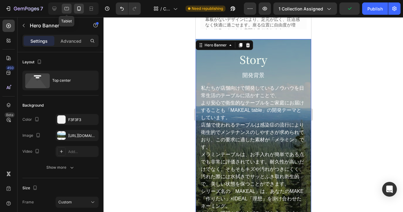
click at [67, 10] on icon at bounding box center [67, 9] width 6 height 6
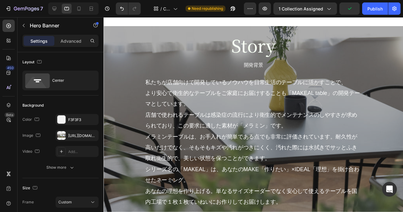
scroll to position [1546, 0]
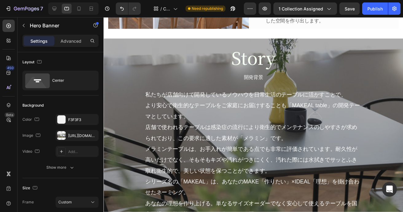
click at [119, 75] on div "Story Heading 開発背景 Text Block 私たちが店舗向けで開発しているノウハウを日常生活のテーブルに活かすことで、 より安心で衛生的なテー…" at bounding box center [255, 138] width 295 height 185
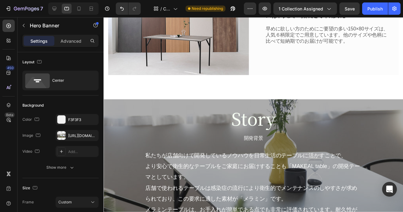
scroll to position [1638, 0]
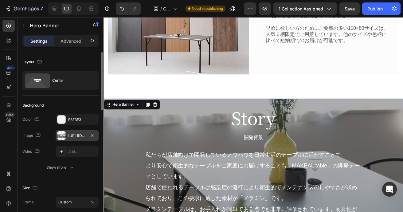
click at [85, 133] on div "[URL][DOMAIN_NAME]" at bounding box center [77, 136] width 18 height 6
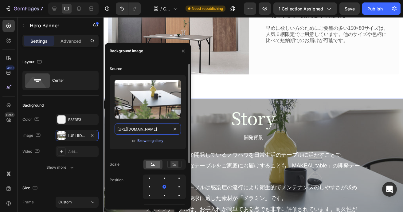
click at [142, 128] on input "[URL][DOMAIN_NAME]" at bounding box center [147, 128] width 66 height 11
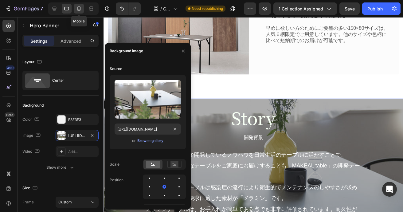
click at [79, 9] on icon at bounding box center [79, 9] width 6 height 6
type input "Auto"
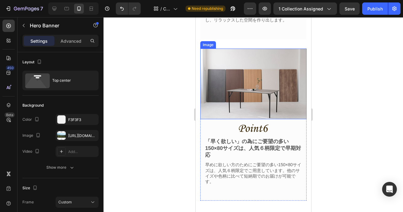
scroll to position [1881, 0]
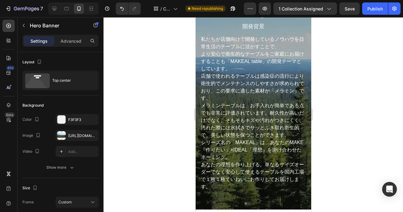
click at [208, 207] on div "Story Heading 開発背景 Text Block 私たちが店舗向けで開発しているノウハウを日常生活のテーブルに活かすことで、 より安心で衛生的なテー…" at bounding box center [252, 99] width 115 height 219
click at [71, 133] on div "[URL][DOMAIN_NAME]" at bounding box center [77, 136] width 18 height 6
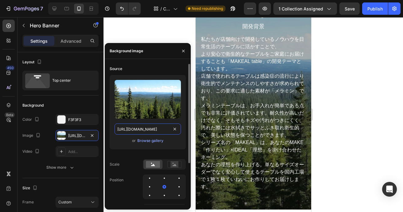
click at [163, 132] on input "[URL][DOMAIN_NAME]" at bounding box center [147, 128] width 66 height 11
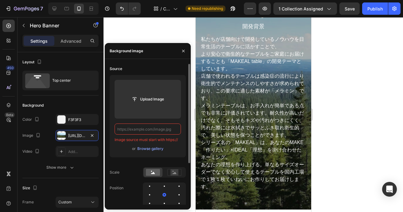
paste input "[URL][DOMAIN_NAME]"
type input "[URL][DOMAIN_NAME]"
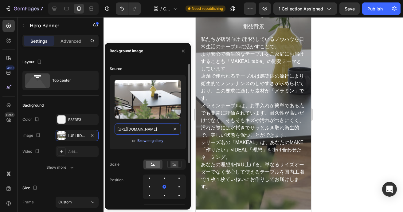
scroll to position [0, 184]
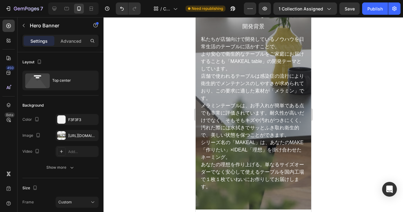
click at [163, 32] on div at bounding box center [252, 114] width 299 height 195
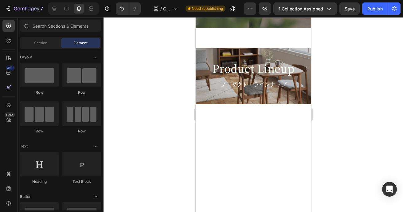
scroll to position [2065, 0]
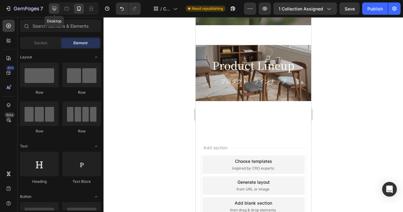
click at [53, 8] on icon at bounding box center [54, 9] width 6 height 6
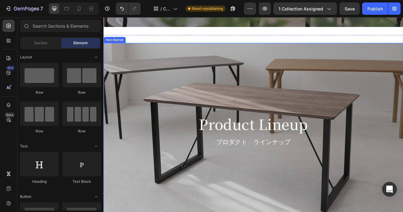
click at [123, 86] on div "Overlay" at bounding box center [287, 156] width 368 height 215
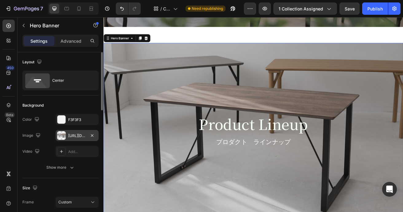
click at [82, 136] on div "[URL][DOMAIN_NAME]" at bounding box center [77, 136] width 18 height 6
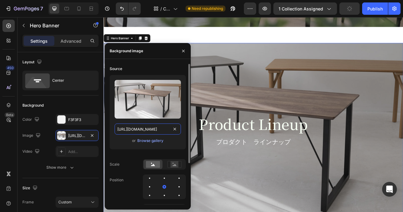
click at [147, 130] on input "[URL][DOMAIN_NAME]" at bounding box center [147, 128] width 66 height 11
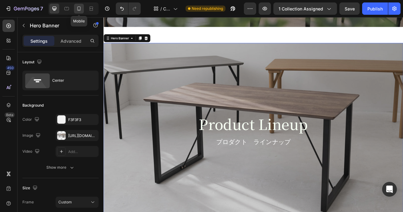
click at [81, 7] on icon at bounding box center [79, 9] width 6 height 6
type input "100%"
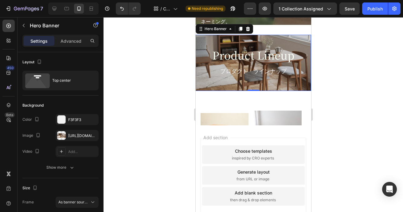
scroll to position [2013, 0]
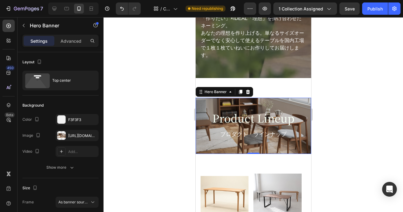
click at [197, 151] on div "Product Lineup Heading プロダクト　ラインナップ Text Block Row" at bounding box center [252, 127] width 115 height 59
click at [71, 133] on div "[URL][DOMAIN_NAME]" at bounding box center [77, 136] width 18 height 6
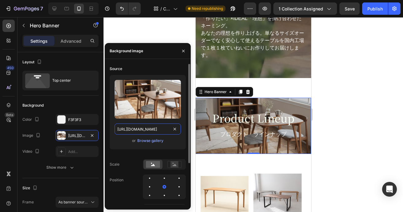
click at [135, 130] on input "[URL][DOMAIN_NAME]" at bounding box center [147, 128] width 66 height 11
paste input "[URL][DOMAIN_NAME]"
type input "[URL][DOMAIN_NAME]"
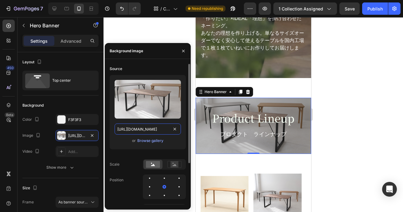
scroll to position [0, 187]
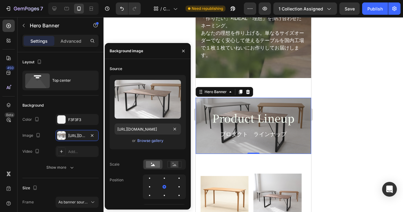
click at [347, 117] on div at bounding box center [252, 114] width 299 height 195
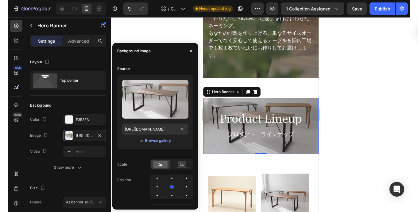
scroll to position [0, 0]
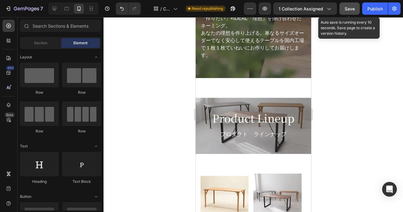
click at [347, 8] on span "Save" at bounding box center [349, 8] width 10 height 5
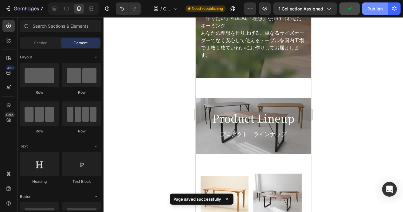
click at [372, 9] on div "Publish" at bounding box center [374, 9] width 15 height 6
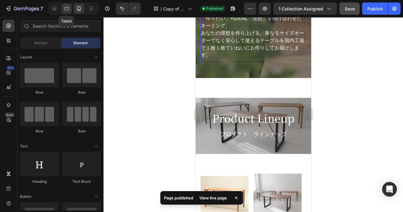
click at [64, 9] on icon at bounding box center [66, 8] width 5 height 3
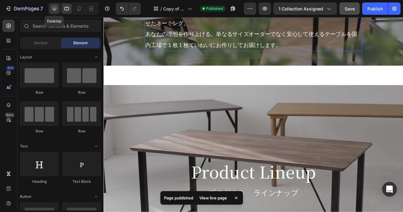
click at [55, 11] on icon at bounding box center [54, 9] width 6 height 6
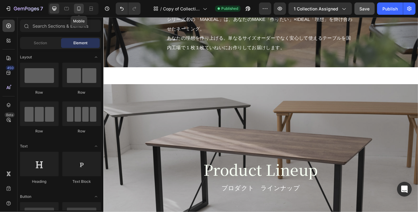
click at [79, 10] on icon at bounding box center [79, 9] width 6 height 6
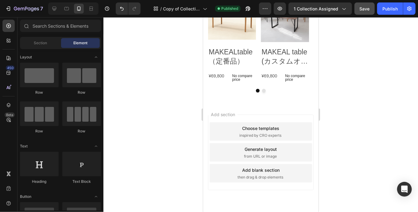
scroll to position [2154, 0]
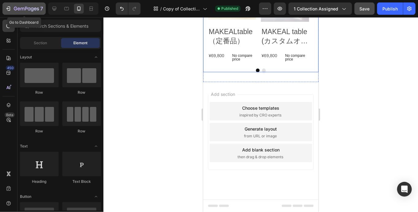
click at [7, 7] on icon "button" at bounding box center [8, 9] width 6 height 6
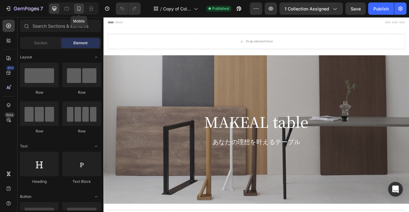
click at [79, 10] on icon at bounding box center [79, 10] width 2 height 1
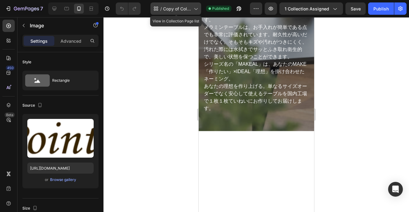
scroll to position [1657, 0]
